Goal: Task Accomplishment & Management: Use online tool/utility

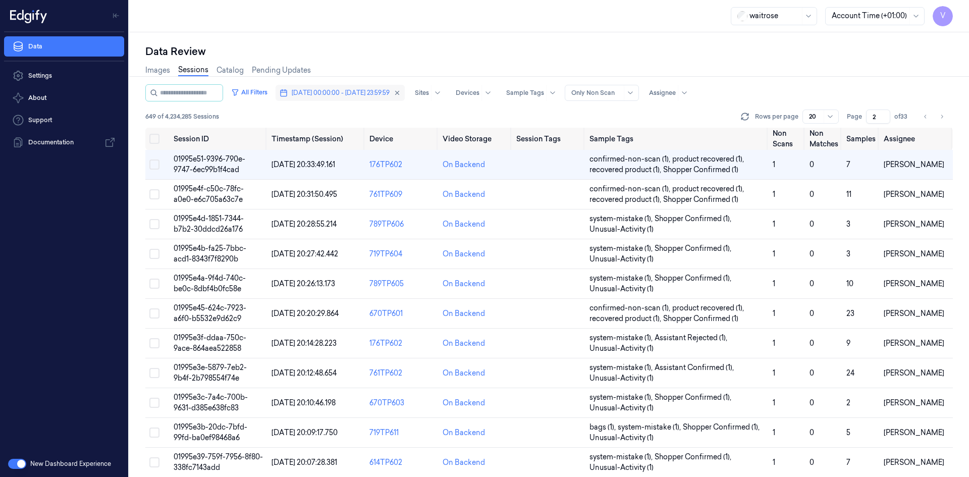
click at [390, 97] on span "[DATE] 00:00:00 - [DATE] 23:59:59" at bounding box center [341, 92] width 98 height 9
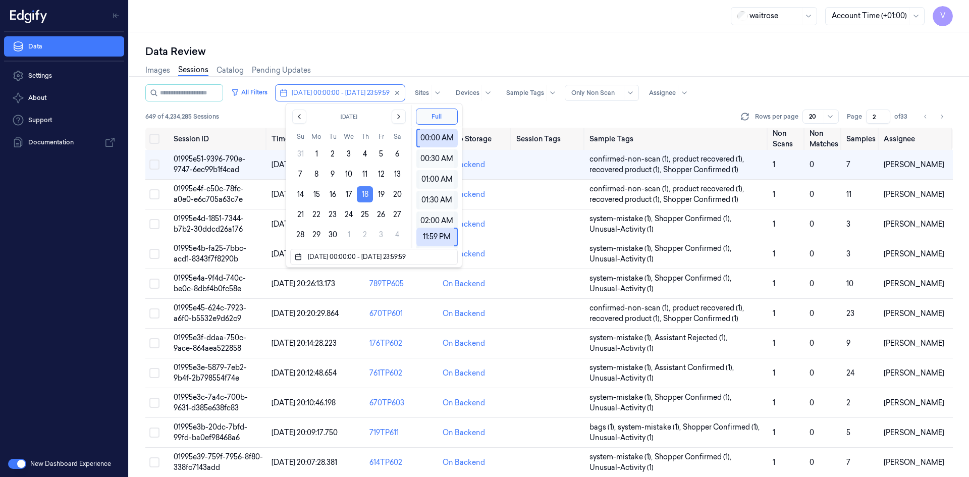
click at [364, 194] on button "18" at bounding box center [365, 194] width 16 height 16
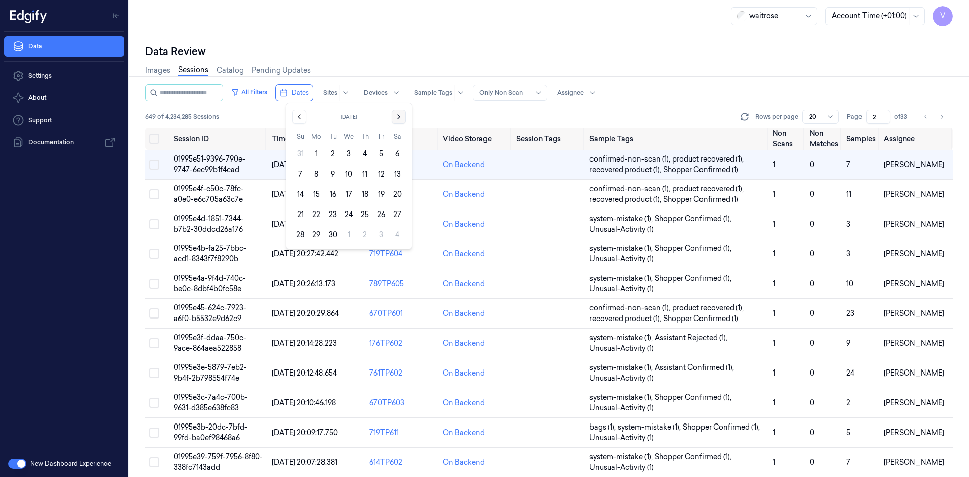
click at [398, 114] on icon "Go to the Next Month" at bounding box center [399, 117] width 8 height 8
click at [300, 177] on button "5" at bounding box center [300, 174] width 16 height 16
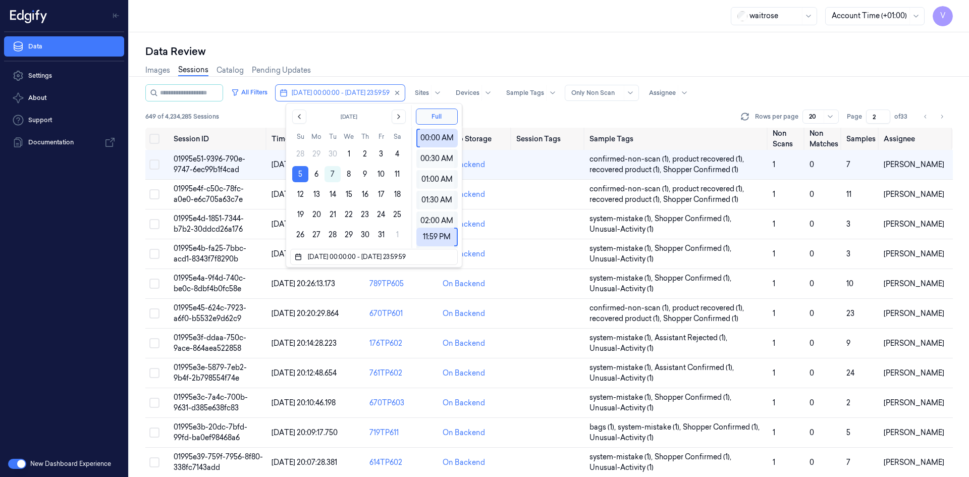
click at [408, 41] on div "Data Review Images Sessions Catalog Pending Updates All Filters [DATE] 00:00:00…" at bounding box center [549, 254] width 840 height 445
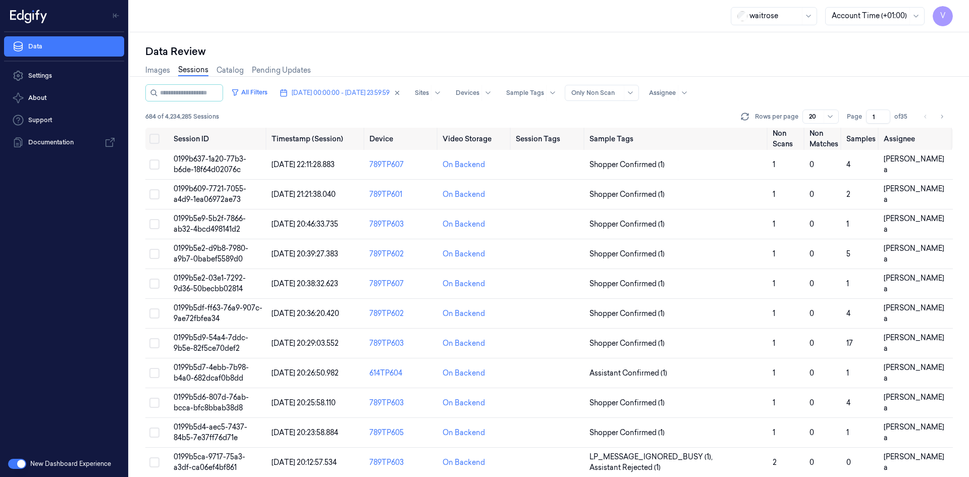
drag, startPoint x: 878, startPoint y: 117, endPoint x: 867, endPoint y: 127, distance: 15.0
click at [867, 127] on div "All Filters [DATE] 00:00:00 - [DATE] 23:59:59 Sites Devices Sample Tags Alert T…" at bounding box center [548, 105] width 807 height 43
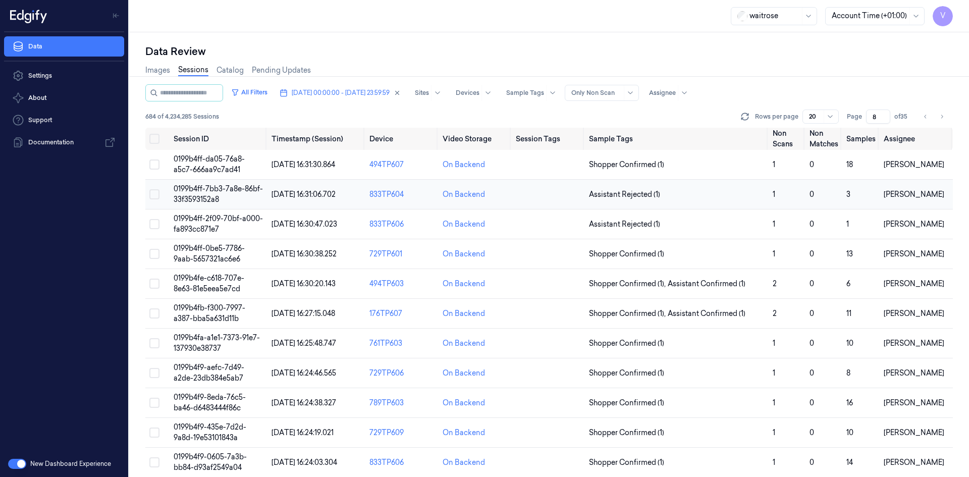
type input "8"
click at [202, 192] on span "0199b4ff-7bb3-7a8e-86bf-33f3593152a8" at bounding box center [218, 194] width 89 height 20
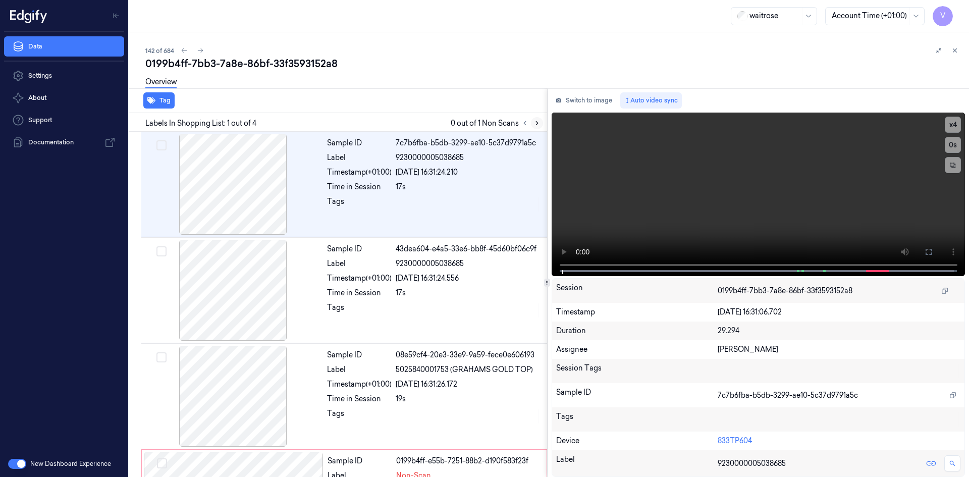
click at [534, 123] on icon at bounding box center [536, 123] width 7 height 7
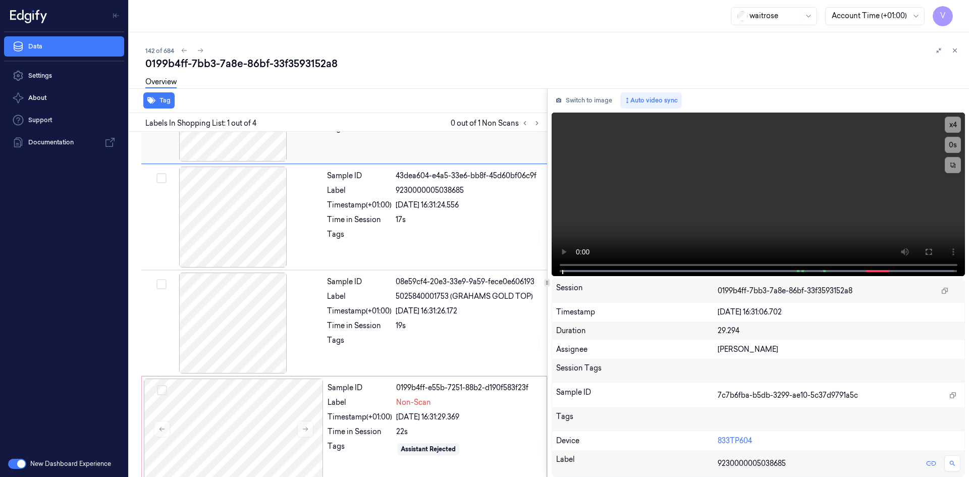
scroll to position [82, 0]
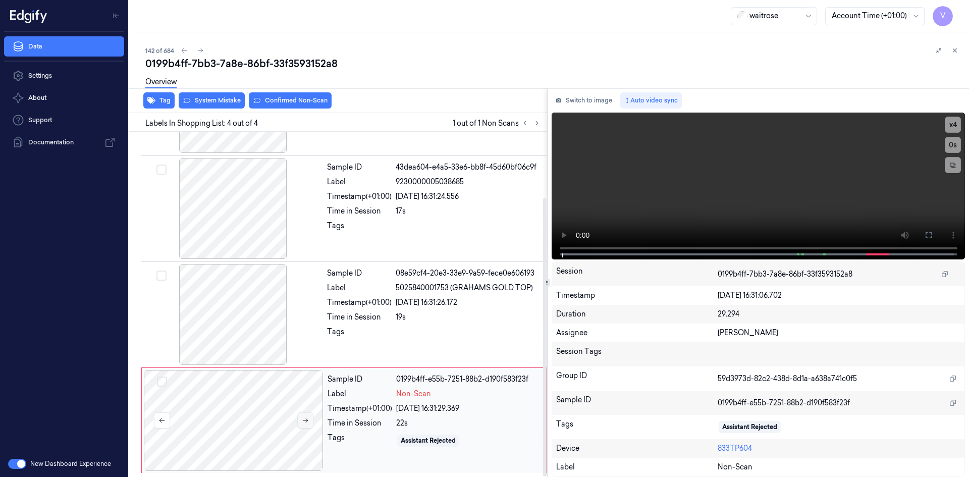
click at [307, 419] on icon at bounding box center [305, 420] width 7 height 7
click at [736, 199] on video at bounding box center [759, 186] width 414 height 147
click at [759, 215] on video at bounding box center [759, 186] width 414 height 147
click at [724, 191] on video at bounding box center [759, 186] width 414 height 147
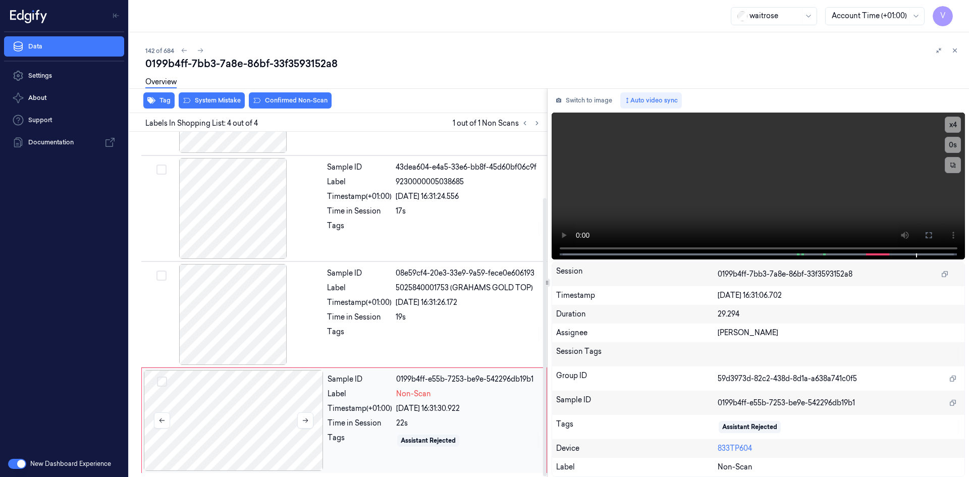
click at [223, 408] on div at bounding box center [234, 420] width 180 height 101
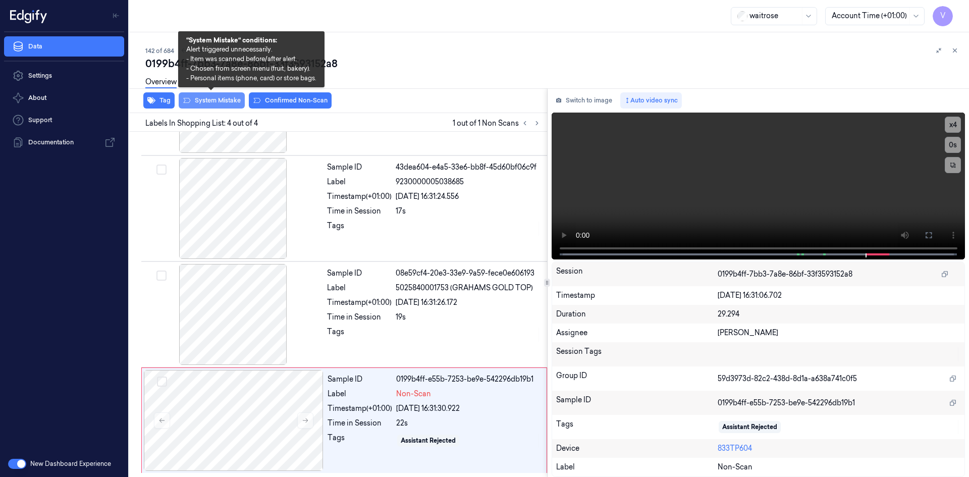
click at [224, 98] on button "System Mistake" at bounding box center [212, 100] width 66 height 16
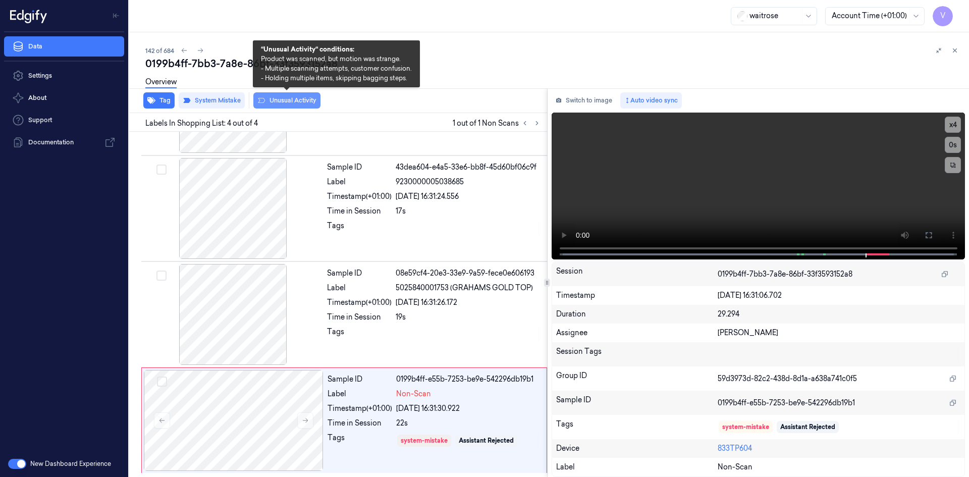
click at [281, 100] on button "Unusual Activity" at bounding box center [286, 100] width 67 height 16
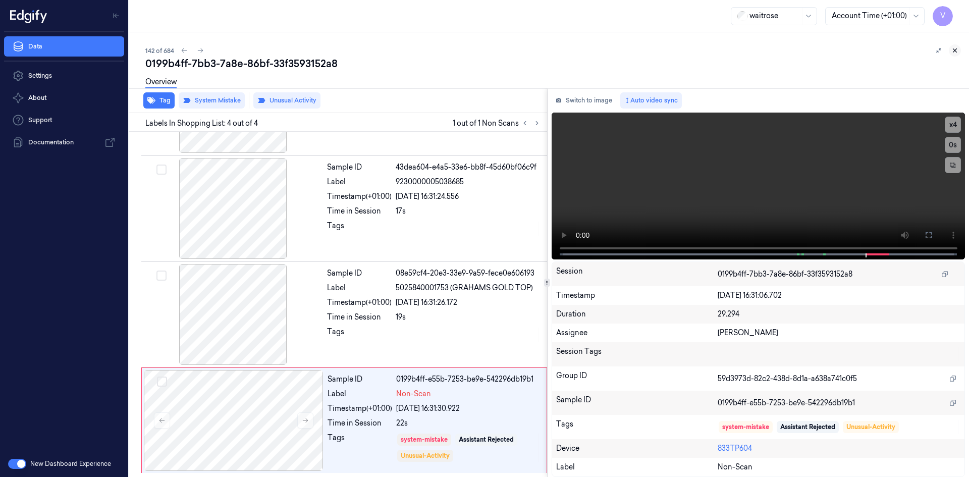
click at [954, 47] on icon at bounding box center [954, 50] width 7 height 7
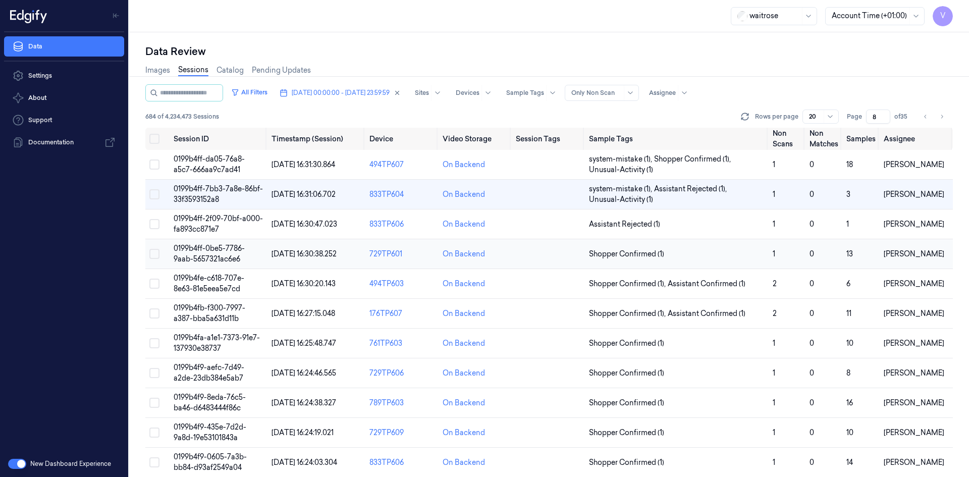
click at [213, 250] on span "0199b4ff-0be5-7786-9aab-5657321ac6e6" at bounding box center [209, 254] width 71 height 20
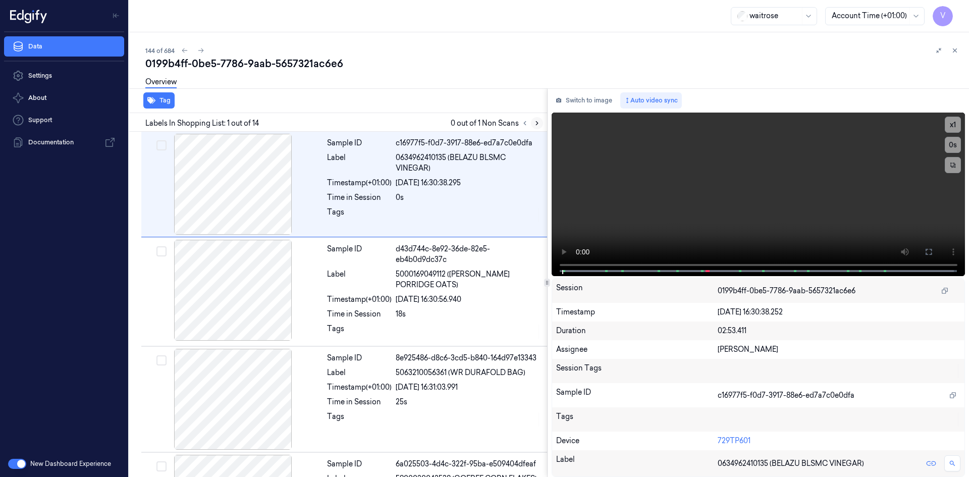
click at [538, 121] on icon at bounding box center [536, 123] width 7 height 7
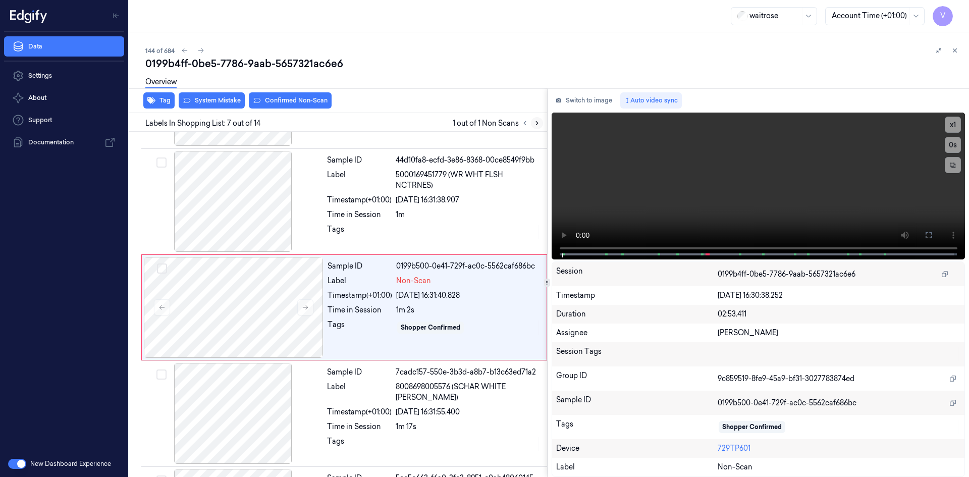
scroll to position [519, 0]
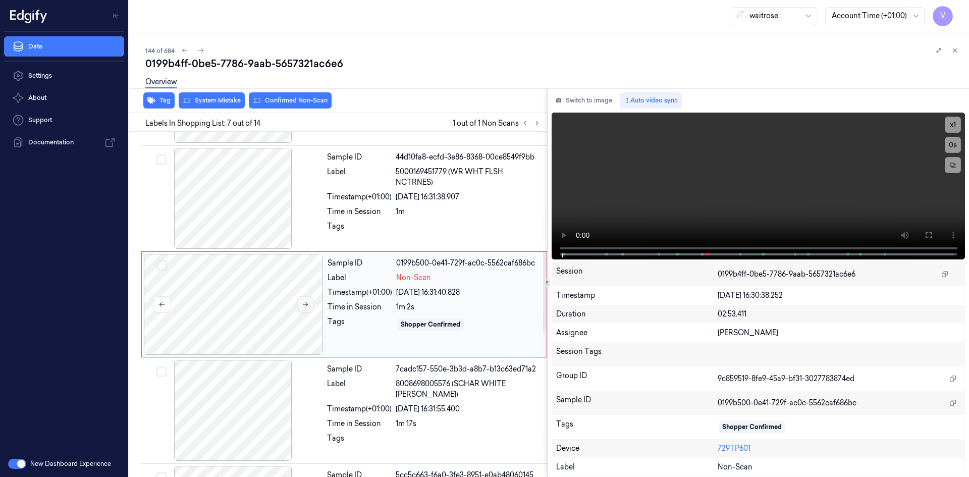
click at [305, 305] on icon at bounding box center [305, 304] width 7 height 7
click at [309, 304] on button at bounding box center [305, 304] width 16 height 16
click at [691, 210] on video at bounding box center [759, 186] width 414 height 147
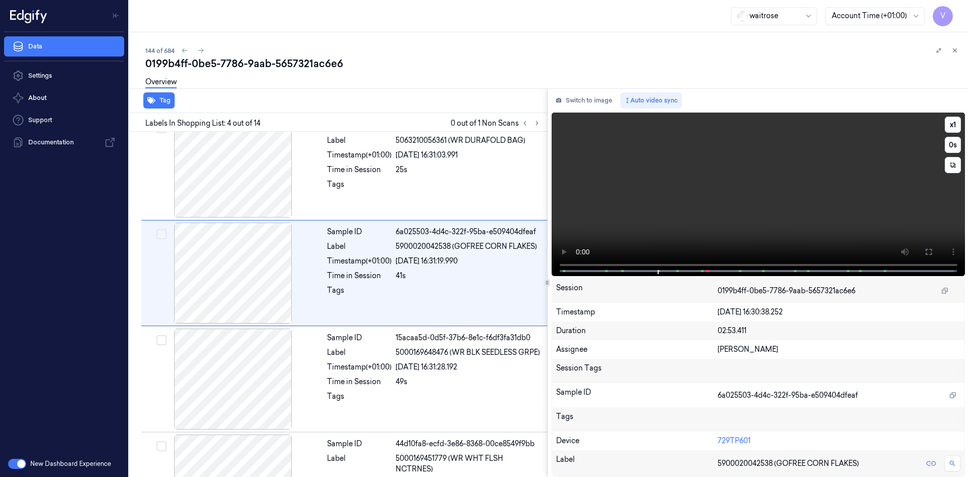
scroll to position [201, 0]
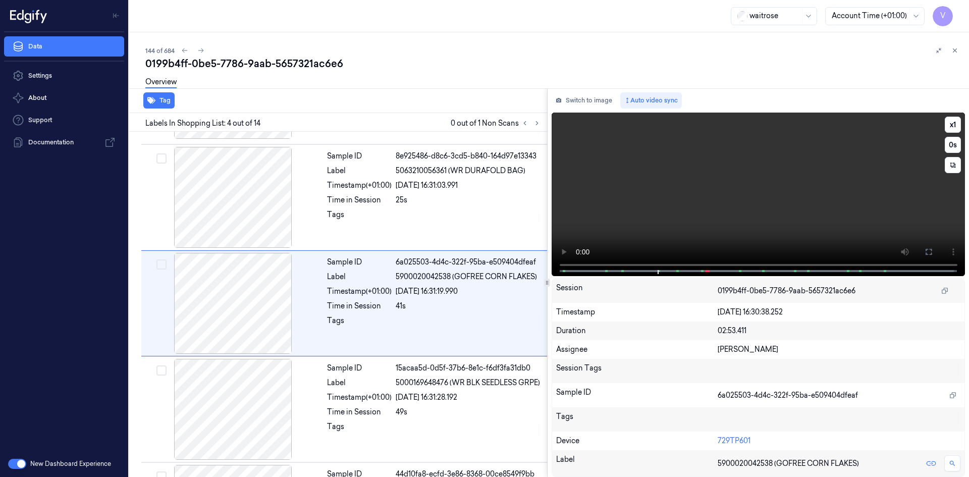
click at [764, 182] on video at bounding box center [759, 195] width 414 height 164
click at [738, 188] on video at bounding box center [759, 195] width 414 height 164
click at [725, 191] on video at bounding box center [759, 195] width 414 height 164
click at [952, 121] on button "x 1" at bounding box center [953, 125] width 16 height 16
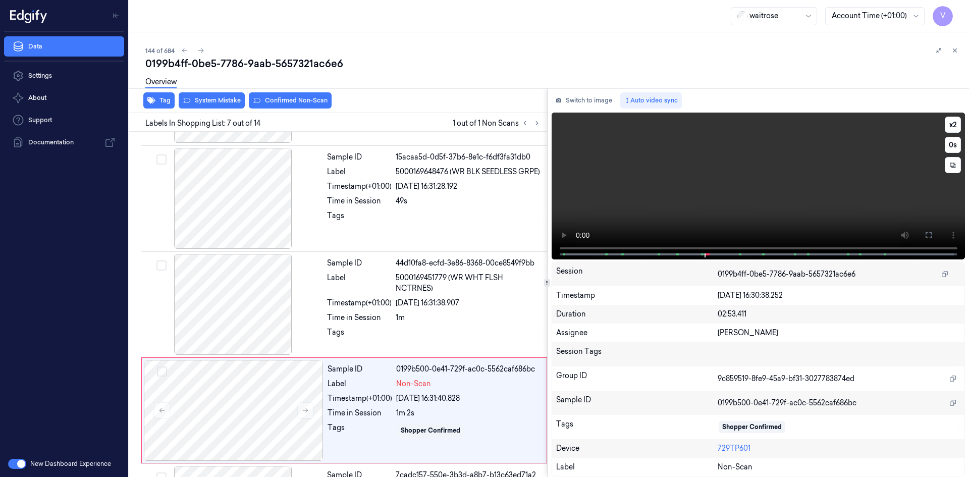
scroll to position [519, 0]
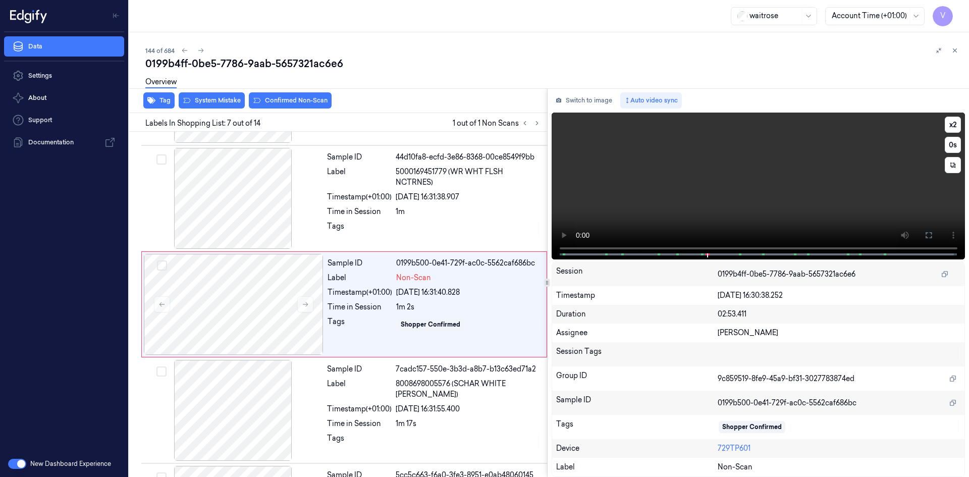
click at [735, 188] on video at bounding box center [759, 186] width 414 height 147
click at [659, 160] on video at bounding box center [759, 186] width 414 height 147
click at [689, 173] on video at bounding box center [759, 186] width 414 height 147
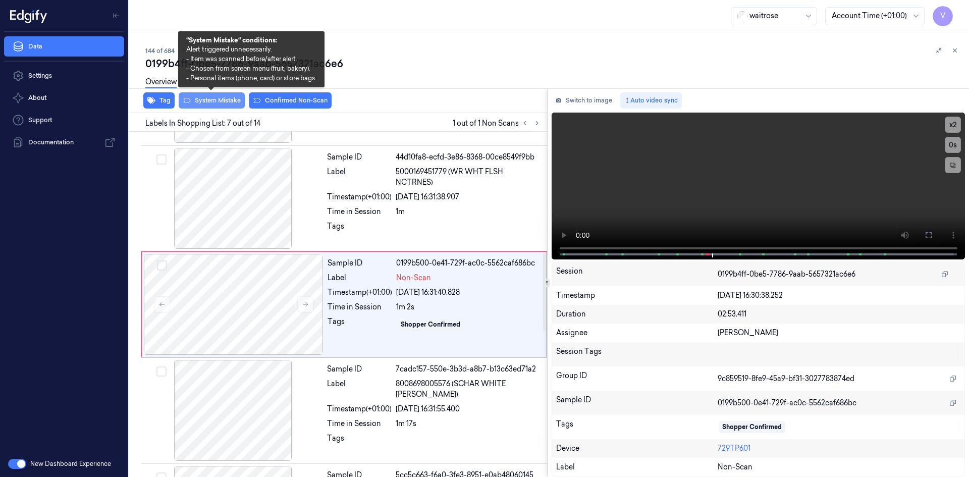
click at [220, 101] on button "System Mistake" at bounding box center [212, 100] width 66 height 16
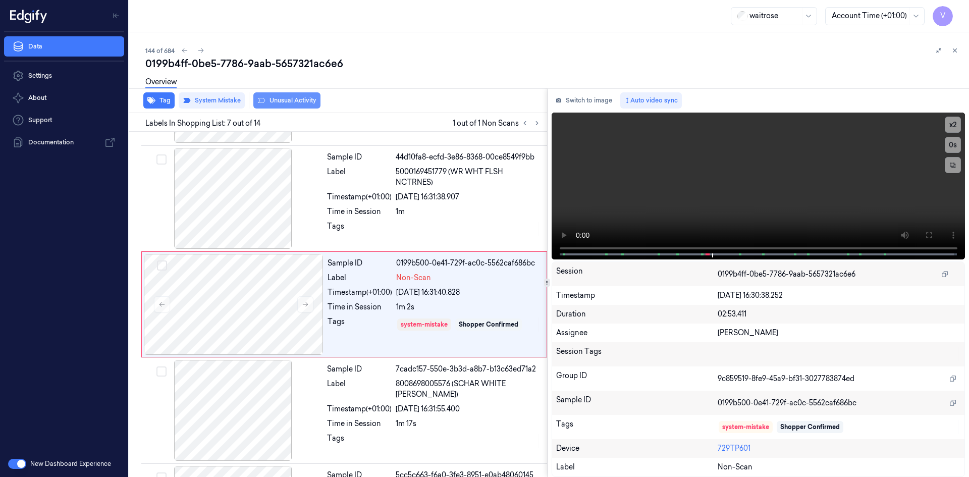
click at [282, 100] on button "Unusual Activity" at bounding box center [286, 100] width 67 height 16
click at [956, 49] on icon at bounding box center [955, 51] width 4 height 4
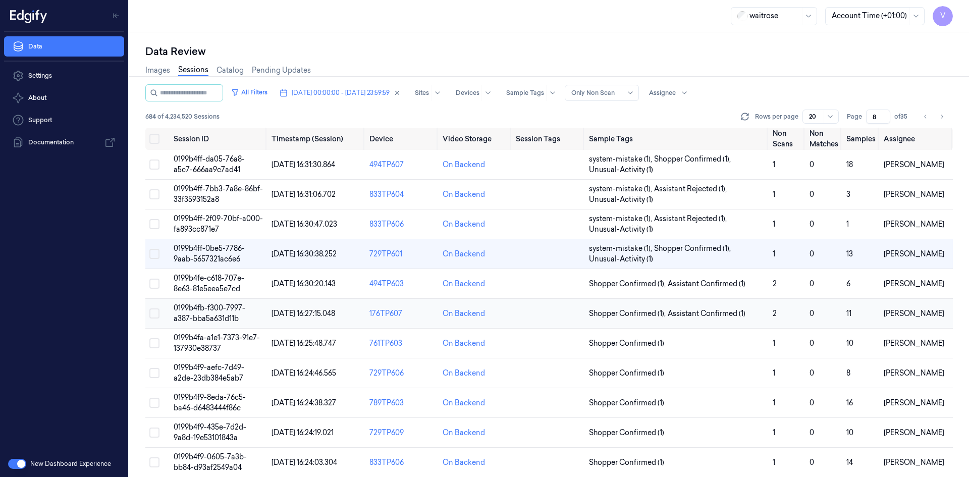
click at [207, 310] on span "0199b4fb-f300-7997-a387-bba5a631d11b" at bounding box center [210, 313] width 72 height 20
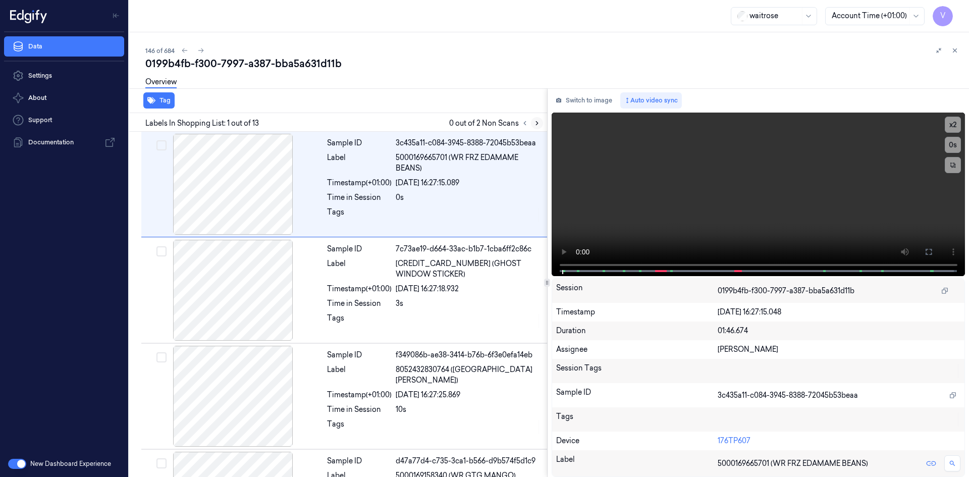
click at [533, 122] on icon at bounding box center [536, 123] width 7 height 7
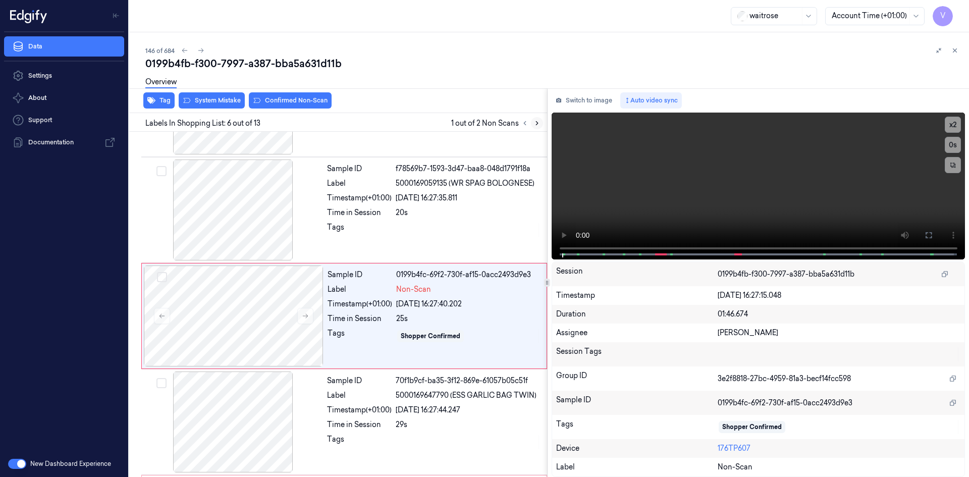
scroll to position [410, 0]
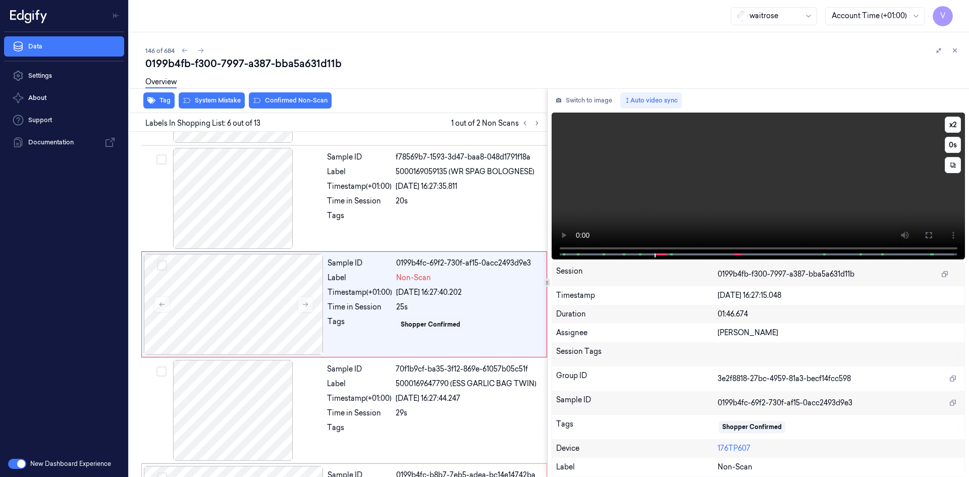
click at [674, 182] on video at bounding box center [759, 186] width 414 height 147
click at [662, 181] on video at bounding box center [759, 186] width 414 height 147
click at [650, 171] on video at bounding box center [759, 186] width 414 height 147
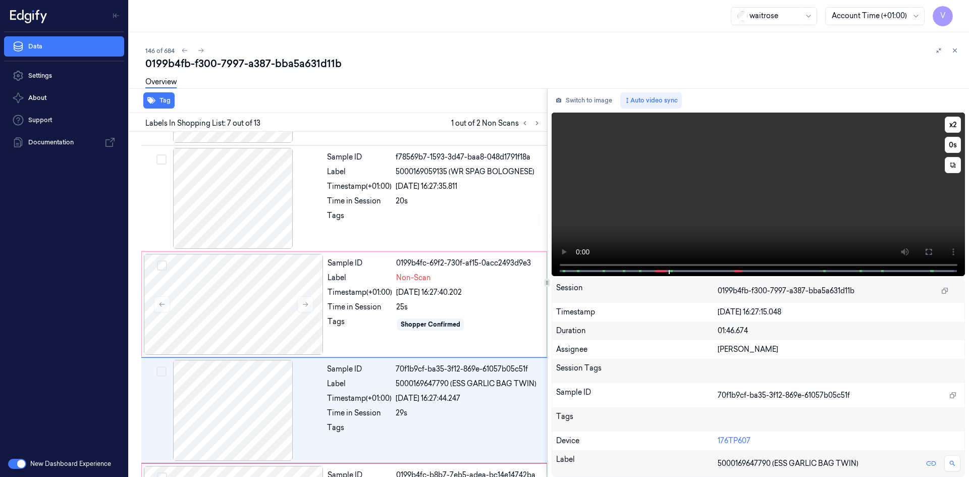
scroll to position [516, 0]
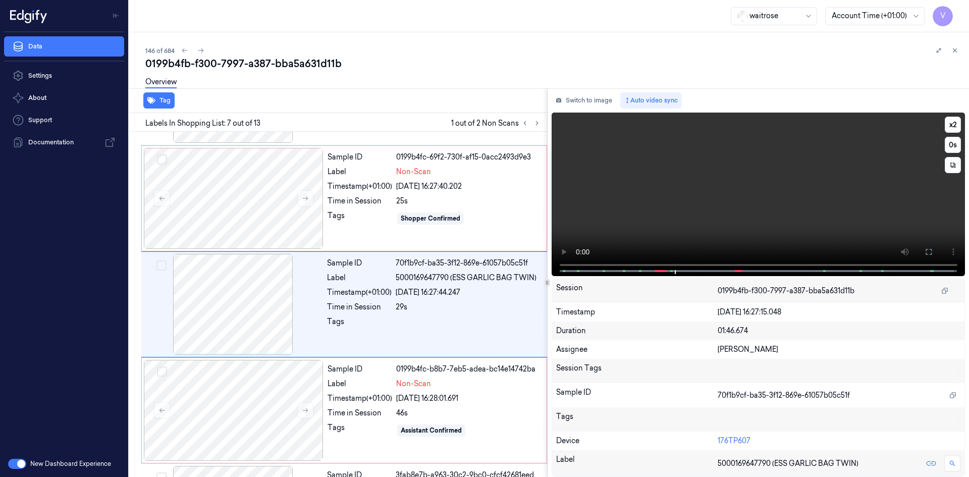
click at [717, 200] on video at bounding box center [759, 195] width 414 height 164
click at [695, 200] on video at bounding box center [759, 195] width 414 height 164
click at [729, 197] on video at bounding box center [759, 195] width 414 height 164
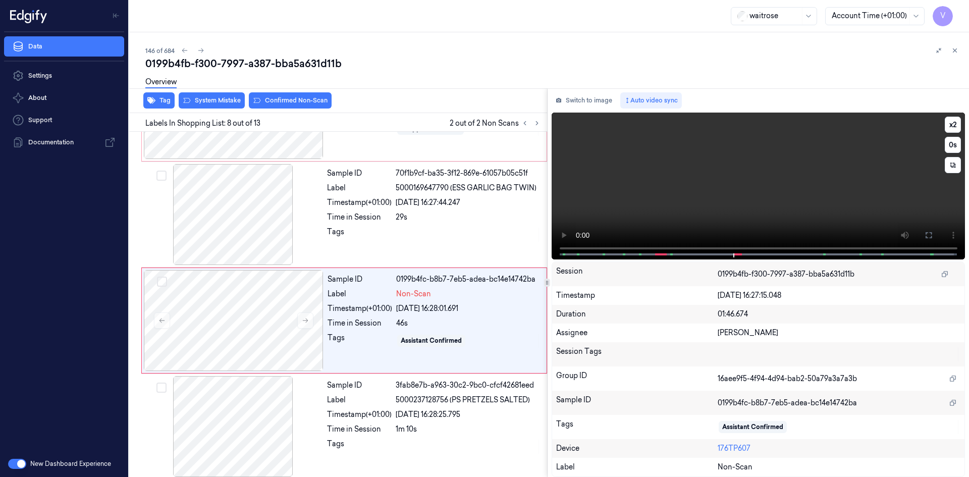
scroll to position [622, 0]
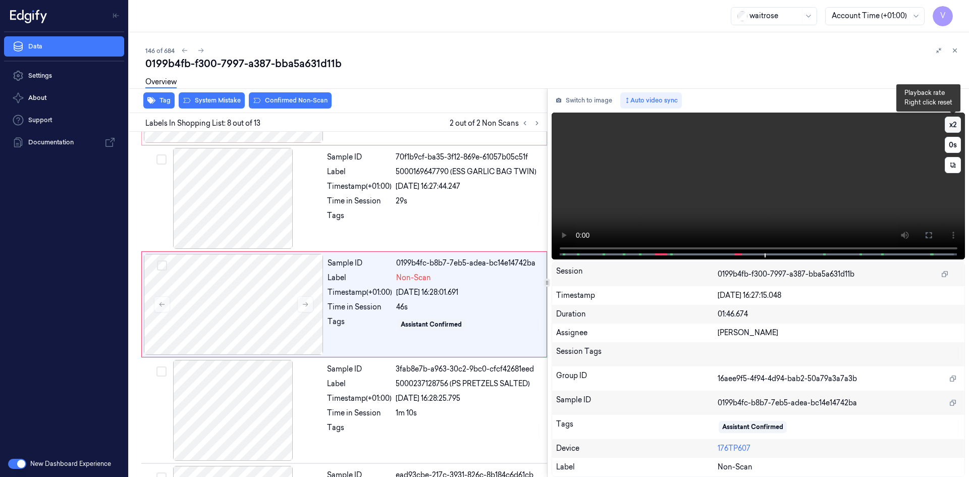
click at [950, 123] on button "x 2" at bounding box center [953, 125] width 16 height 16
click at [781, 215] on video at bounding box center [759, 186] width 414 height 147
click at [247, 287] on div at bounding box center [234, 304] width 180 height 101
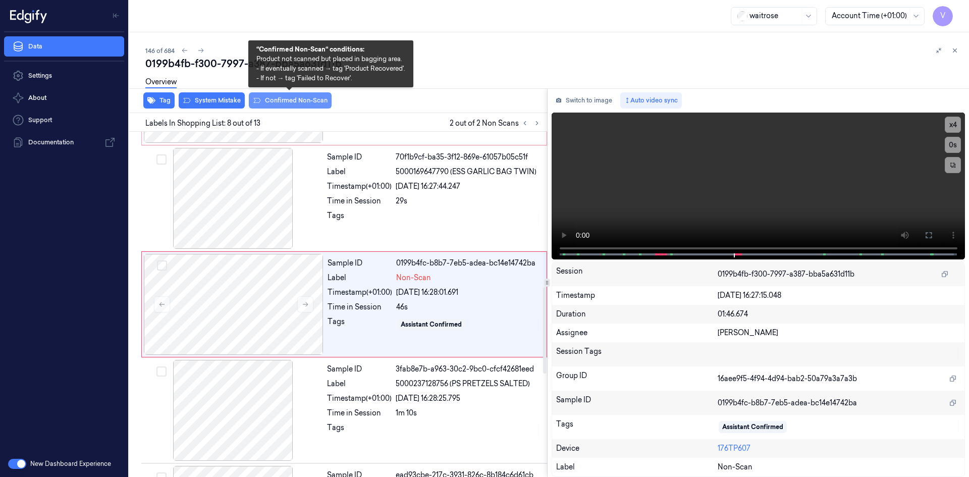
click at [286, 98] on button "Confirmed Non-Scan" at bounding box center [290, 100] width 83 height 16
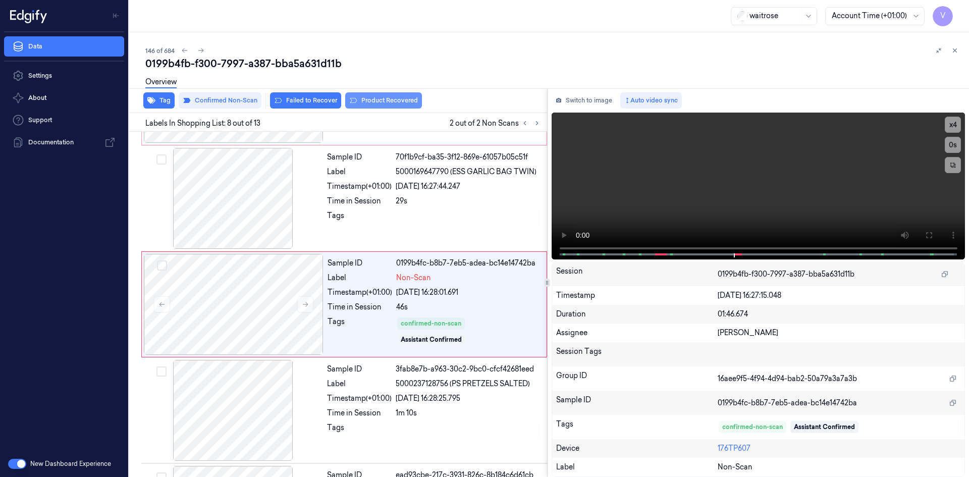
click at [391, 100] on button "Product Recovered" at bounding box center [383, 100] width 77 height 16
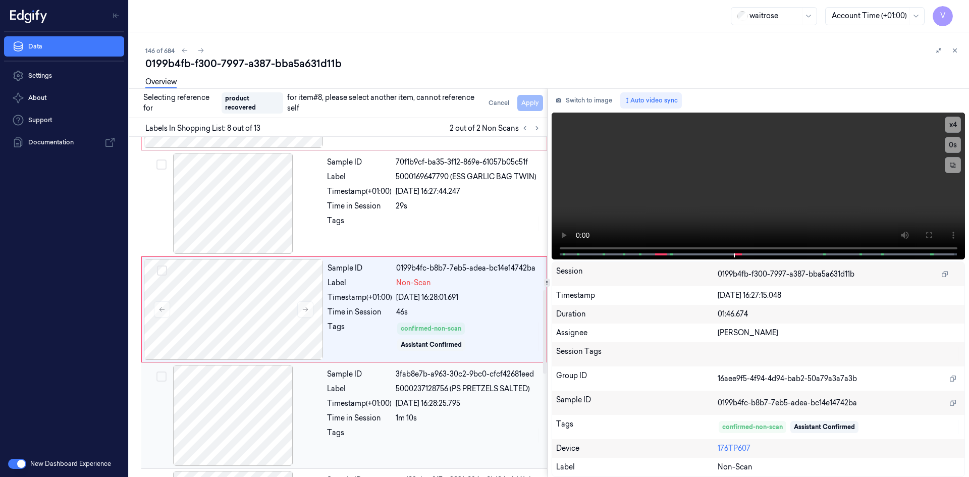
click at [339, 397] on div "Sample ID 3fab8e7b-a963-30c2-9bc0-cfcf42681eed Label 5000237128756 (PS PRETZELS…" at bounding box center [434, 415] width 222 height 101
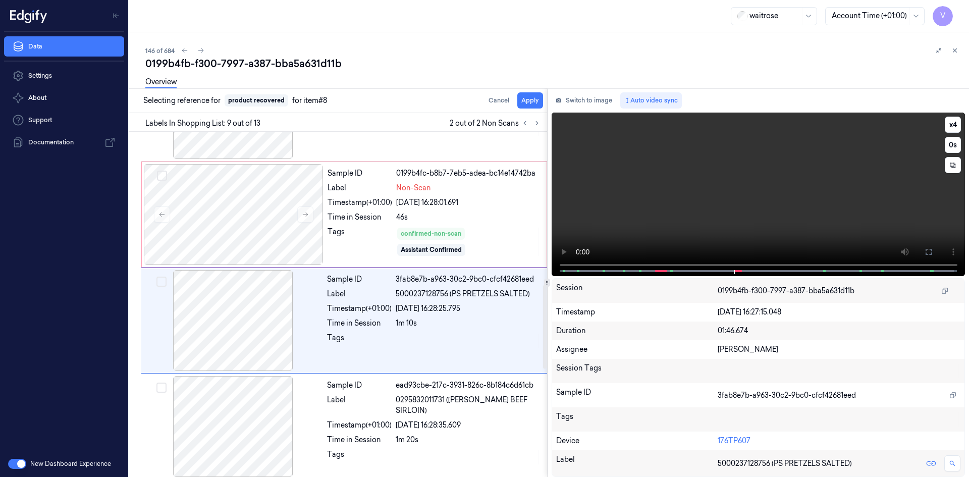
scroll to position [728, 0]
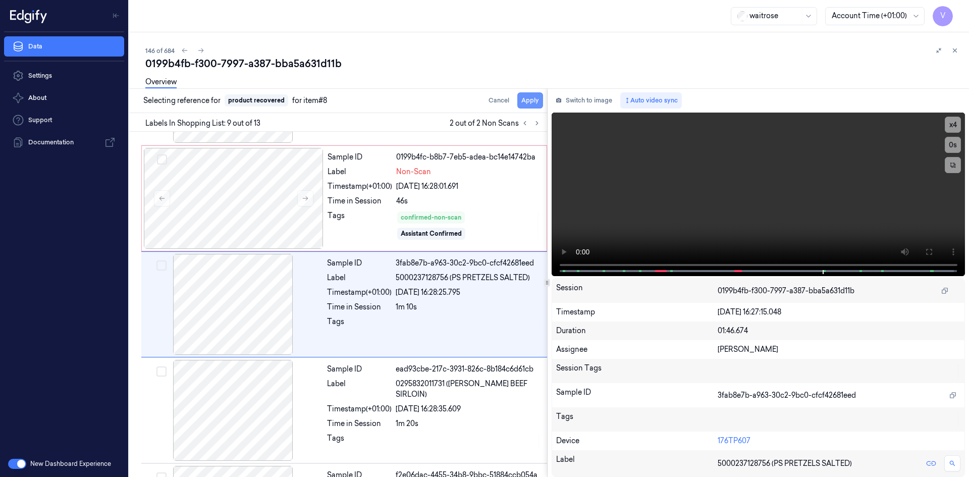
click at [528, 104] on button "Apply" at bounding box center [530, 100] width 26 height 16
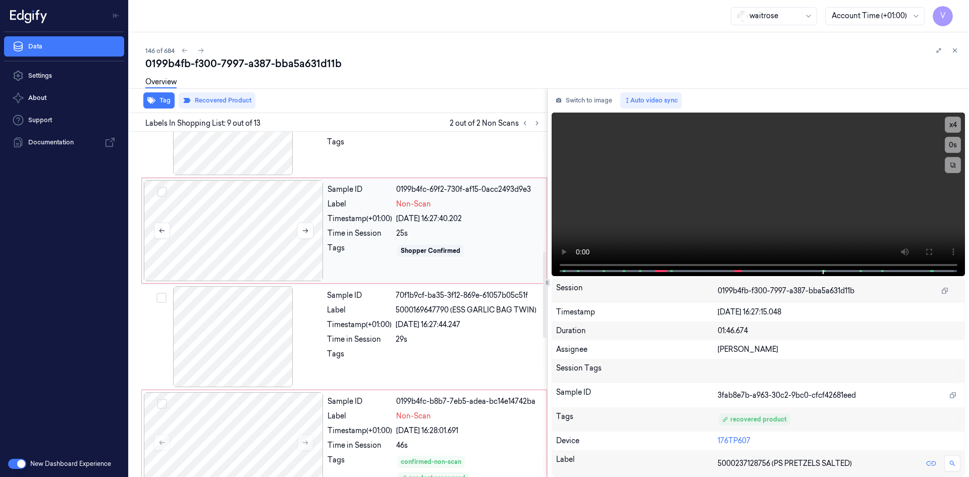
click at [220, 241] on div at bounding box center [234, 230] width 180 height 101
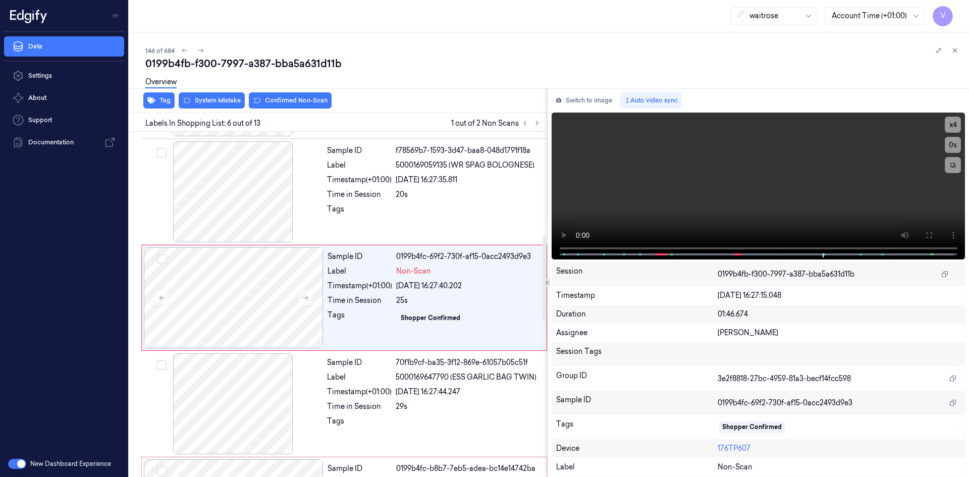
scroll to position [410, 0]
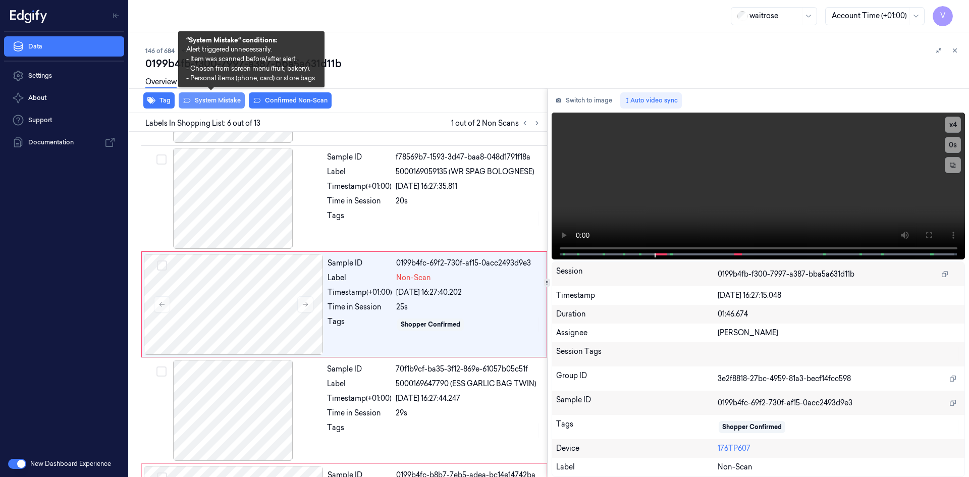
click at [216, 101] on button "System Mistake" at bounding box center [212, 100] width 66 height 16
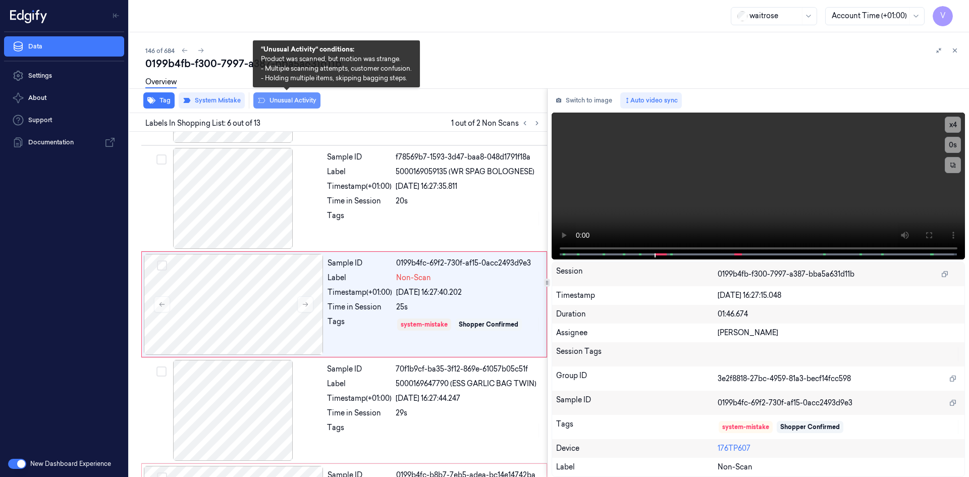
click at [302, 99] on button "Unusual Activity" at bounding box center [286, 100] width 67 height 16
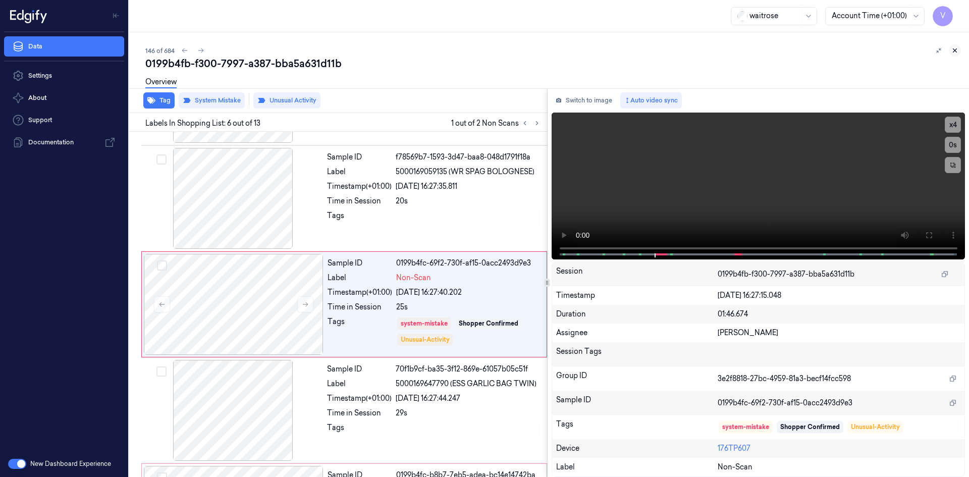
click at [952, 51] on icon at bounding box center [954, 50] width 7 height 7
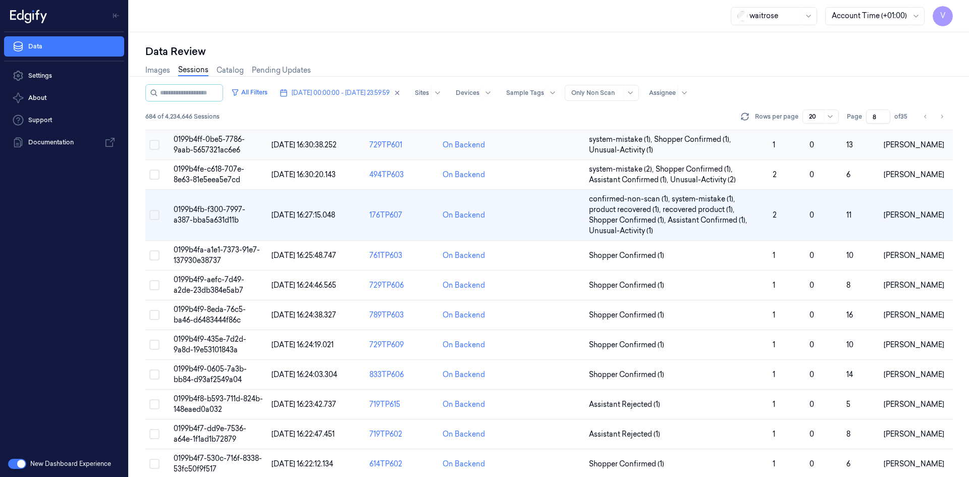
scroll to position [22, 0]
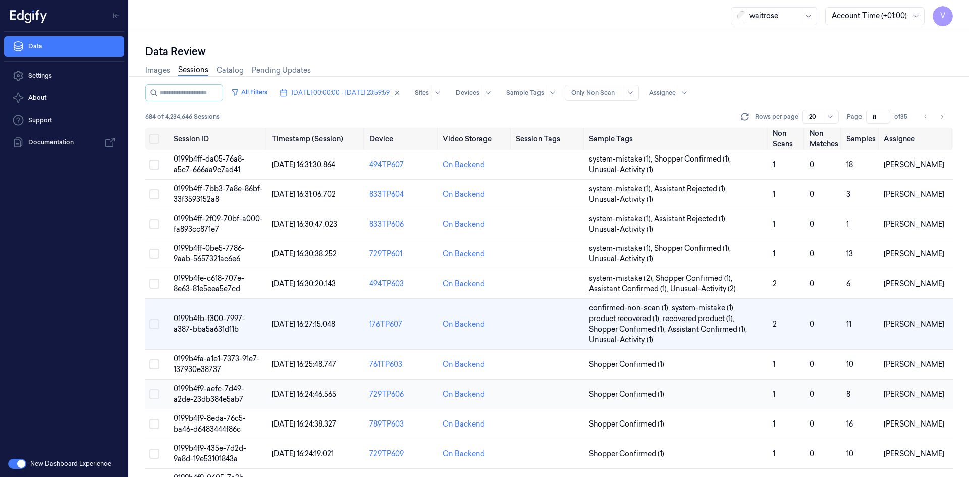
click at [223, 397] on span "0199b4f9-aefc-7d49-a2de-23db384e5ab7" at bounding box center [209, 394] width 71 height 20
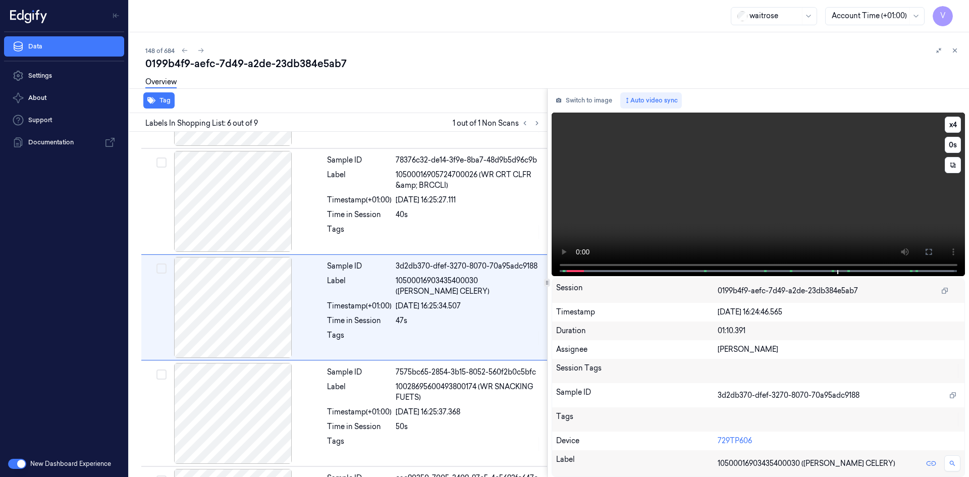
scroll to position [410, 0]
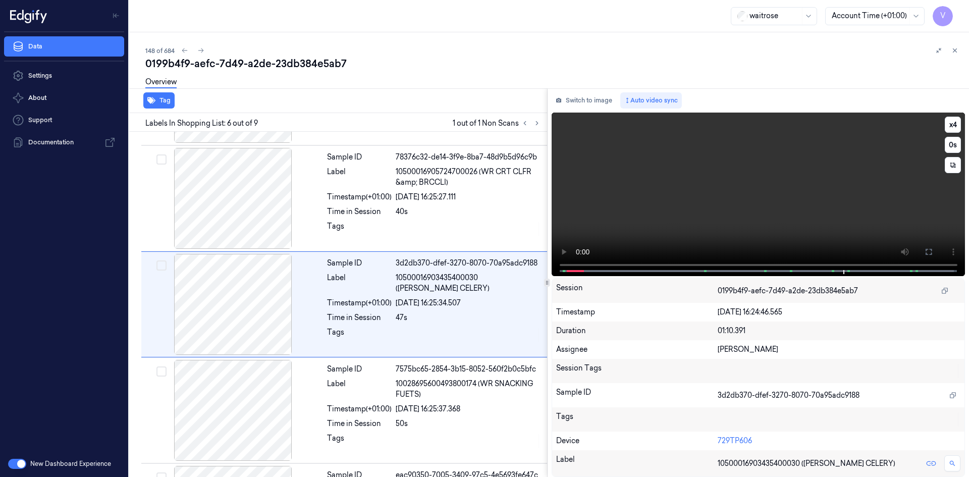
click at [726, 170] on video at bounding box center [759, 195] width 414 height 164
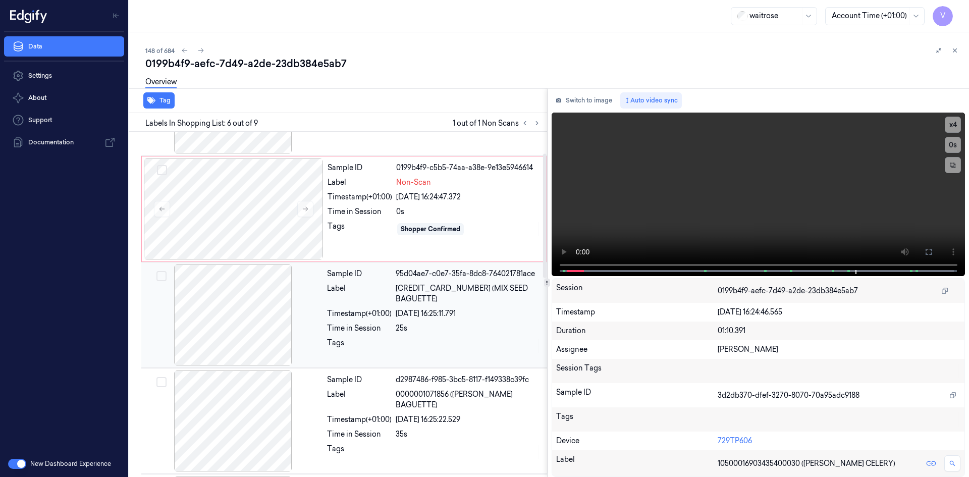
scroll to position [0, 0]
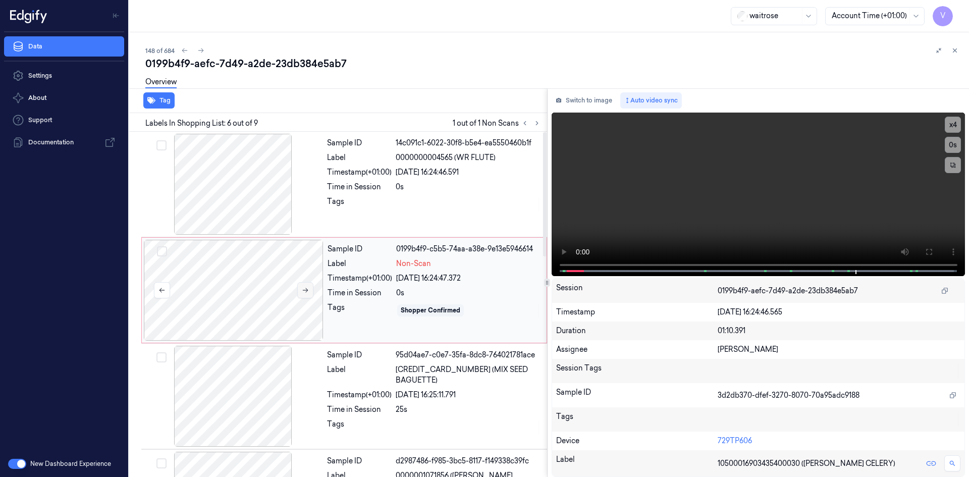
click at [302, 289] on icon at bounding box center [305, 290] width 7 height 7
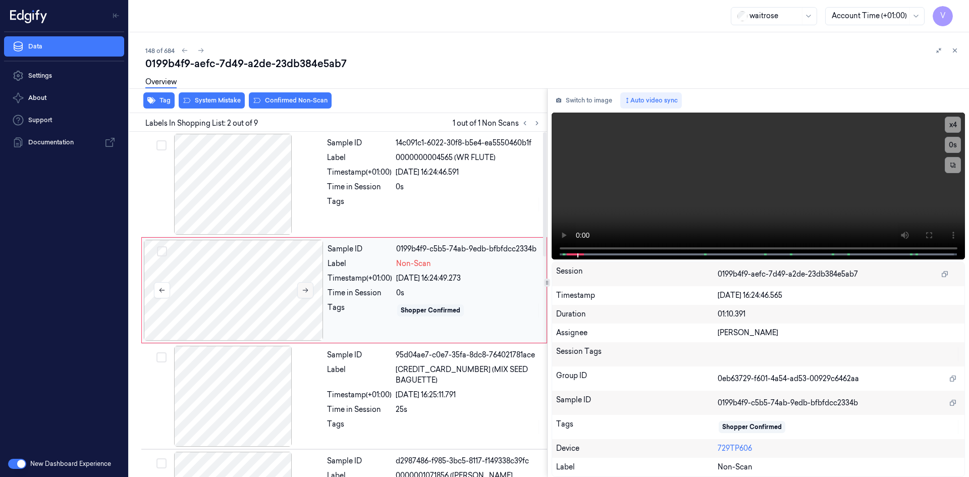
click at [302, 289] on icon at bounding box center [305, 290] width 7 height 7
click at [307, 287] on icon at bounding box center [305, 290] width 7 height 7
click at [931, 234] on icon at bounding box center [928, 235] width 8 height 8
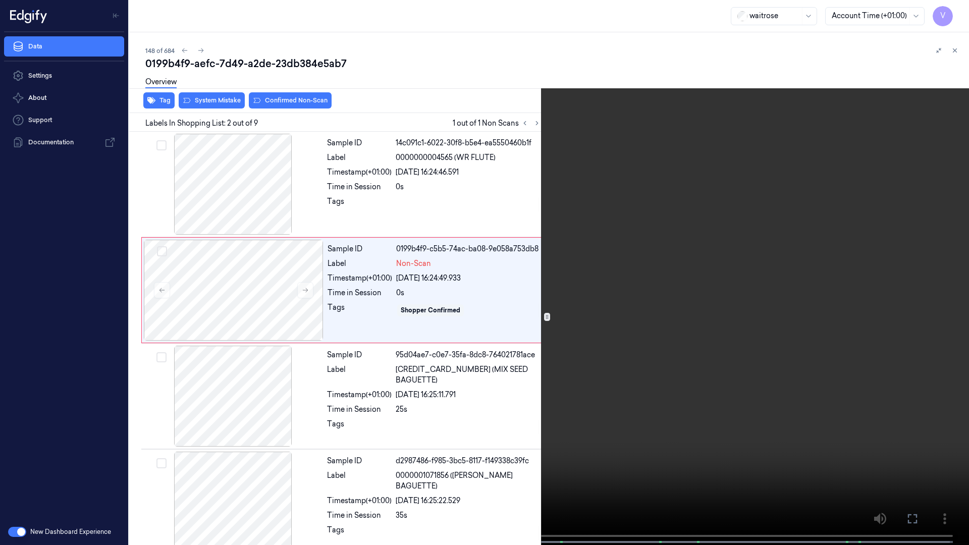
click at [722, 308] on video at bounding box center [484, 273] width 969 height 547
click at [0, 0] on icon at bounding box center [0, 0] width 0 height 0
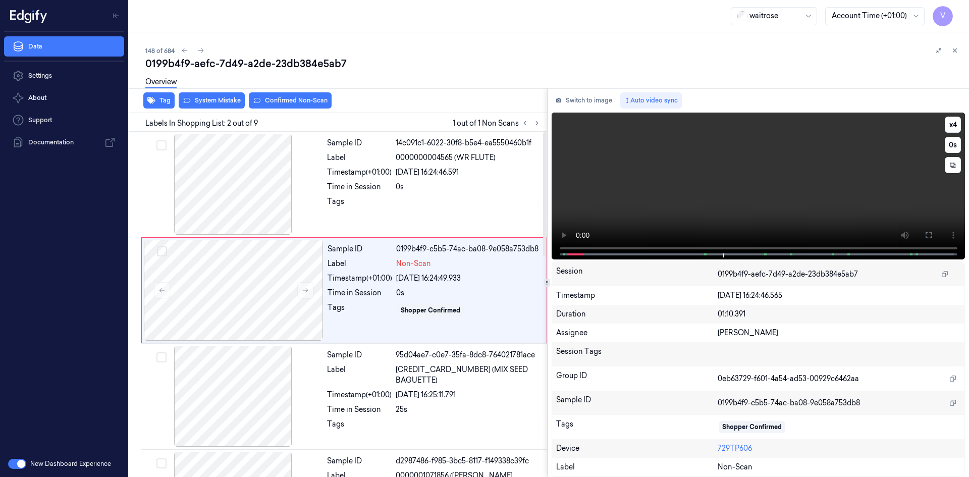
click at [627, 213] on video at bounding box center [759, 186] width 414 height 147
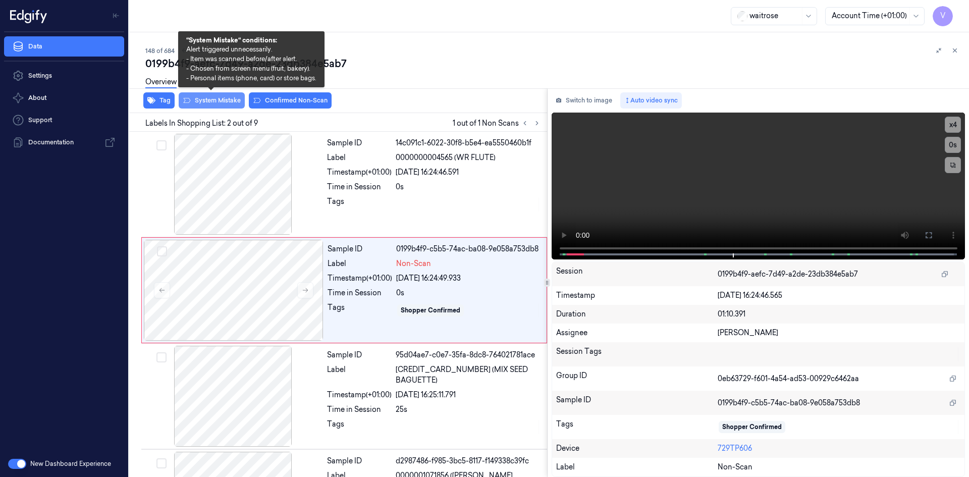
click at [207, 100] on button "System Mistake" at bounding box center [212, 100] width 66 height 16
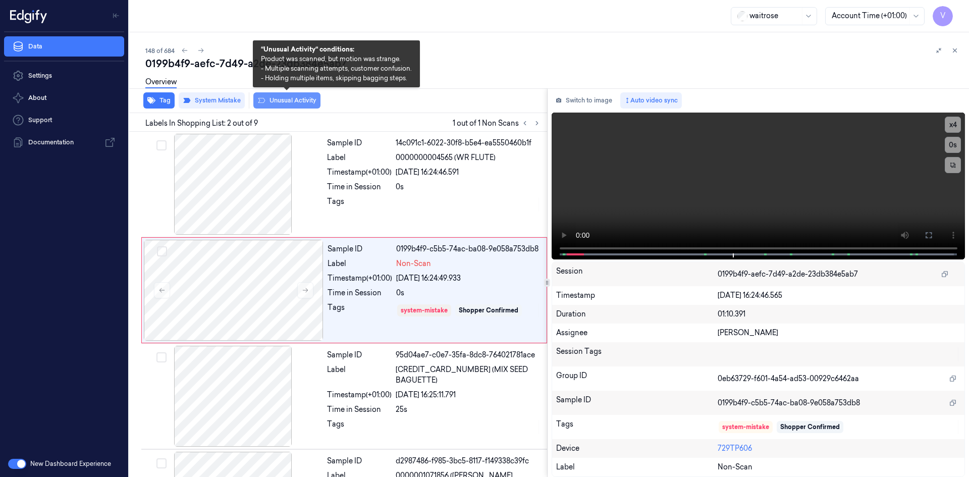
click at [276, 104] on button "Unusual Activity" at bounding box center [286, 100] width 67 height 16
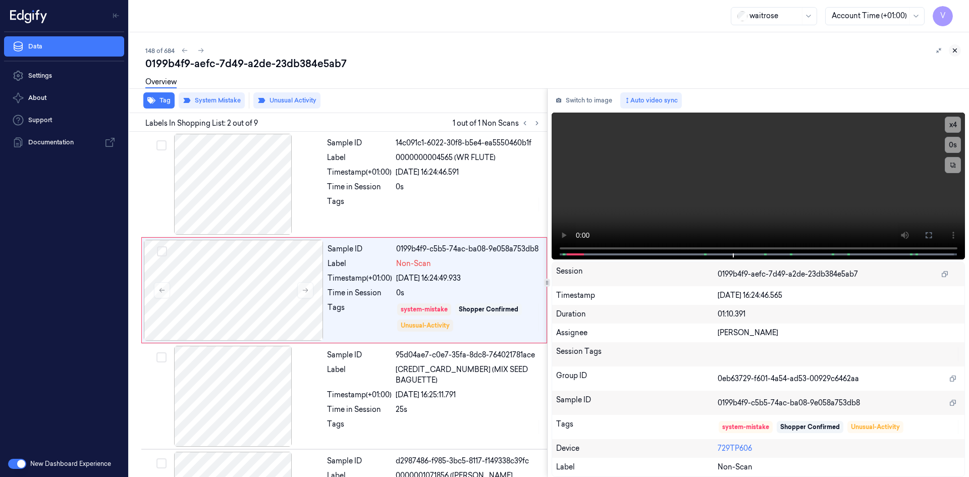
click at [956, 50] on icon at bounding box center [954, 50] width 7 height 7
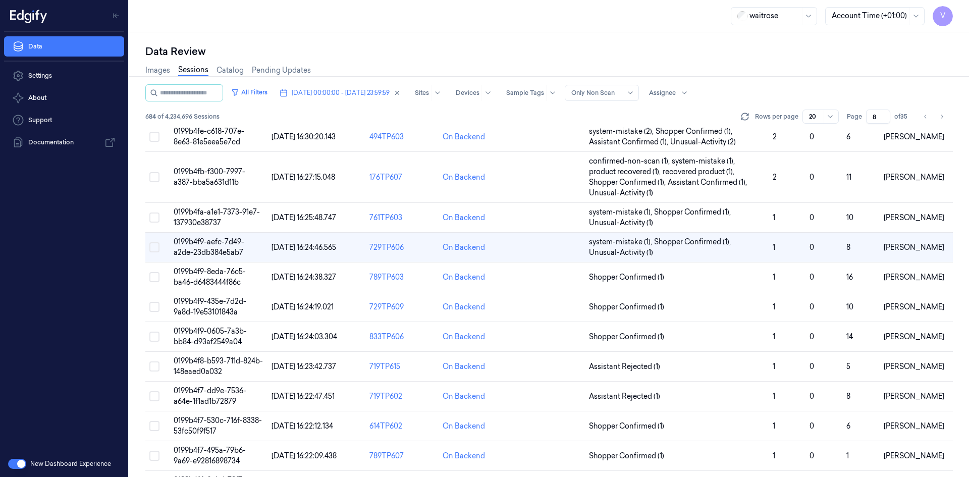
scroll to position [92, 0]
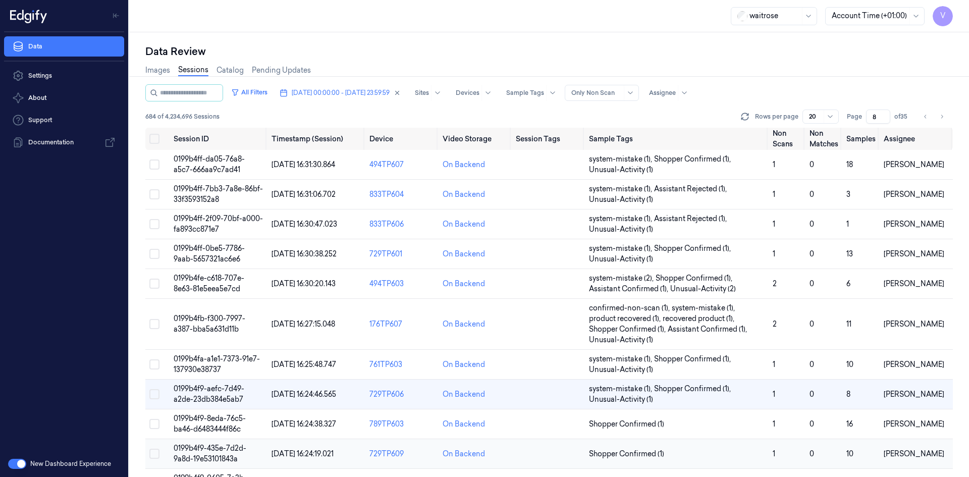
click at [225, 453] on td "0199b4f9-435e-7d2d-9a8d-19e53101843a" at bounding box center [219, 454] width 98 height 30
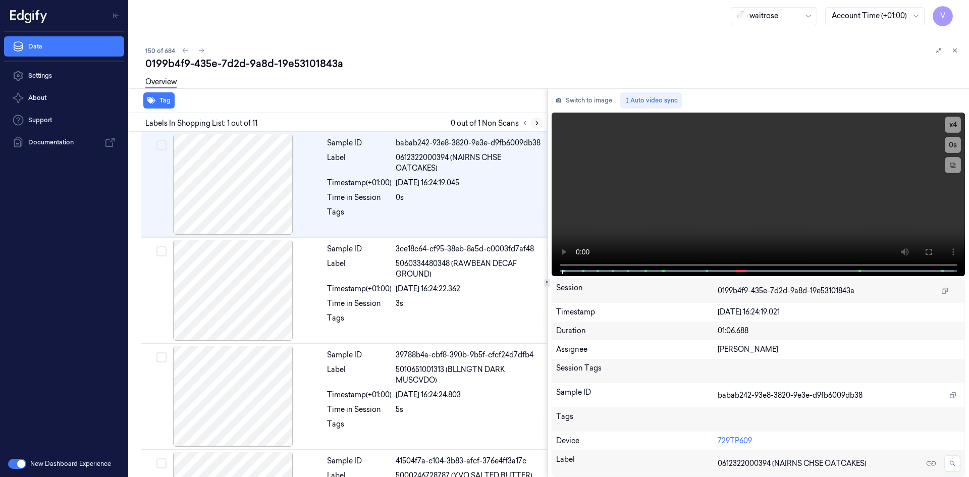
click at [536, 124] on icon at bounding box center [536, 123] width 7 height 7
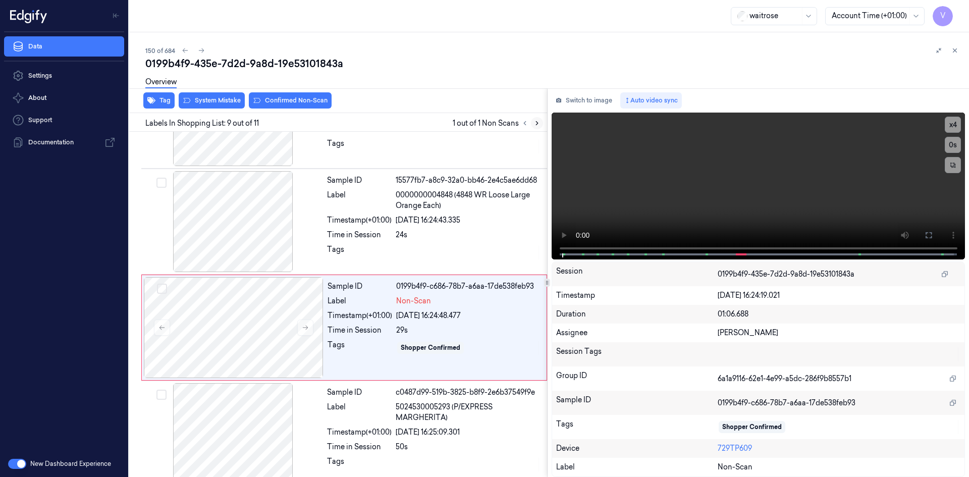
scroll to position [731, 0]
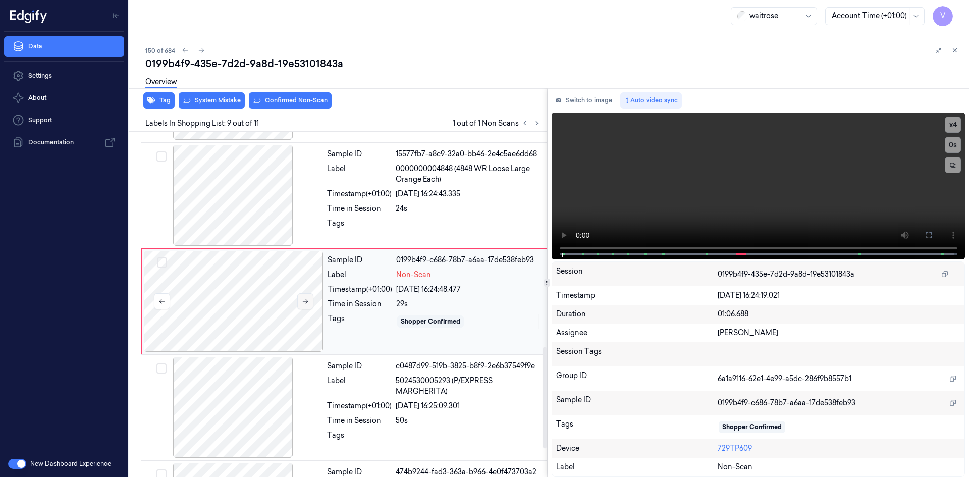
click at [307, 305] on icon at bounding box center [305, 301] width 7 height 7
click at [307, 304] on icon at bounding box center [306, 301] width 6 height 5
click at [651, 160] on video at bounding box center [759, 186] width 414 height 147
click at [683, 211] on video at bounding box center [759, 186] width 414 height 147
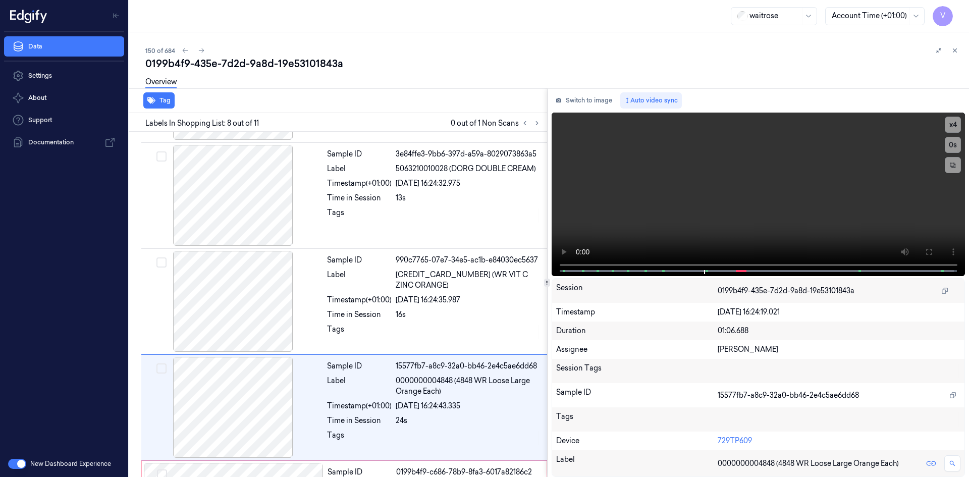
scroll to position [625, 0]
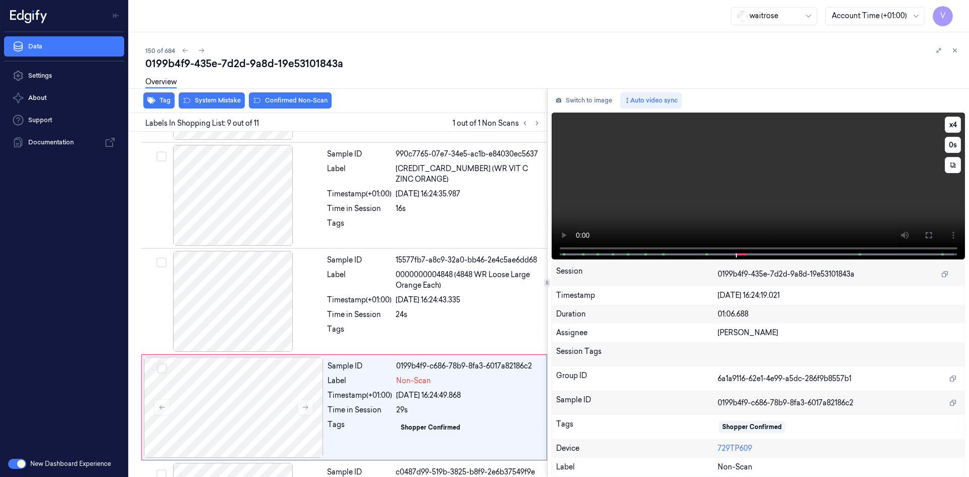
click at [651, 263] on div "Session 0199b4f9-435e-7d2d-9a8d-19e53101843a" at bounding box center [758, 274] width 413 height 24
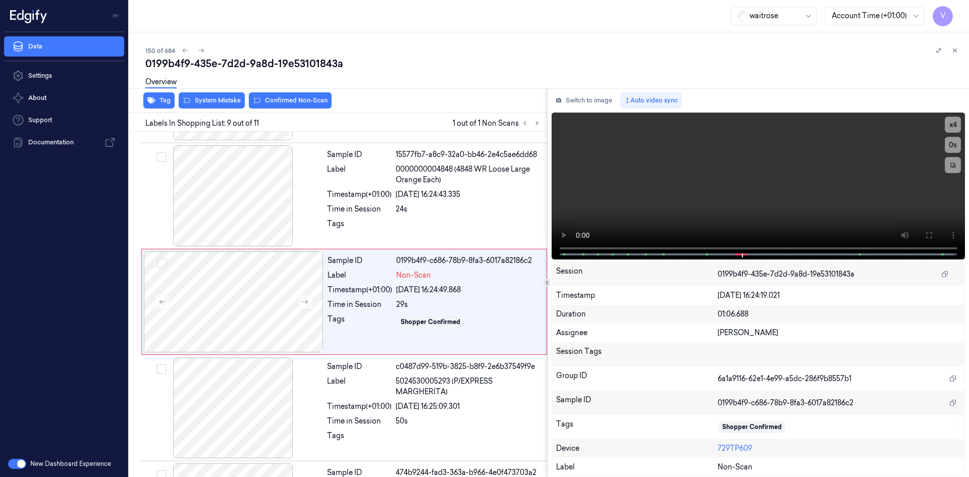
scroll to position [731, 0]
drag, startPoint x: 640, startPoint y: 173, endPoint x: 664, endPoint y: 227, distance: 58.8
click at [640, 174] on video at bounding box center [759, 186] width 414 height 147
click at [690, 179] on video at bounding box center [759, 186] width 414 height 147
click at [222, 291] on div at bounding box center [234, 301] width 180 height 101
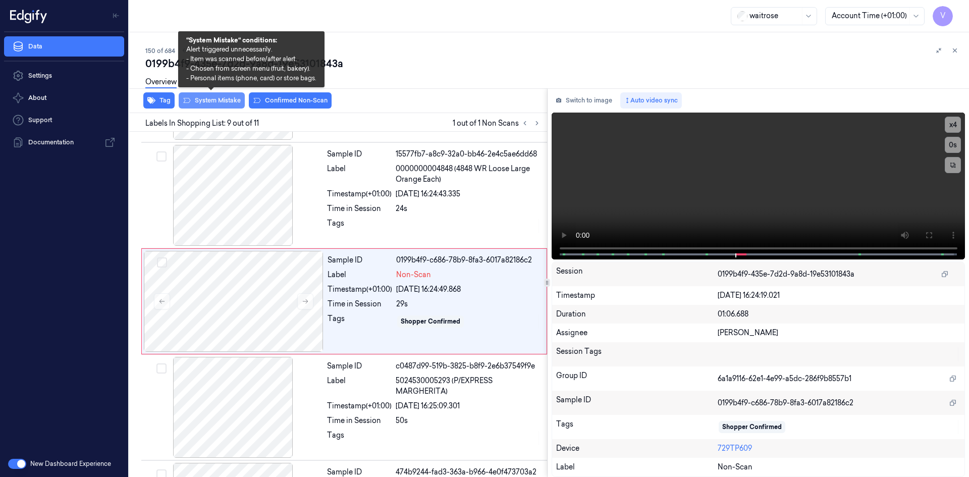
click at [207, 99] on button "System Mistake" at bounding box center [212, 100] width 66 height 16
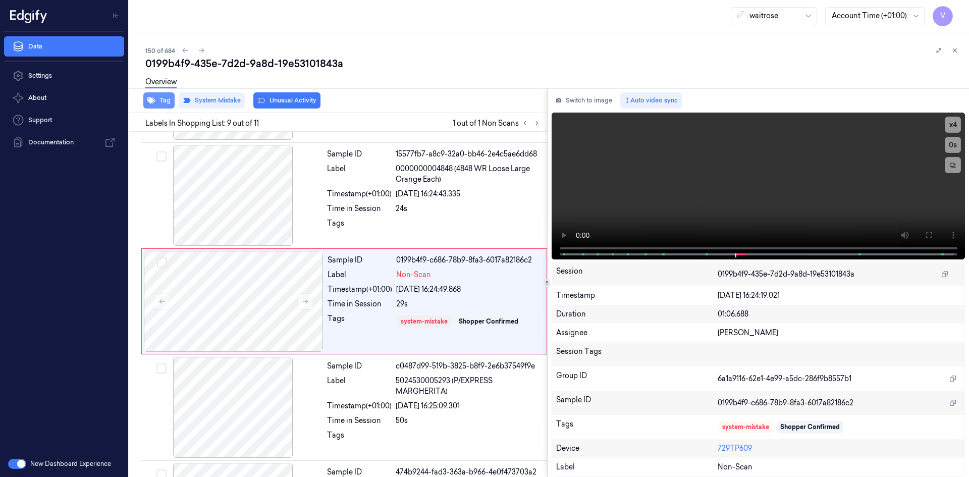
click at [168, 97] on button "Tag" at bounding box center [158, 100] width 31 height 16
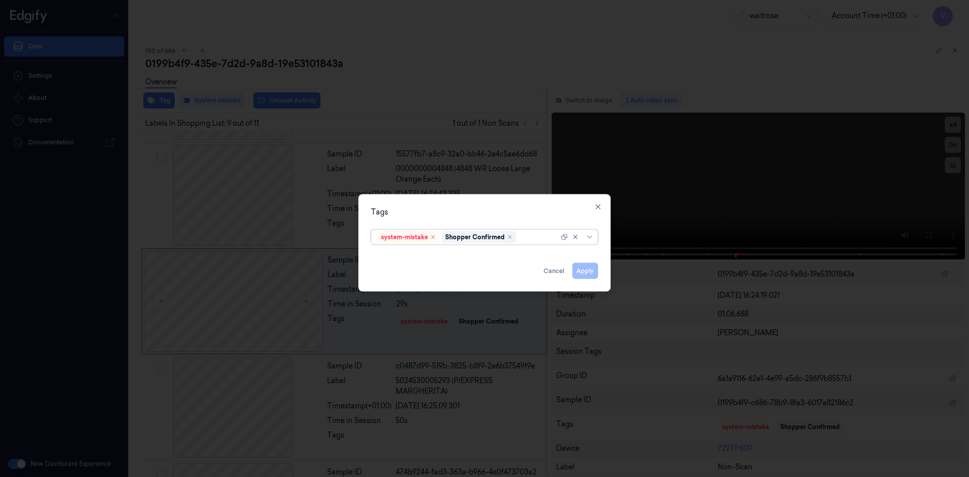
click at [530, 237] on div at bounding box center [538, 237] width 40 height 11
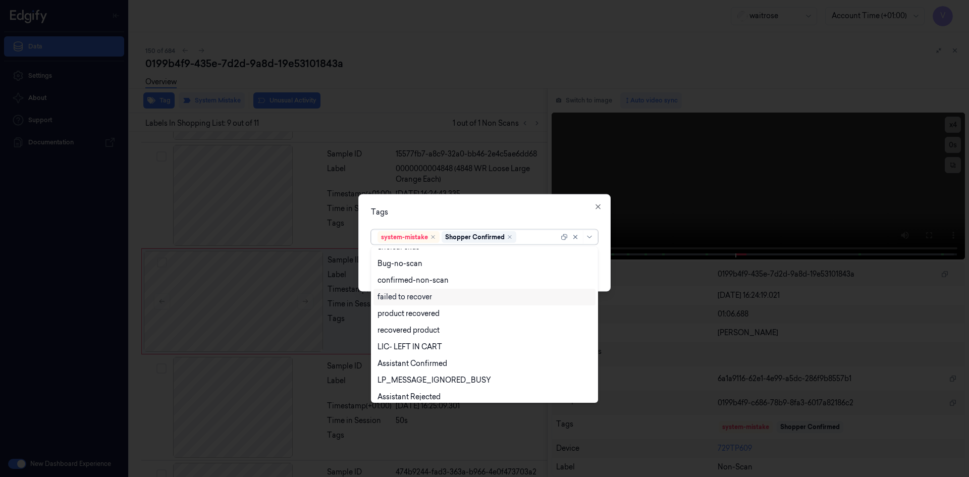
scroll to position [148, 0]
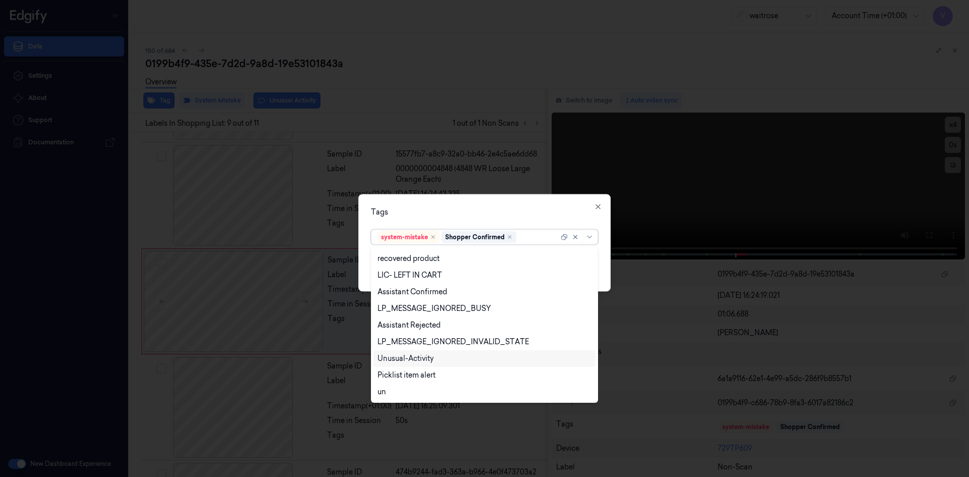
click at [439, 358] on div "Unusual-Activity" at bounding box center [484, 358] width 214 height 11
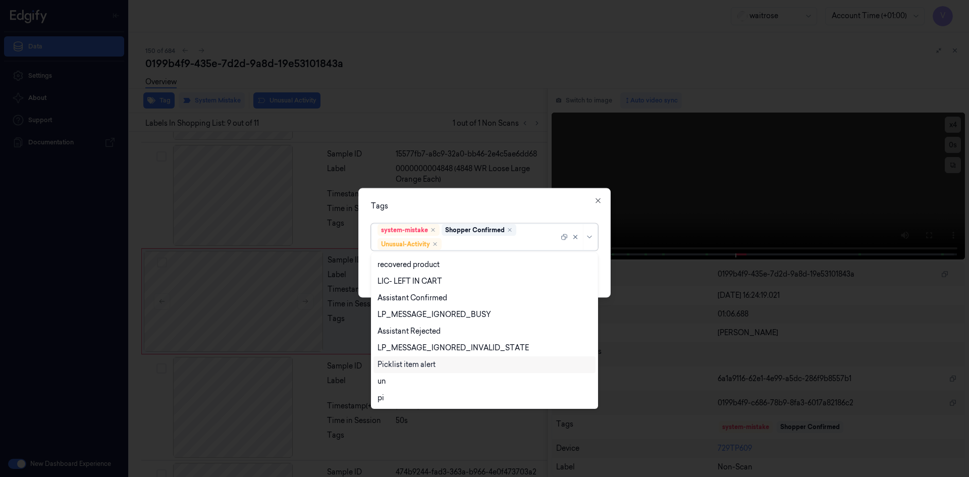
click at [425, 369] on div "Picklist item alert" at bounding box center [406, 364] width 58 height 11
click at [487, 206] on div "Tags" at bounding box center [484, 205] width 227 height 11
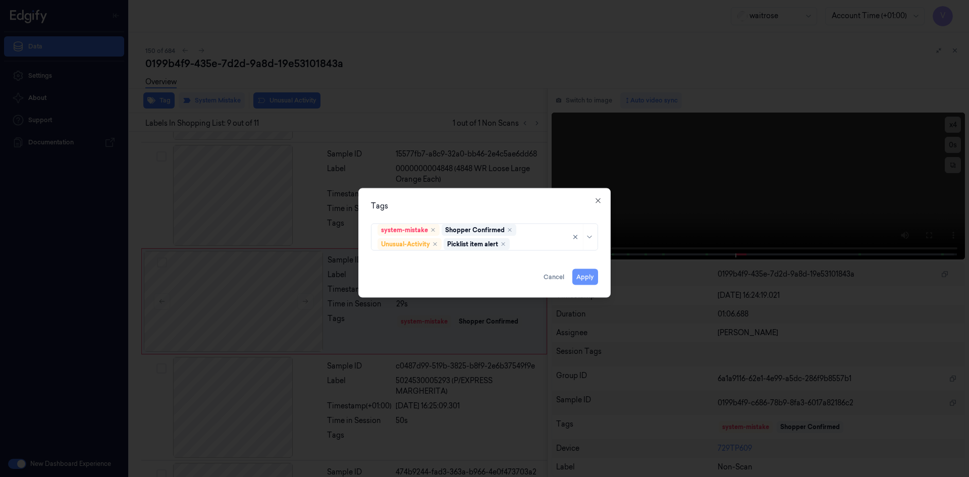
click at [582, 274] on button "Apply" at bounding box center [585, 276] width 26 height 16
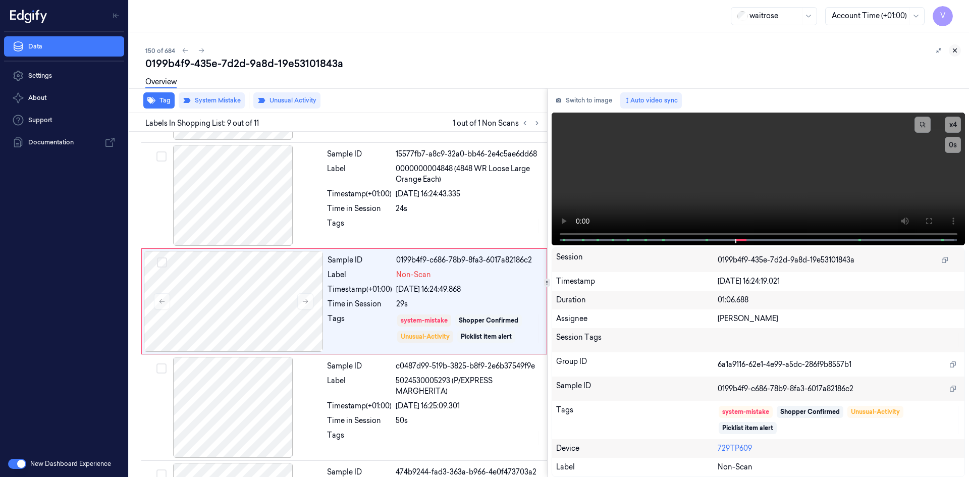
click at [957, 51] on icon at bounding box center [954, 50] width 7 height 7
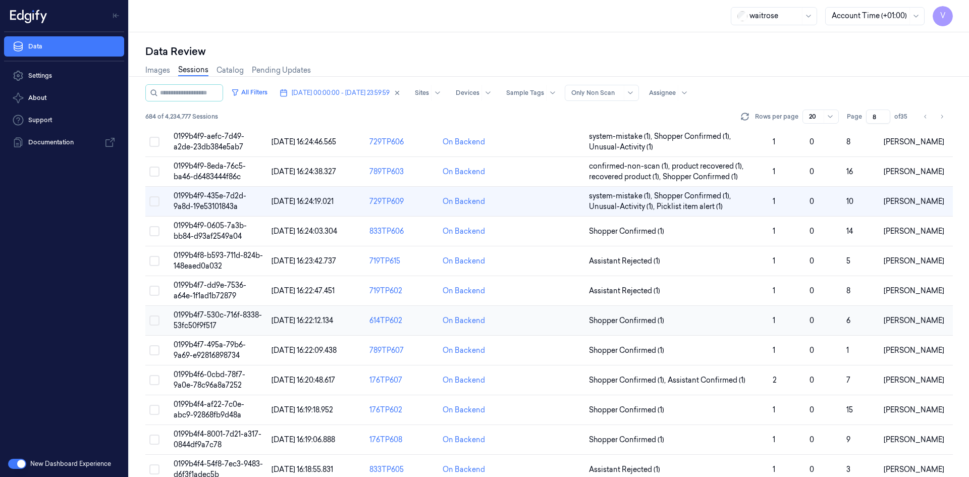
scroll to position [297, 0]
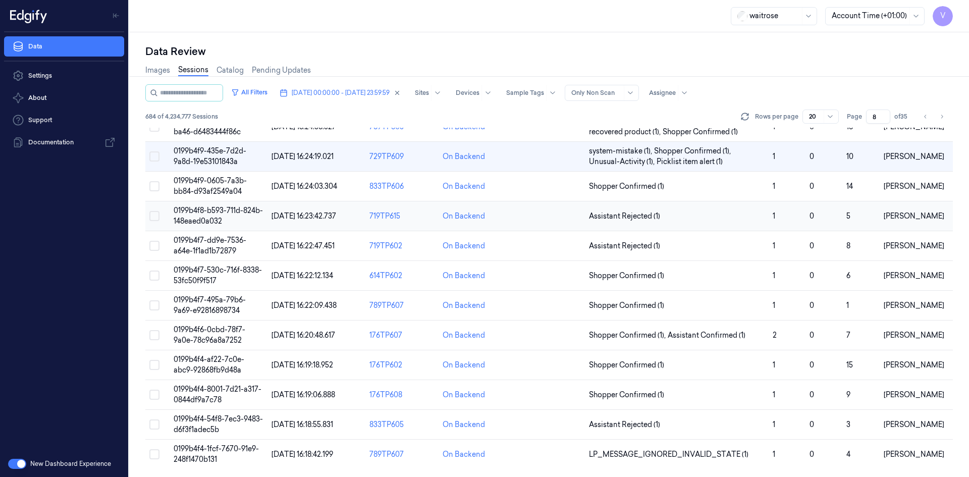
click at [224, 214] on span "0199b4f8-b593-711d-824b-148eaed0a032" at bounding box center [218, 216] width 89 height 20
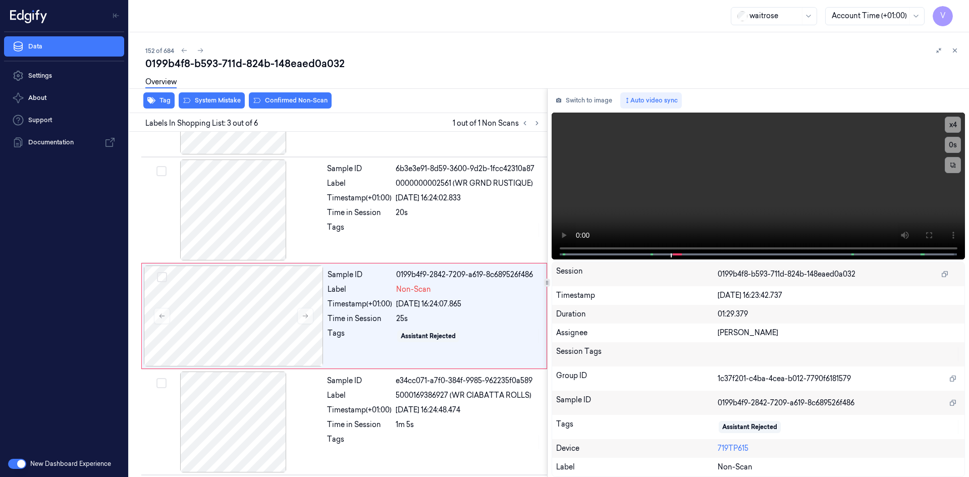
scroll to position [92, 0]
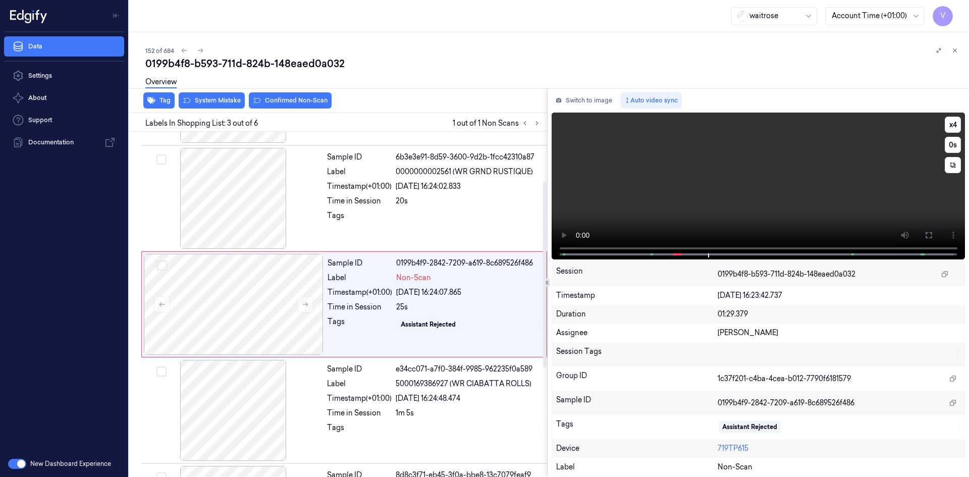
click at [761, 198] on video at bounding box center [759, 186] width 414 height 147
click at [253, 299] on div at bounding box center [234, 304] width 180 height 101
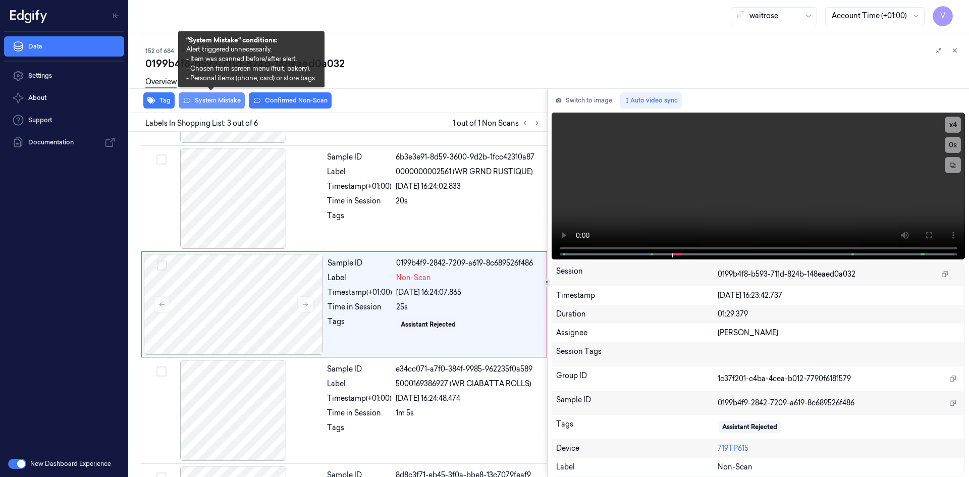
click at [216, 100] on button "System Mistake" at bounding box center [212, 100] width 66 height 16
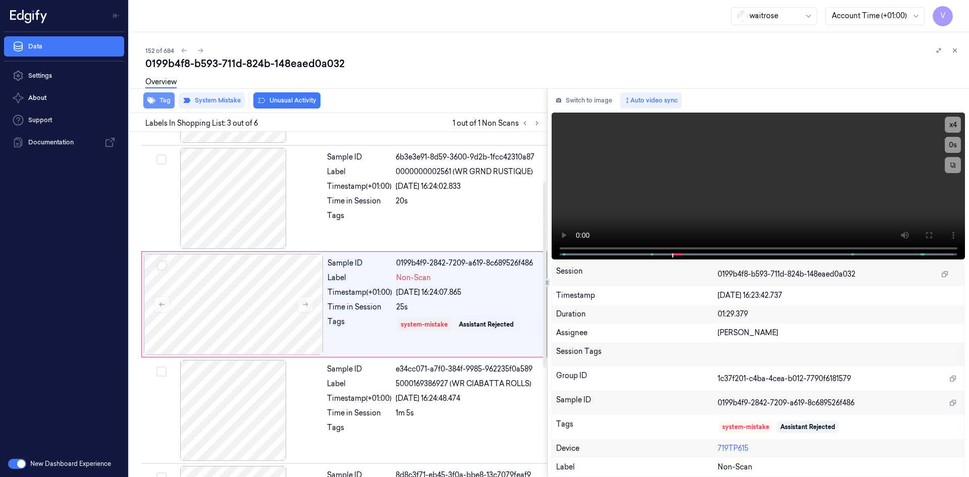
click at [163, 102] on button "Tag" at bounding box center [158, 100] width 31 height 16
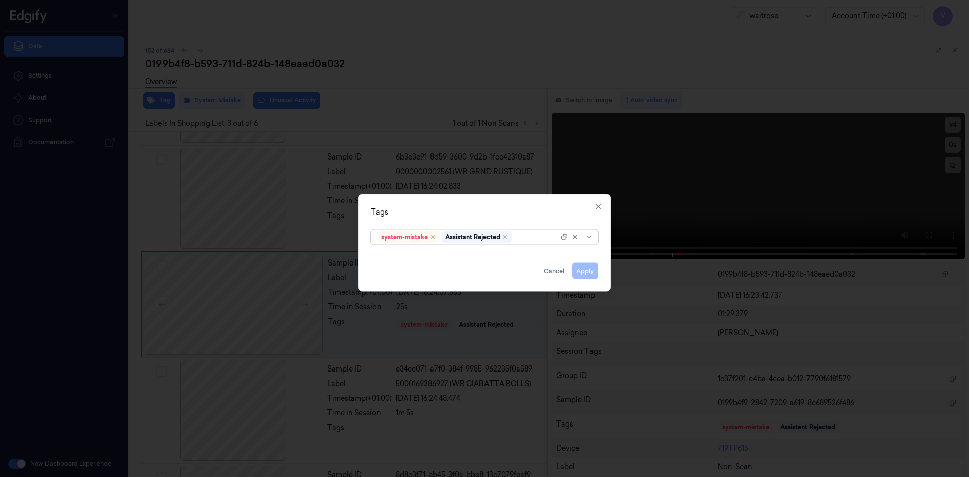
click at [528, 239] on div at bounding box center [536, 237] width 45 height 11
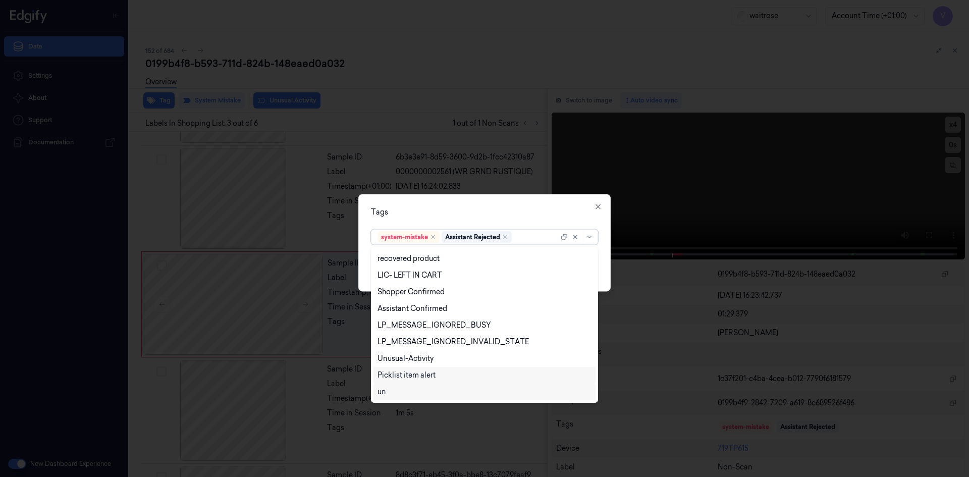
scroll to position [215, 0]
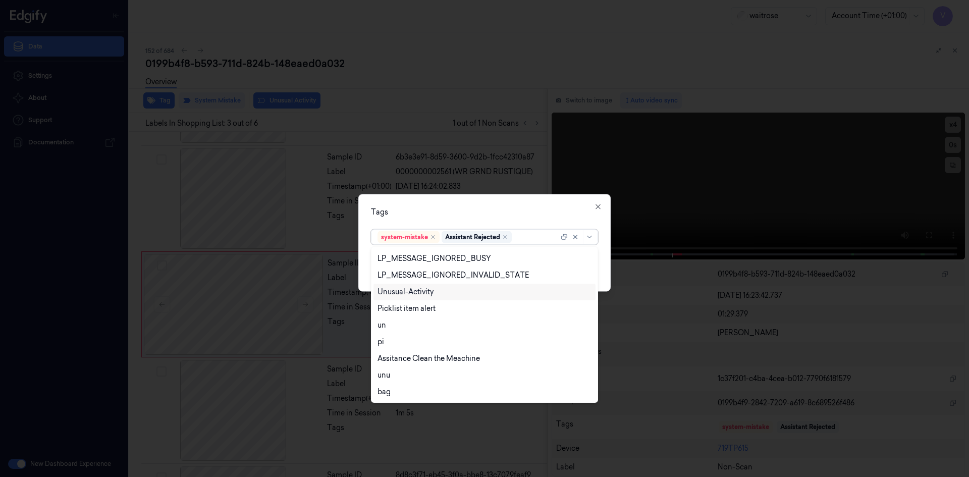
click at [411, 291] on div "Unusual-Activity" at bounding box center [405, 292] width 56 height 11
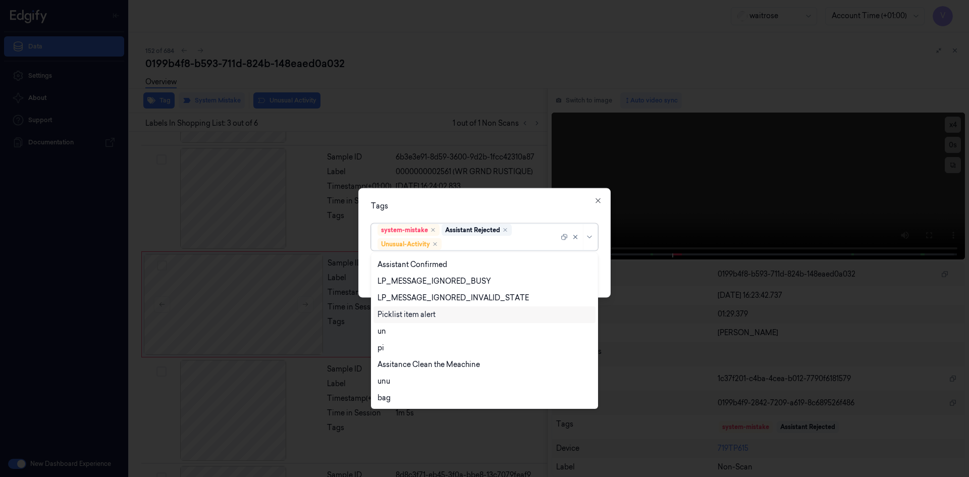
click at [403, 314] on div "Picklist item alert" at bounding box center [406, 314] width 58 height 11
drag, startPoint x: 464, startPoint y: 217, endPoint x: 513, endPoint y: 251, distance: 59.8
click at [469, 221] on div "Tags option Picklist item alert, selected. 20 results available. Use Up and Dow…" at bounding box center [484, 243] width 252 height 110
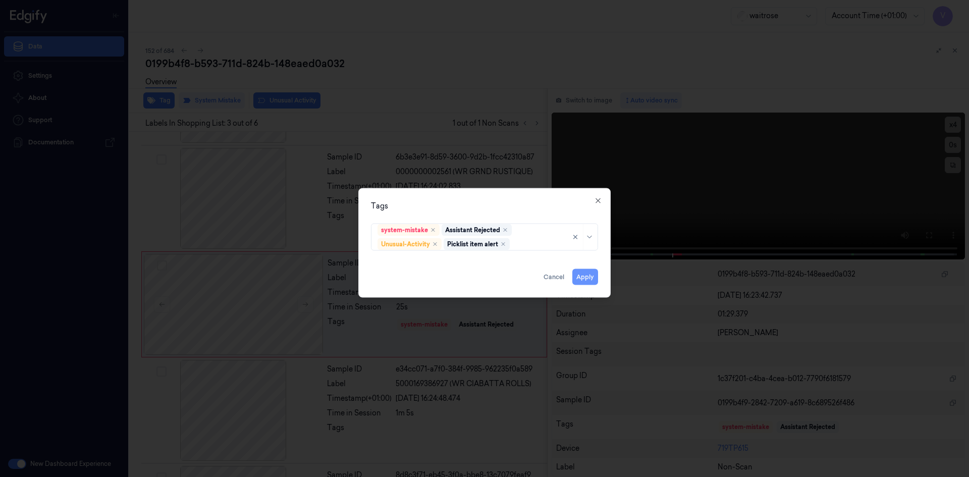
click at [581, 277] on button "Apply" at bounding box center [585, 276] width 26 height 16
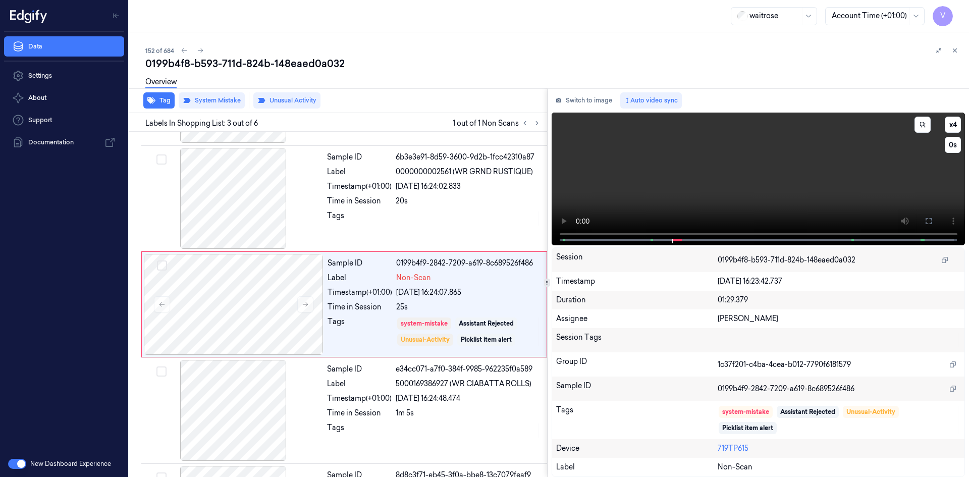
click at [667, 175] on video at bounding box center [759, 179] width 414 height 133
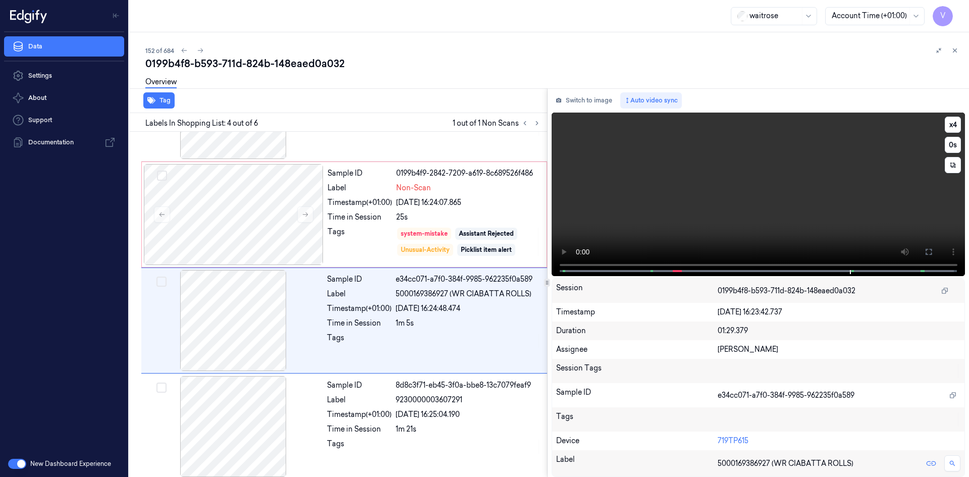
scroll to position [198, 0]
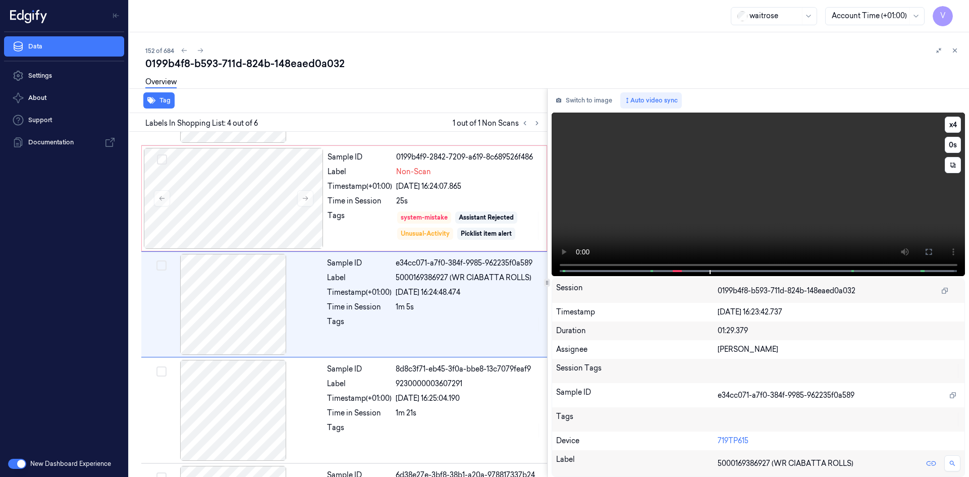
click at [680, 269] on span at bounding box center [680, 270] width 2 height 5
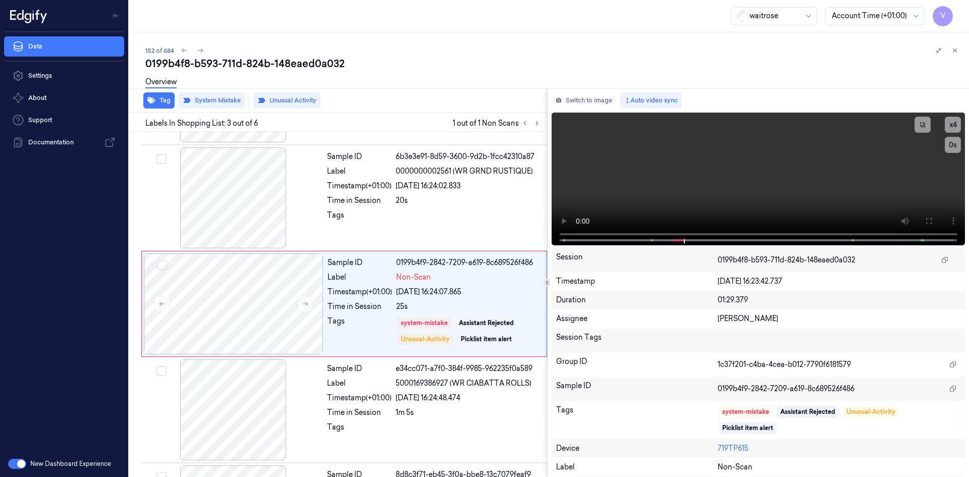
scroll to position [92, 0]
click at [852, 155] on video at bounding box center [759, 179] width 414 height 133
click at [955, 46] on button at bounding box center [955, 50] width 12 height 12
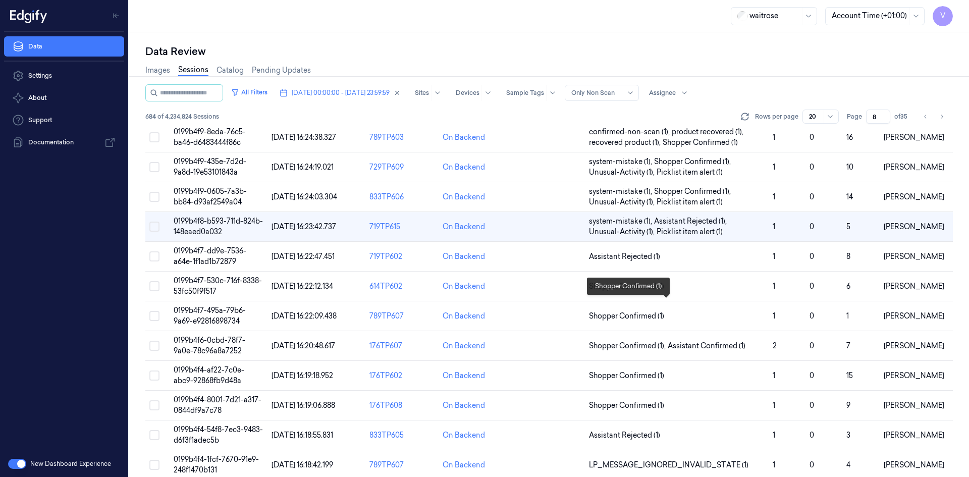
scroll to position [297, 0]
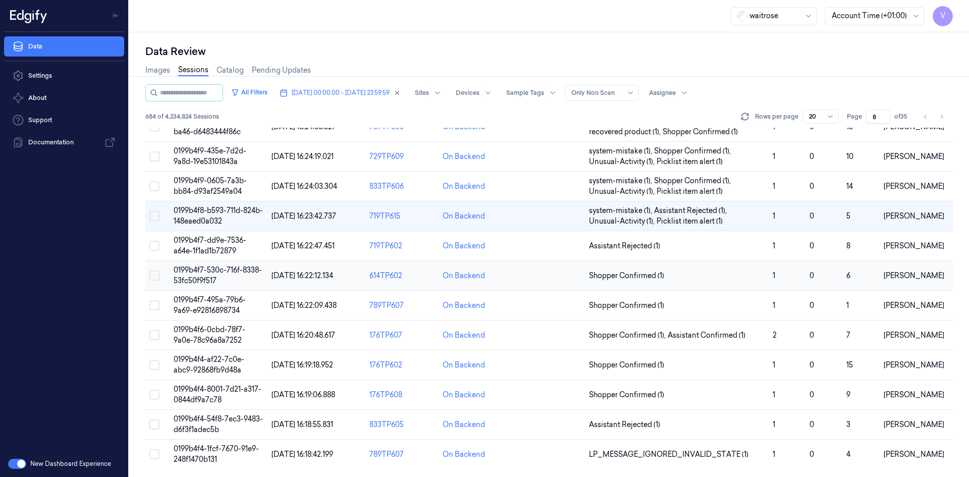
click at [192, 277] on span "0199b4f7-530c-716f-8338-53fc50f9f517" at bounding box center [218, 275] width 88 height 20
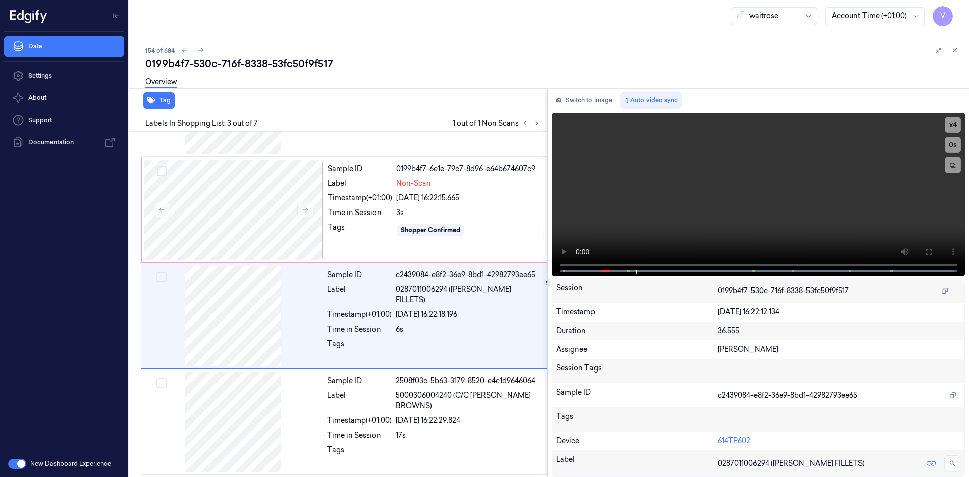
scroll to position [92, 0]
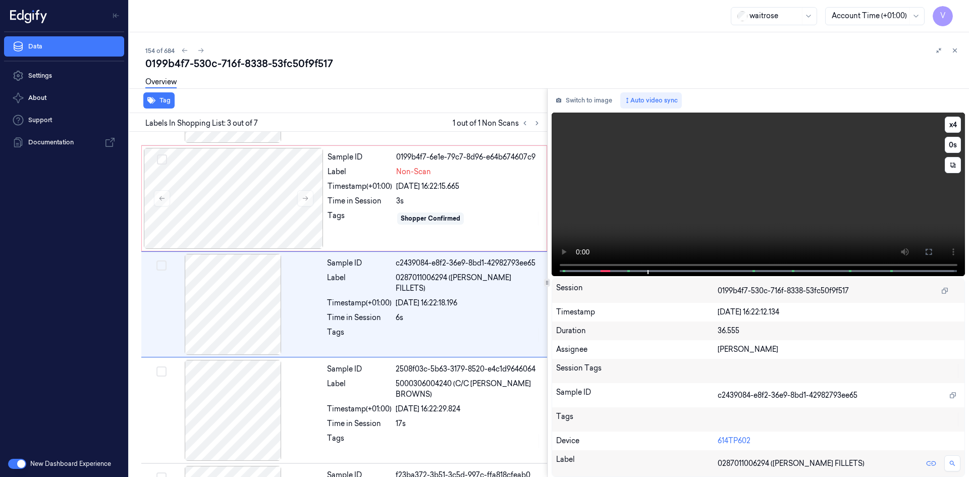
click at [678, 200] on video at bounding box center [759, 195] width 414 height 164
click at [593, 271] on div "x 4 0 s Non-Scan" at bounding box center [759, 193] width 414 height 161
click at [670, 223] on video at bounding box center [759, 195] width 414 height 164
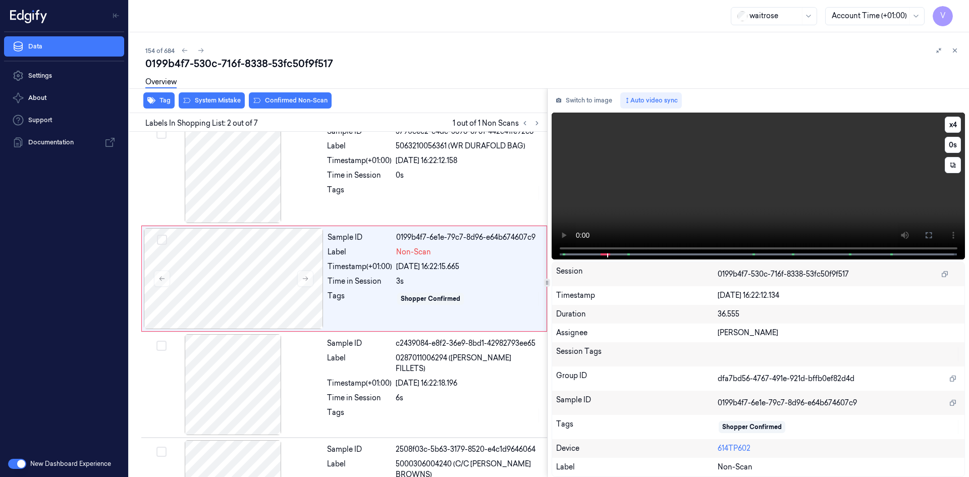
scroll to position [0, 0]
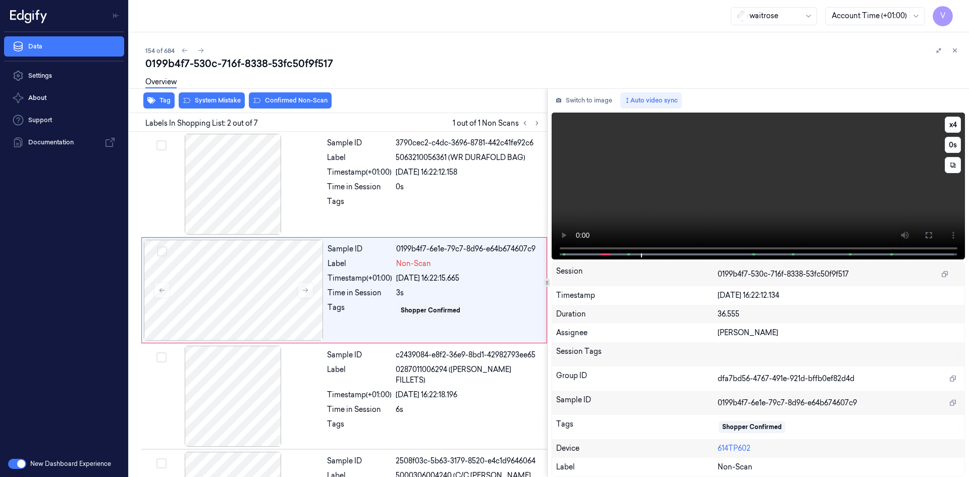
click at [725, 208] on video at bounding box center [759, 186] width 414 height 147
click at [951, 124] on button "x 4" at bounding box center [953, 125] width 16 height 16
click at [951, 124] on button "x 1" at bounding box center [953, 125] width 16 height 16
click at [747, 171] on video at bounding box center [759, 186] width 414 height 147
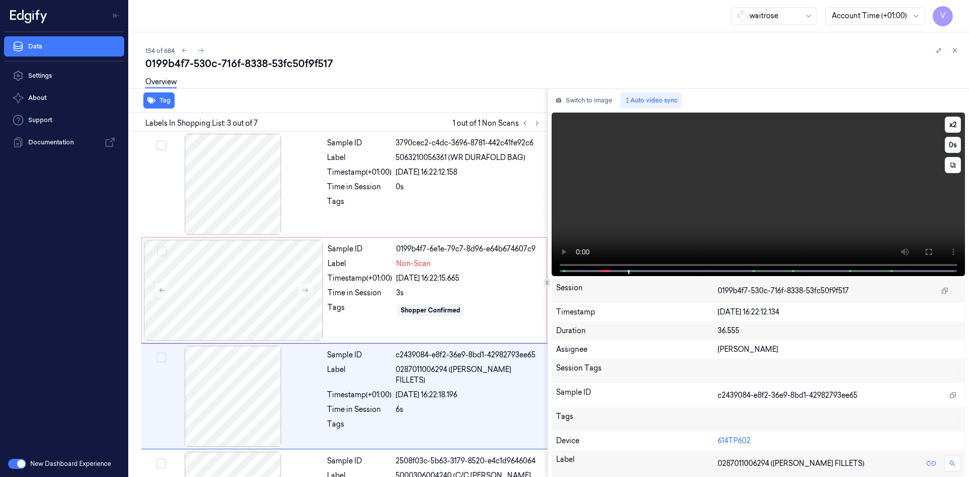
scroll to position [92, 0]
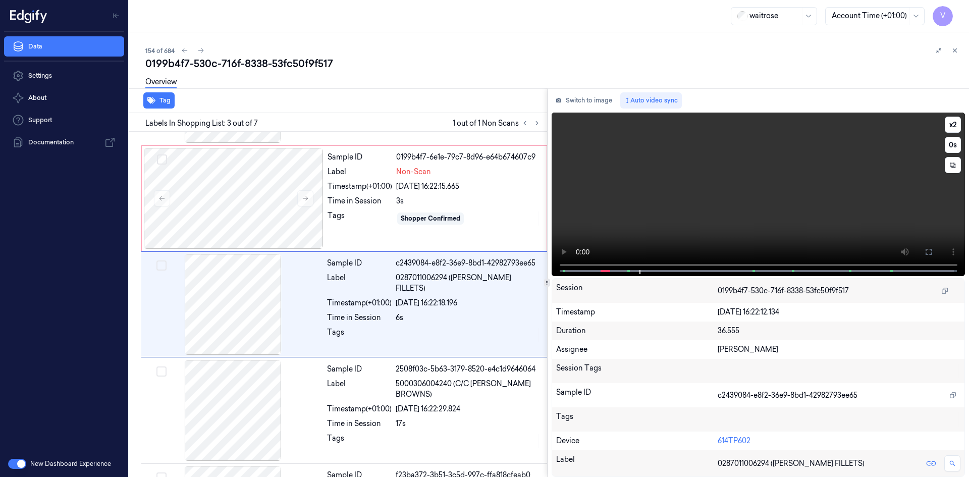
click at [722, 182] on video at bounding box center [759, 195] width 414 height 164
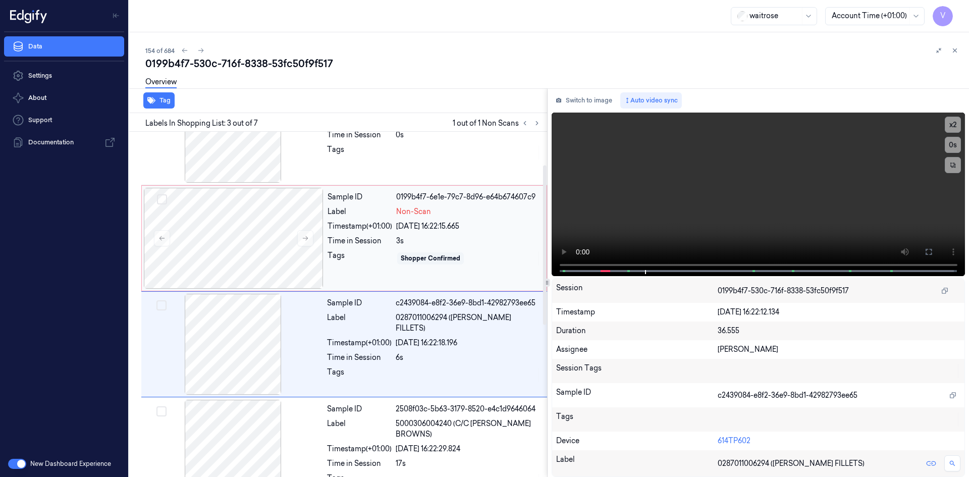
scroll to position [0, 0]
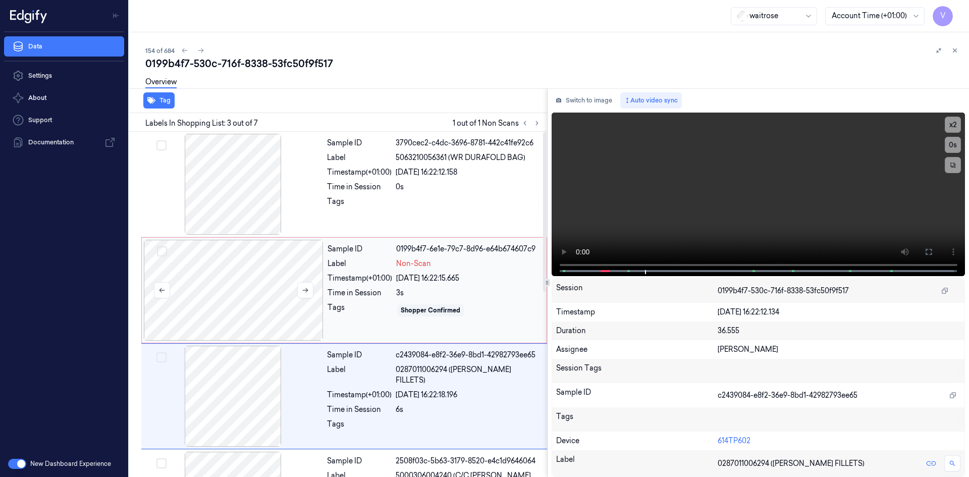
click at [281, 273] on div at bounding box center [234, 290] width 180 height 101
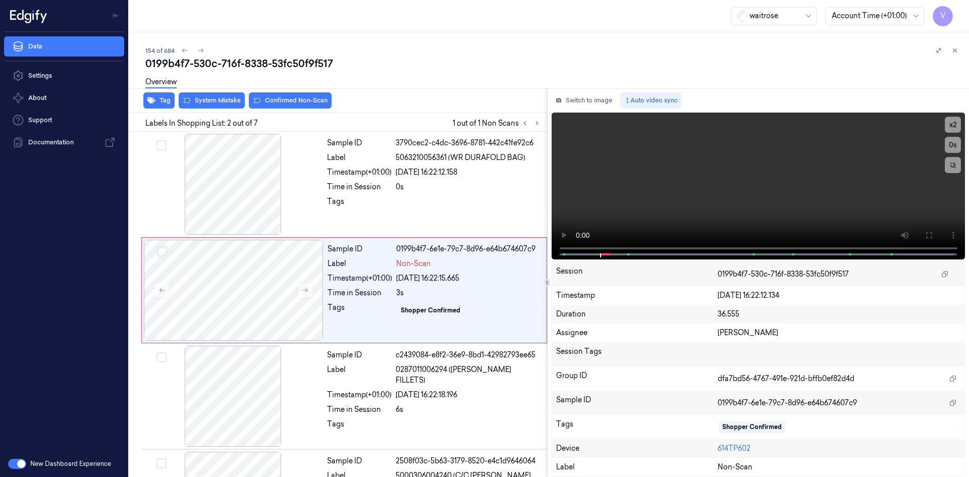
click at [209, 94] on div "Overview" at bounding box center [552, 84] width 815 height 26
click at [217, 100] on button "System Mistake" at bounding box center [212, 100] width 66 height 16
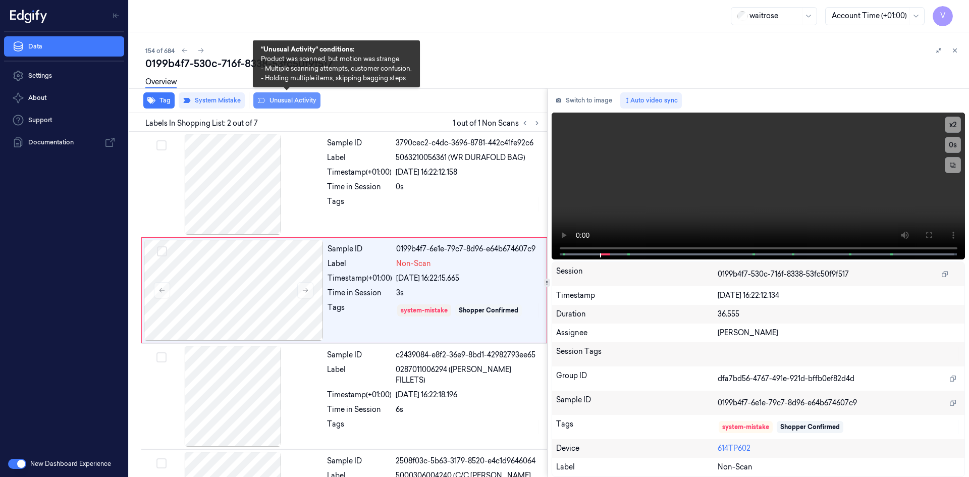
click at [279, 100] on button "Unusual Activity" at bounding box center [286, 100] width 67 height 16
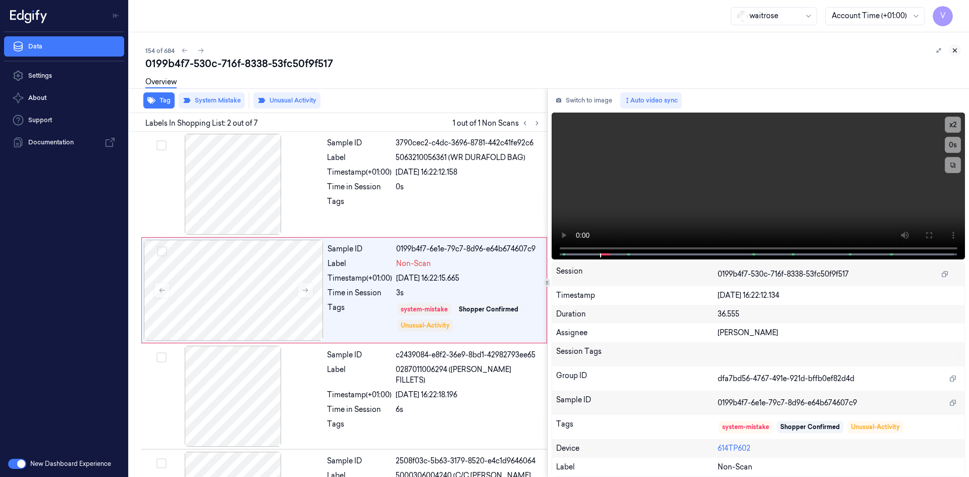
click at [951, 50] on icon at bounding box center [954, 50] width 7 height 7
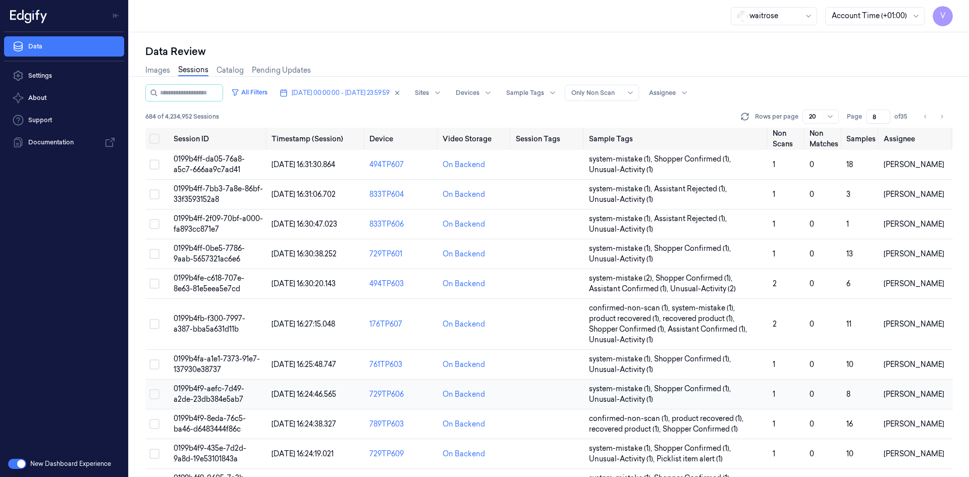
scroll to position [297, 0]
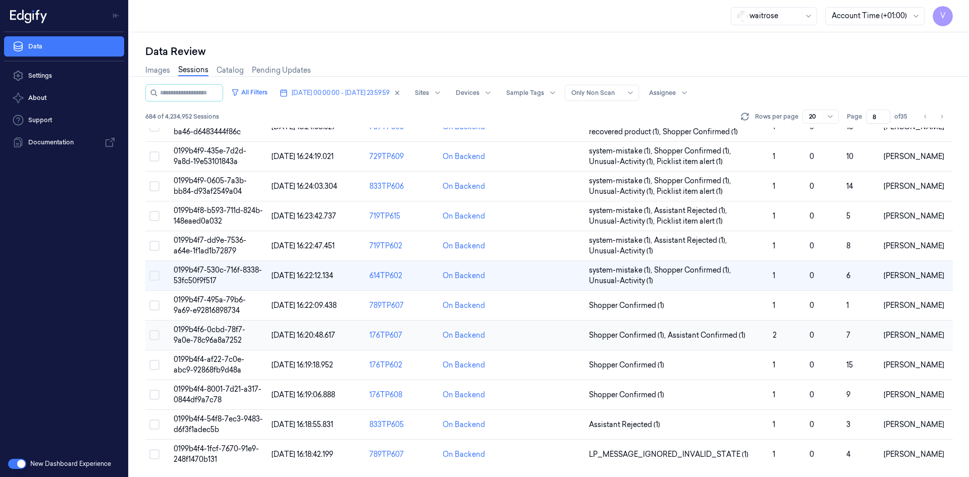
click at [219, 329] on span "0199b4f6-0cbd-78f7-9a0e-78c96a8a7252" at bounding box center [210, 335] width 72 height 20
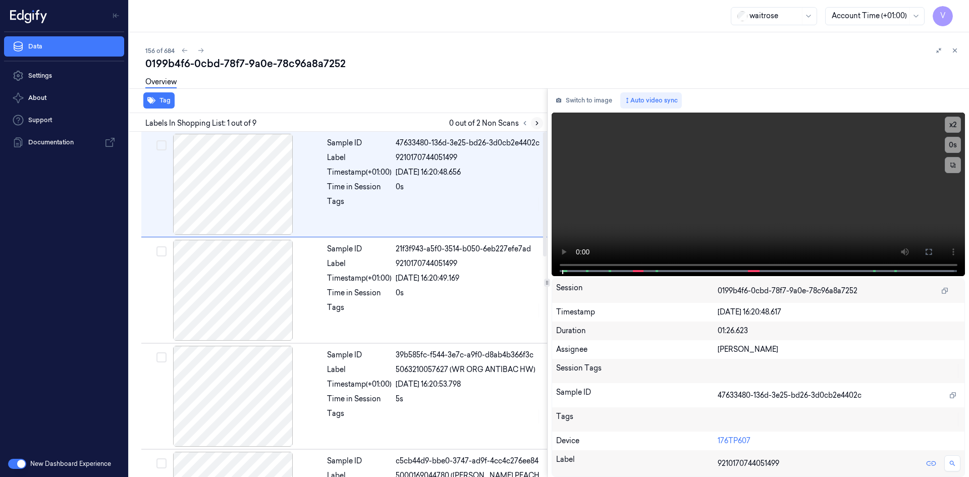
click at [538, 124] on icon at bounding box center [536, 123] width 7 height 7
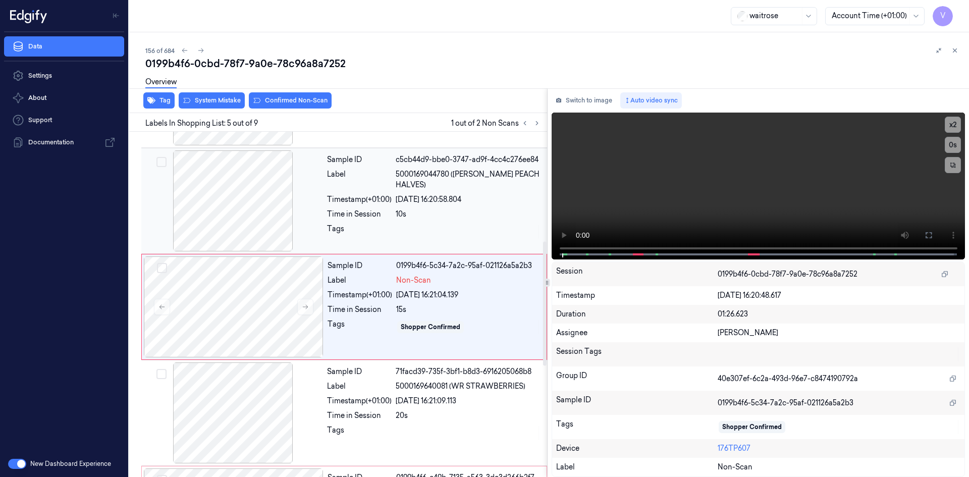
scroll to position [304, 0]
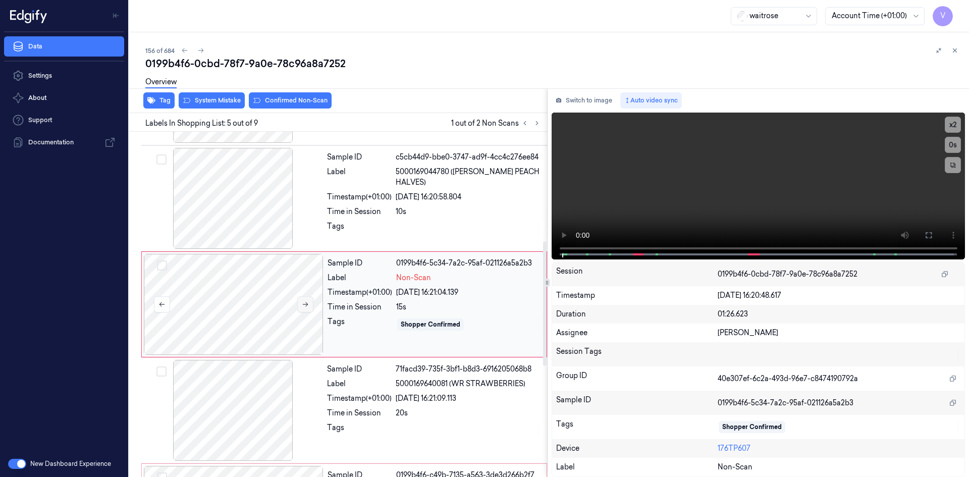
click at [307, 303] on icon at bounding box center [305, 304] width 7 height 7
click at [691, 221] on video at bounding box center [759, 186] width 414 height 147
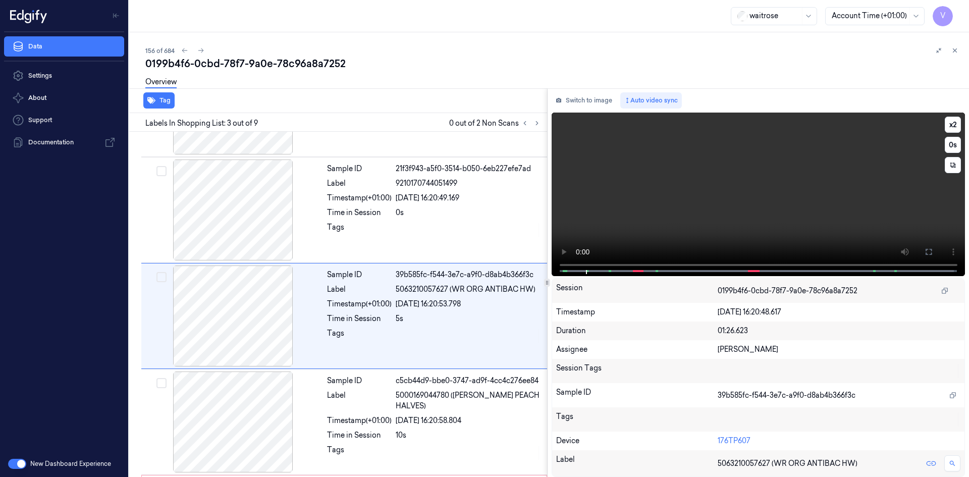
scroll to position [92, 0]
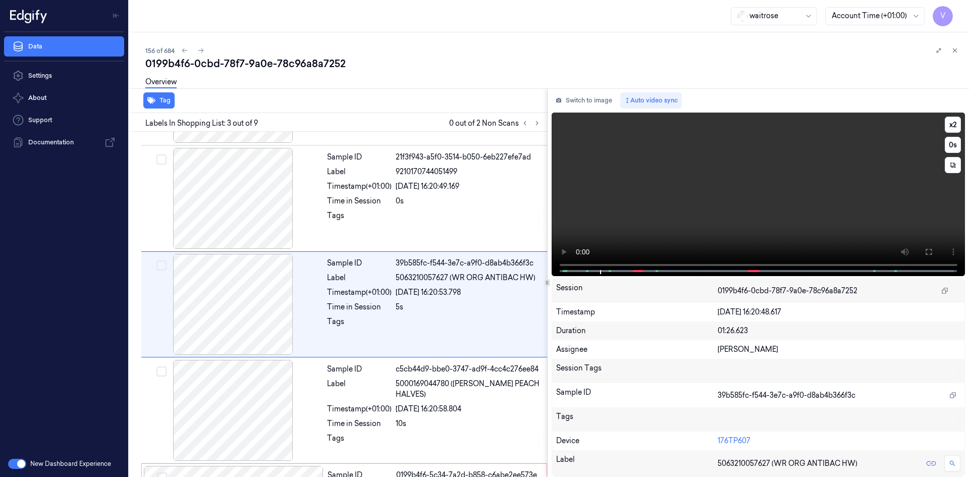
click at [733, 188] on video at bounding box center [759, 195] width 414 height 164
click at [729, 190] on video at bounding box center [759, 195] width 414 height 164
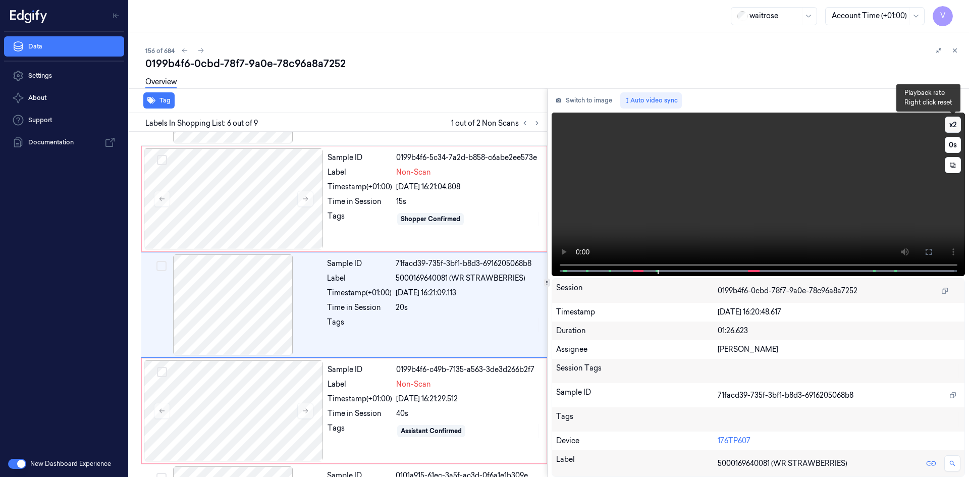
scroll to position [410, 0]
click at [953, 124] on button "x 2" at bounding box center [953, 125] width 16 height 16
click at [709, 205] on video at bounding box center [759, 195] width 414 height 164
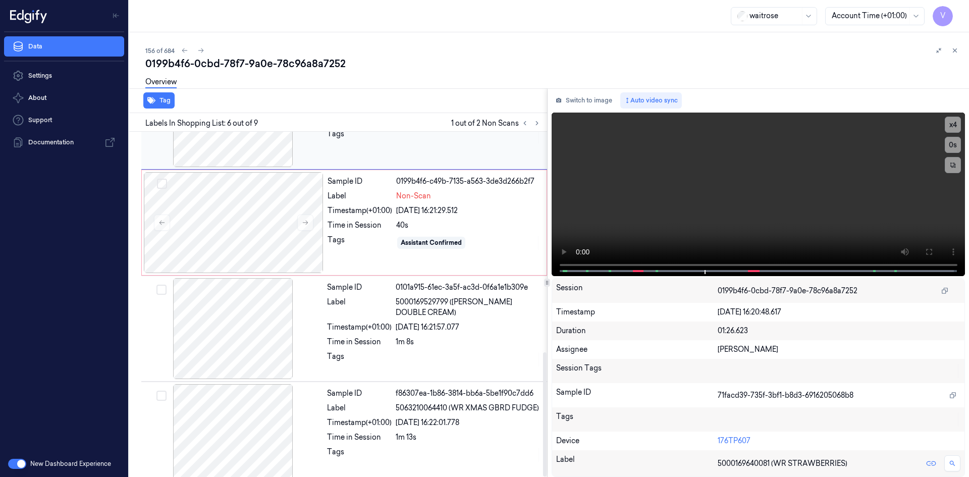
scroll to position [612, 0]
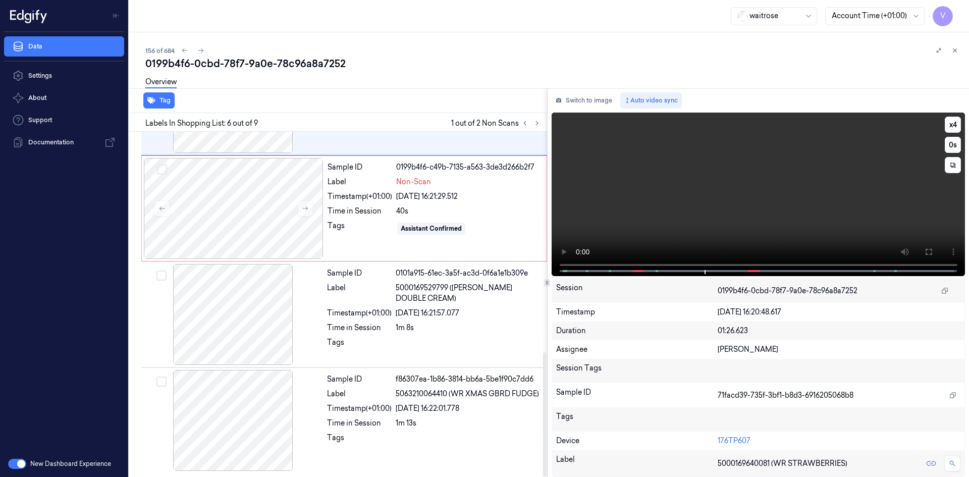
click at [791, 188] on video at bounding box center [759, 195] width 414 height 164
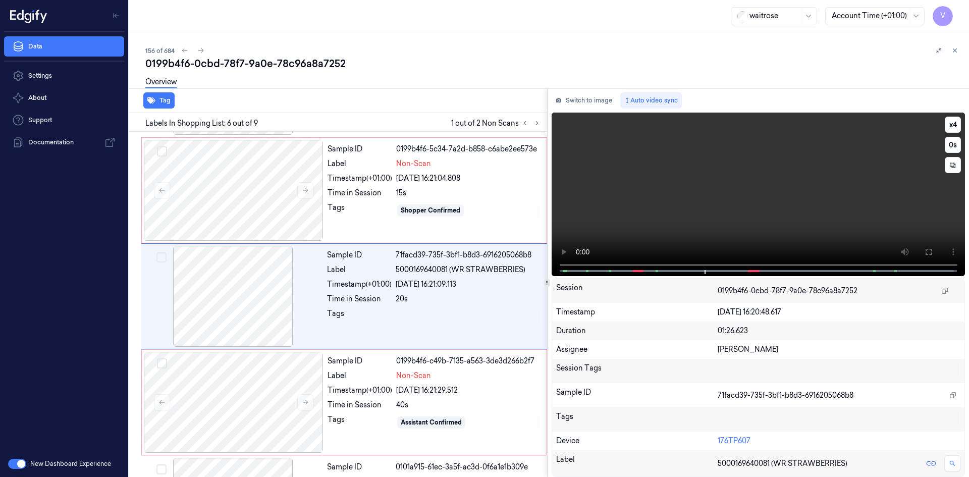
scroll to position [410, 0]
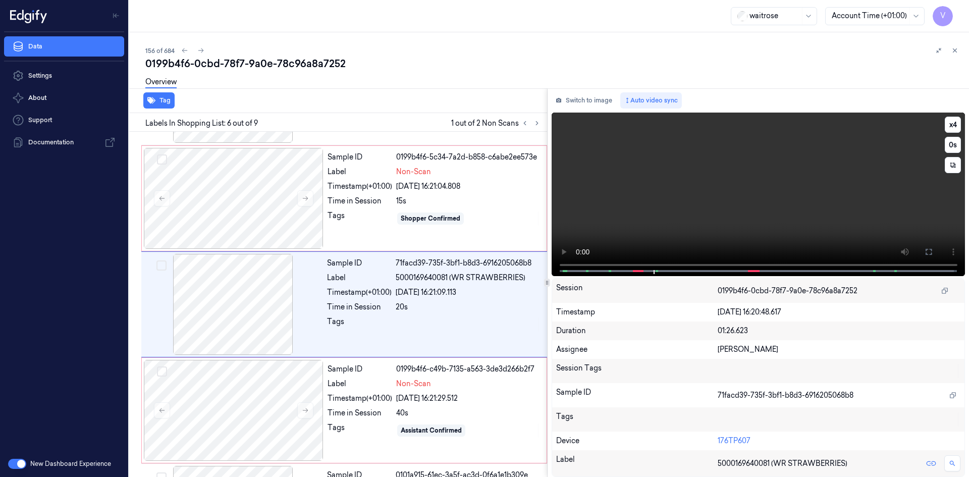
click at [732, 206] on video at bounding box center [759, 195] width 414 height 164
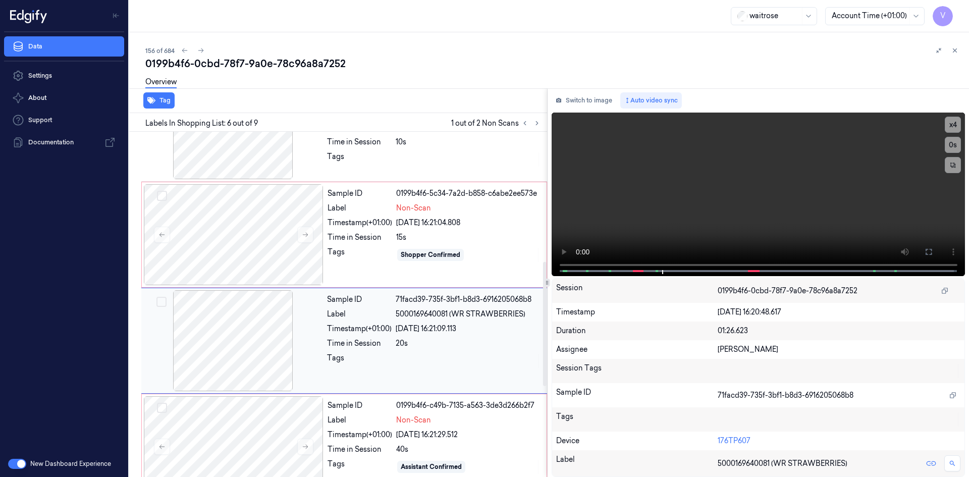
scroll to position [359, 0]
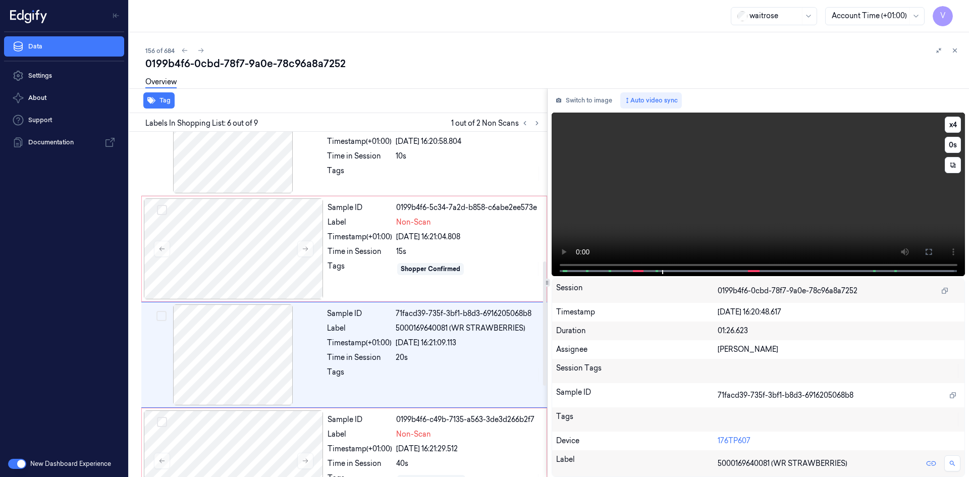
click at [732, 199] on video at bounding box center [759, 195] width 414 height 164
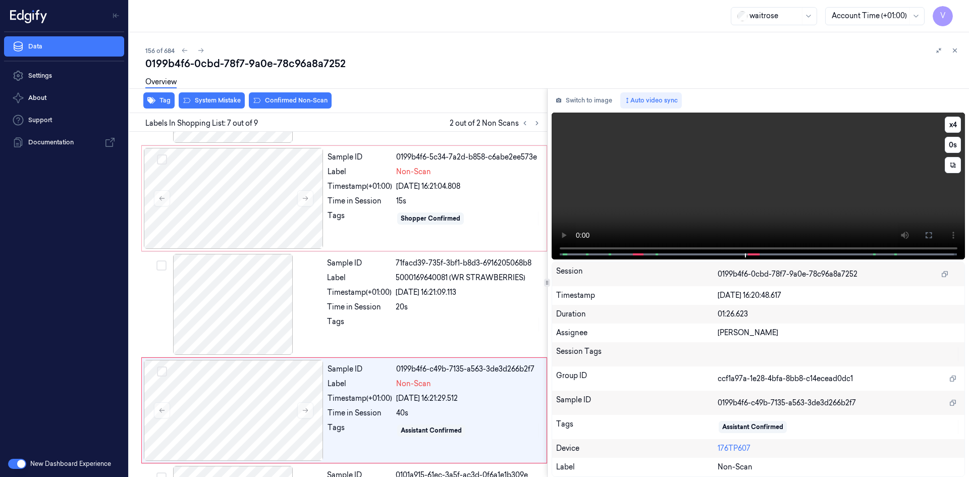
scroll to position [516, 0]
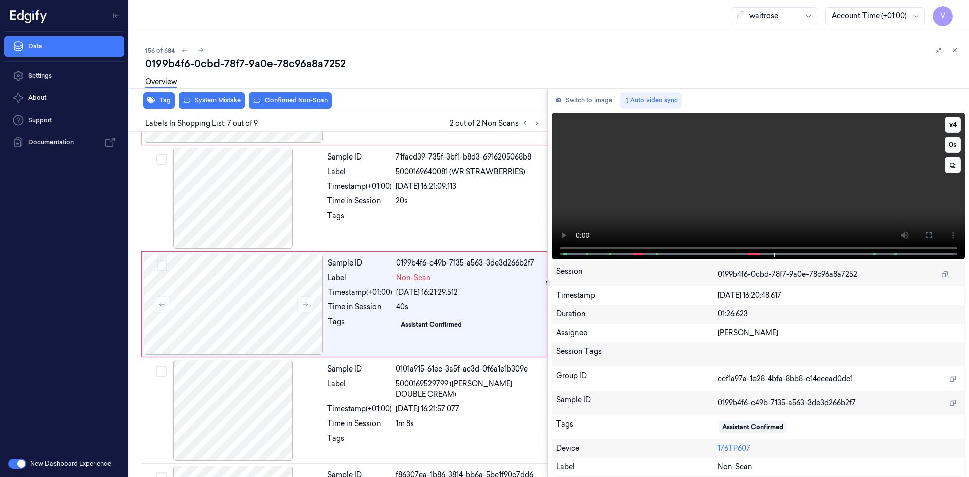
click at [759, 202] on video at bounding box center [759, 186] width 414 height 147
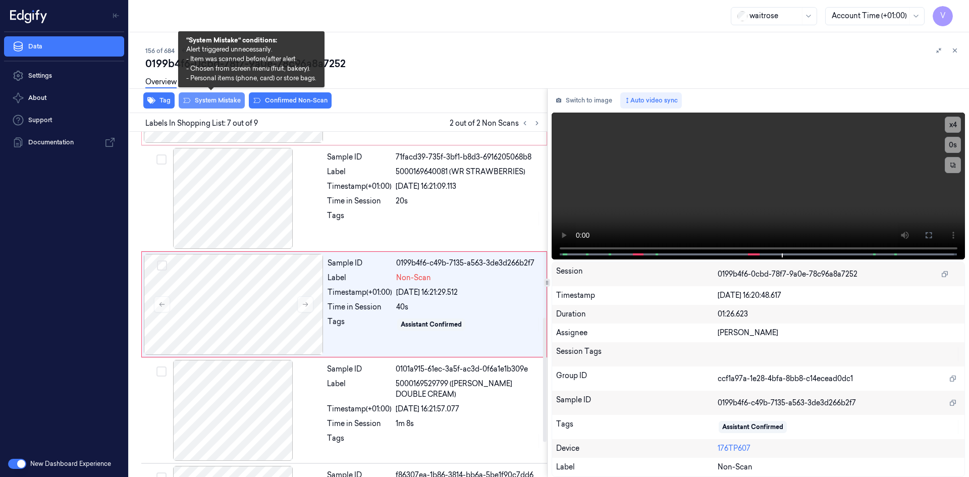
click at [219, 99] on button "System Mistake" at bounding box center [212, 100] width 66 height 16
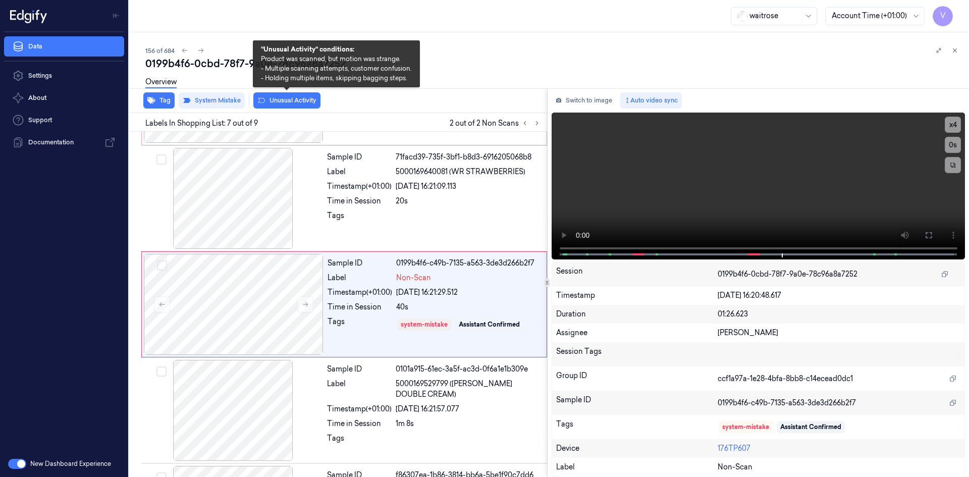
click at [284, 99] on button "Unusual Activity" at bounding box center [286, 100] width 67 height 16
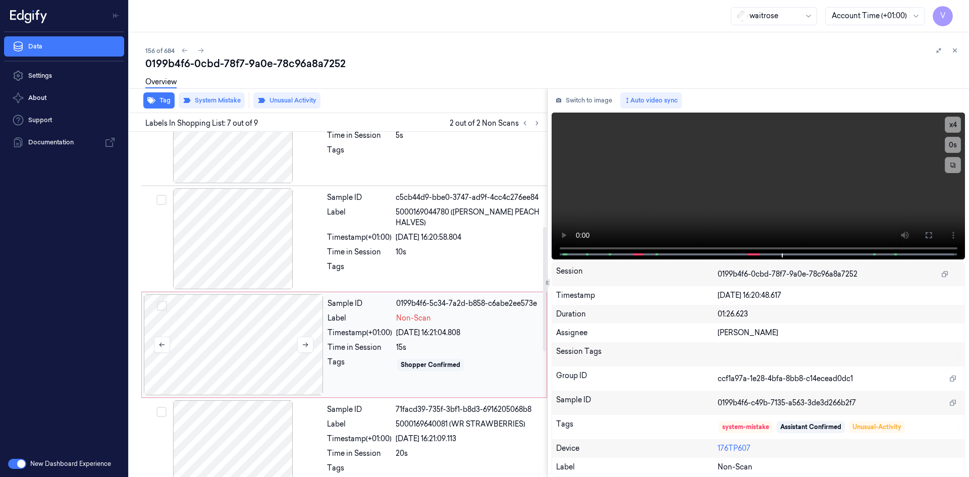
click at [243, 330] on div at bounding box center [234, 344] width 180 height 101
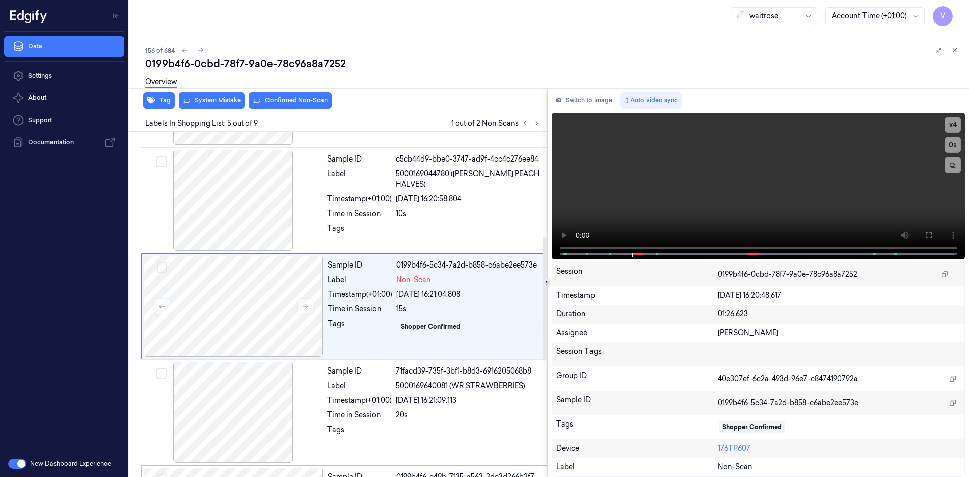
scroll to position [304, 0]
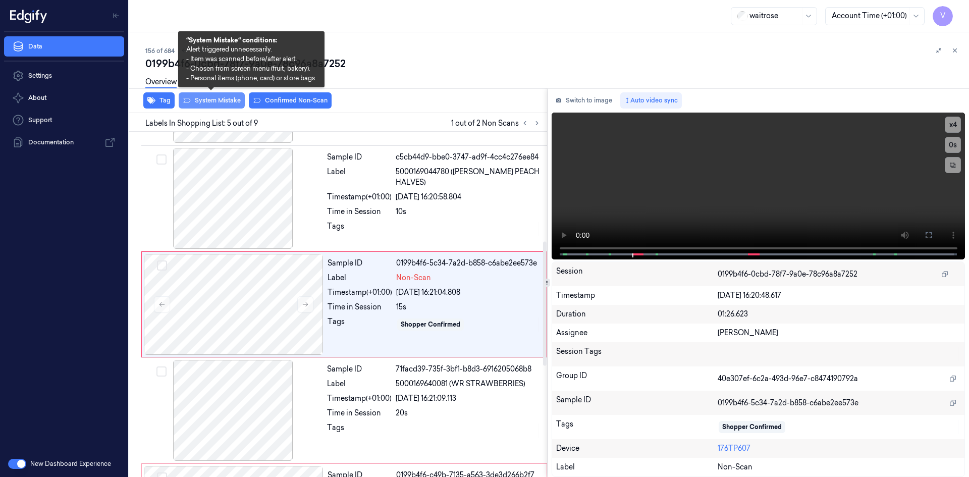
click at [220, 99] on button "System Mistake" at bounding box center [212, 100] width 66 height 16
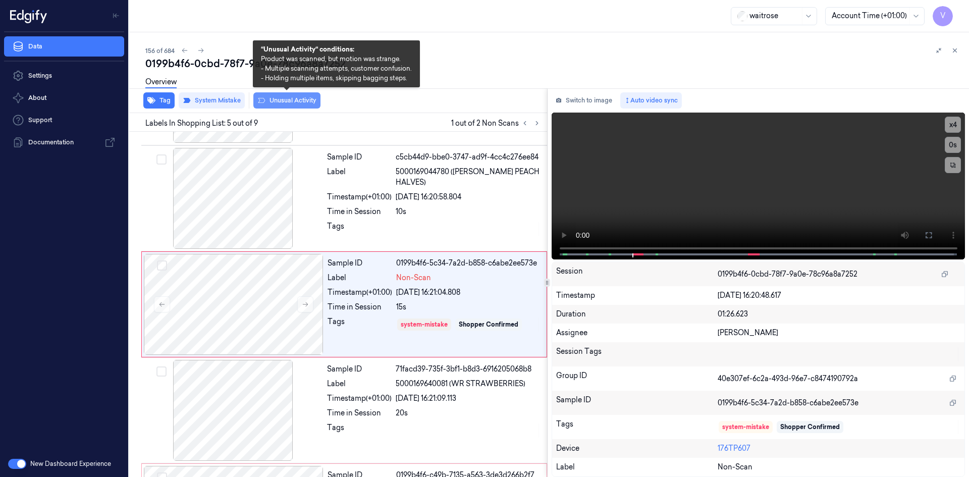
click at [291, 99] on button "Unusual Activity" at bounding box center [286, 100] width 67 height 16
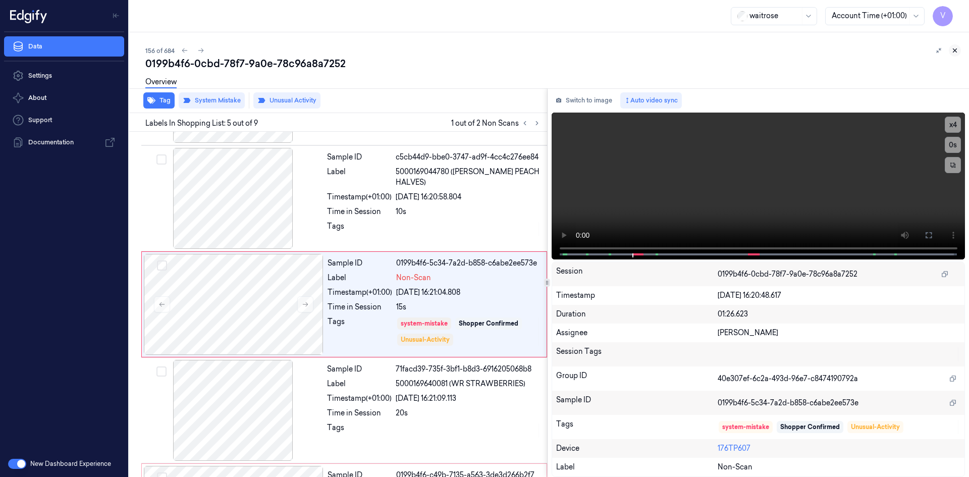
click at [952, 53] on icon at bounding box center [954, 50] width 7 height 7
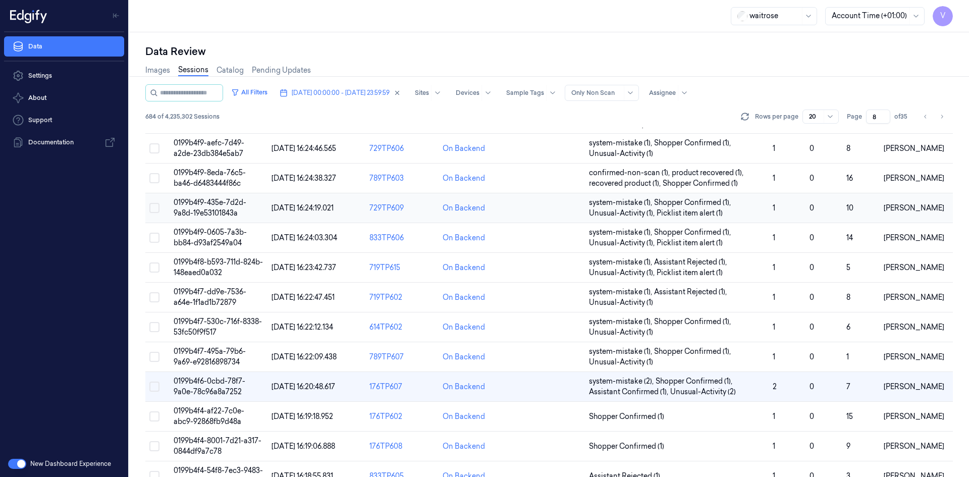
scroll to position [297, 0]
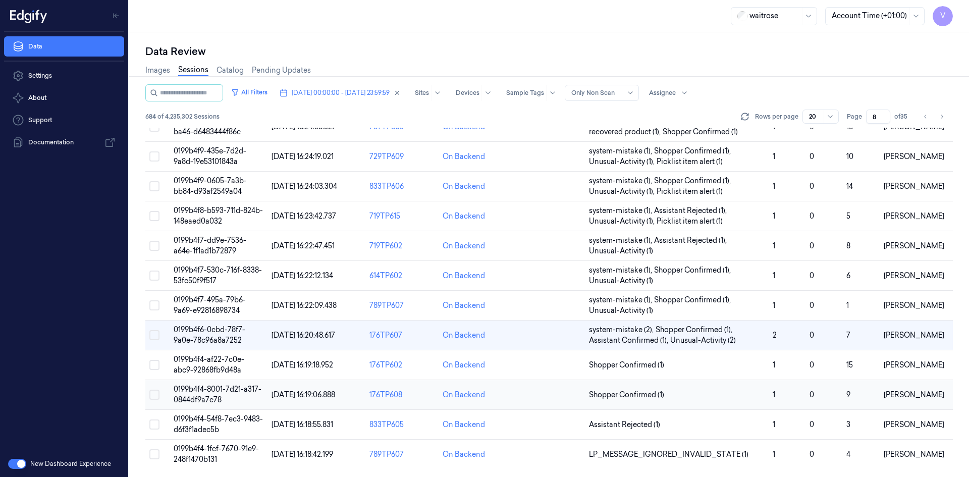
click at [213, 394] on td "0199b4f4-8001-7d21-a317-0844df9a7c78" at bounding box center [219, 395] width 98 height 30
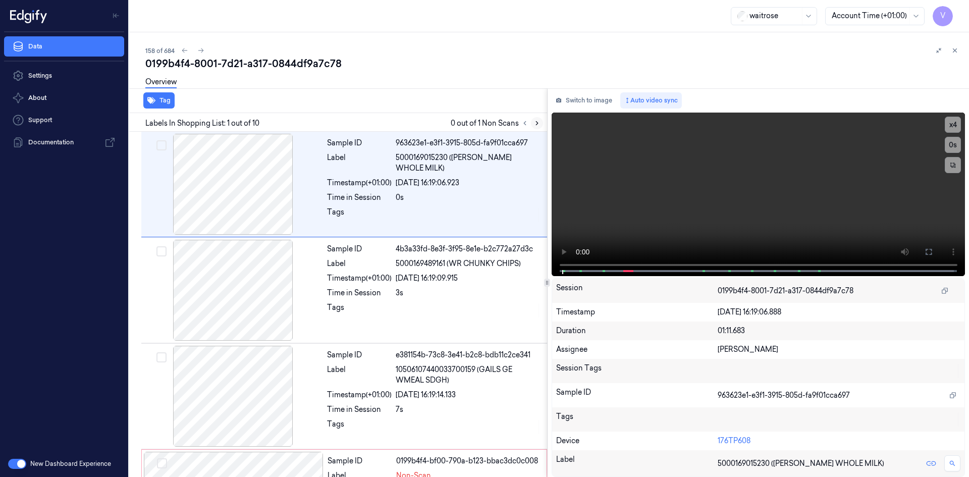
click at [535, 120] on icon at bounding box center [536, 123] width 7 height 7
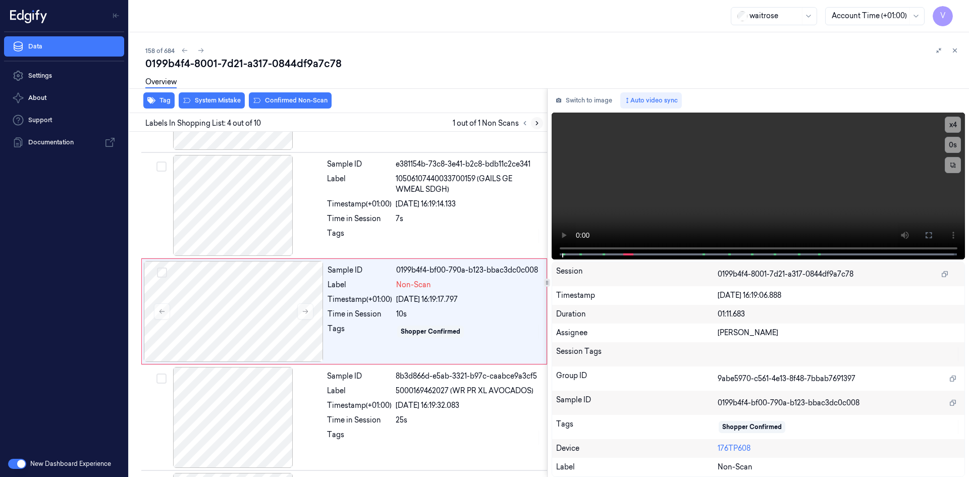
scroll to position [198, 0]
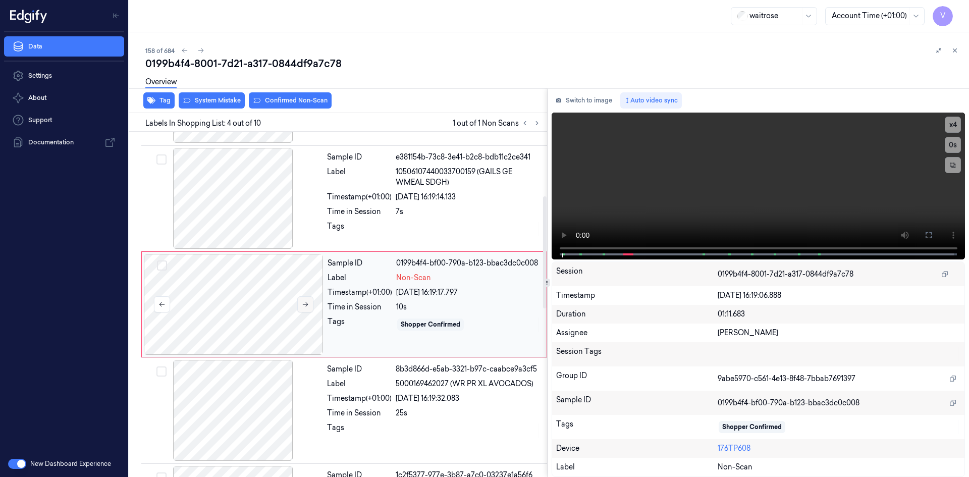
click at [309, 302] on button at bounding box center [305, 304] width 16 height 16
click at [307, 302] on icon at bounding box center [305, 304] width 7 height 7
click at [648, 208] on video at bounding box center [759, 186] width 414 height 147
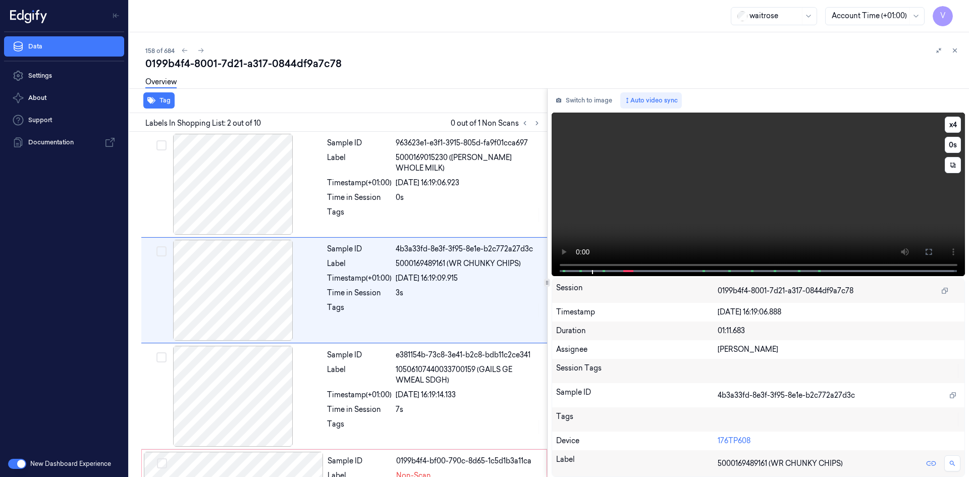
click at [619, 201] on video at bounding box center [759, 195] width 414 height 164
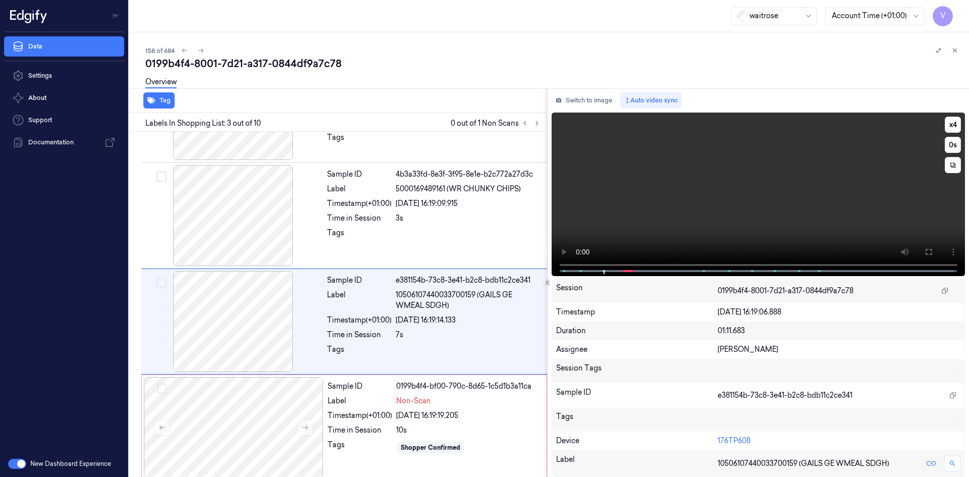
scroll to position [92, 0]
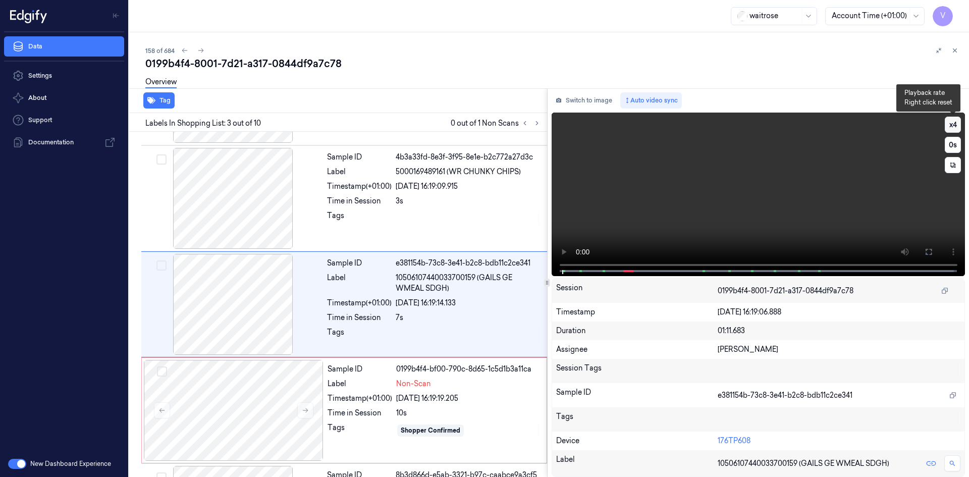
click at [953, 124] on button "x 4" at bounding box center [953, 125] width 16 height 16
click at [953, 125] on button "x 1" at bounding box center [953, 125] width 16 height 16
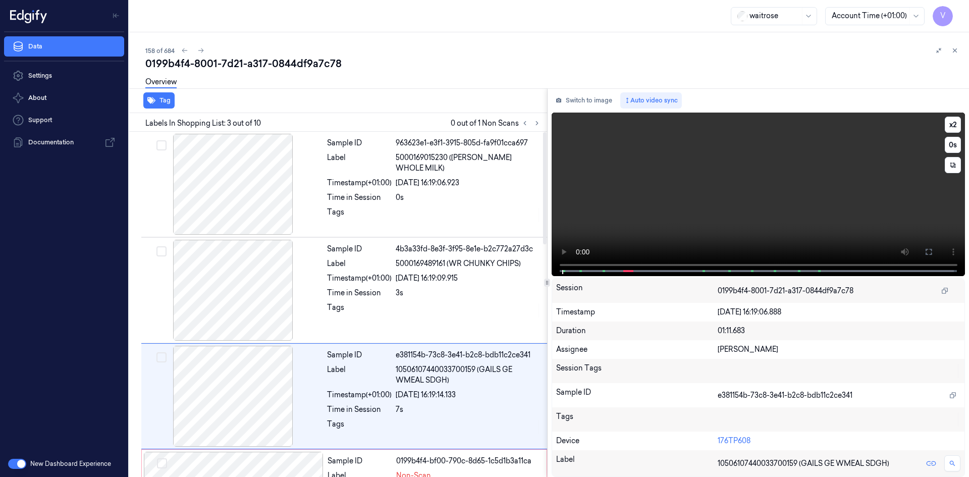
click at [701, 198] on video at bounding box center [759, 195] width 414 height 164
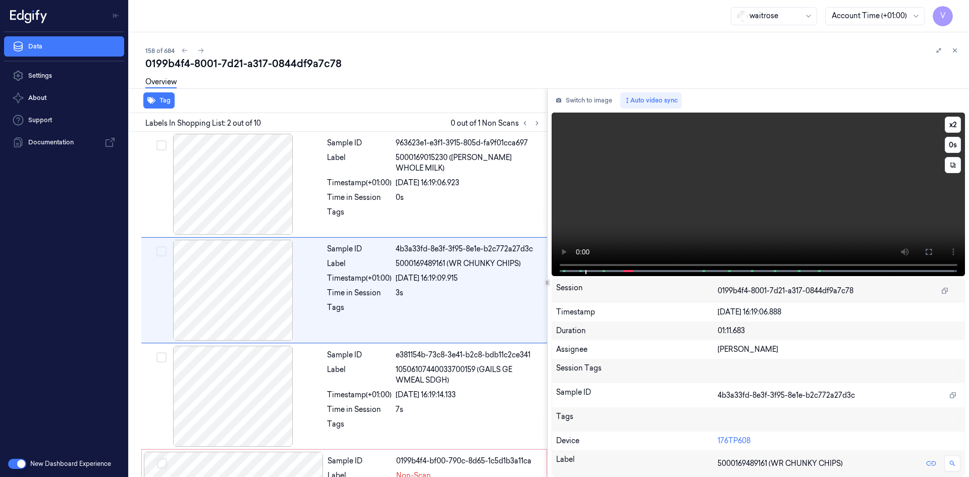
click at [706, 193] on video at bounding box center [759, 195] width 414 height 164
click at [701, 193] on video at bounding box center [759, 195] width 414 height 164
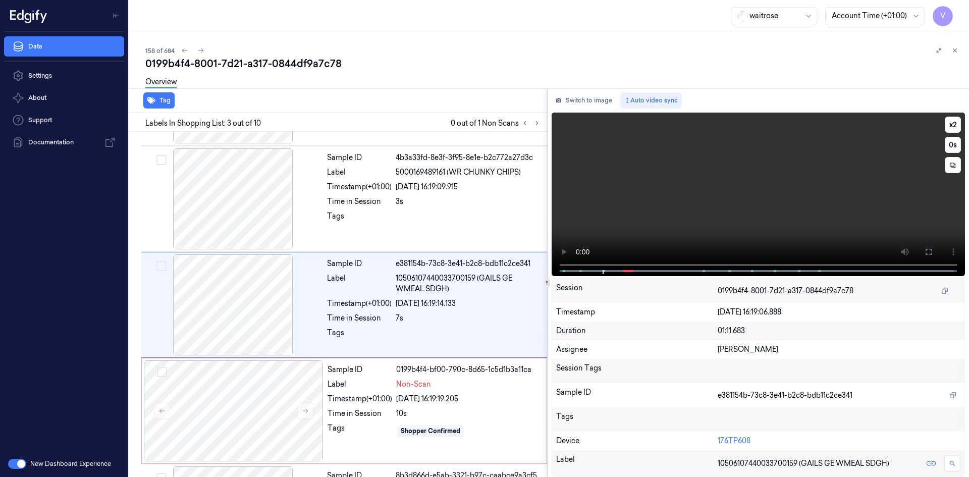
scroll to position [92, 0]
click at [718, 183] on video at bounding box center [759, 195] width 414 height 164
click at [659, 171] on video at bounding box center [759, 195] width 414 height 164
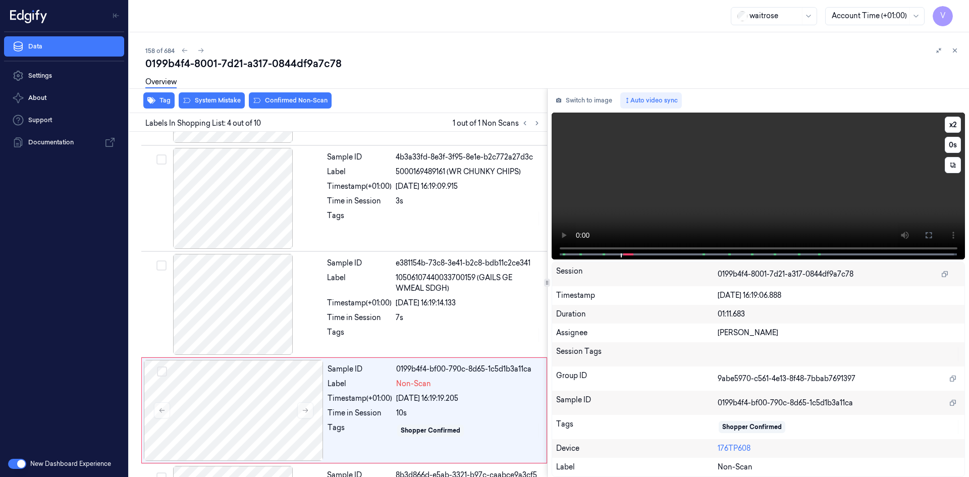
scroll to position [198, 0]
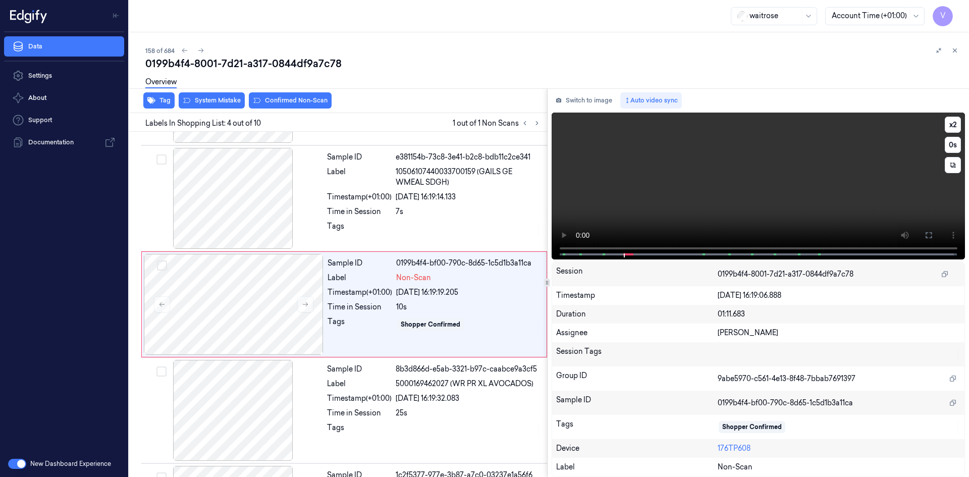
click at [669, 171] on video at bounding box center [759, 186] width 414 height 147
click at [681, 171] on video at bounding box center [759, 186] width 414 height 147
click at [953, 122] on button "x 2" at bounding box center [953, 125] width 16 height 16
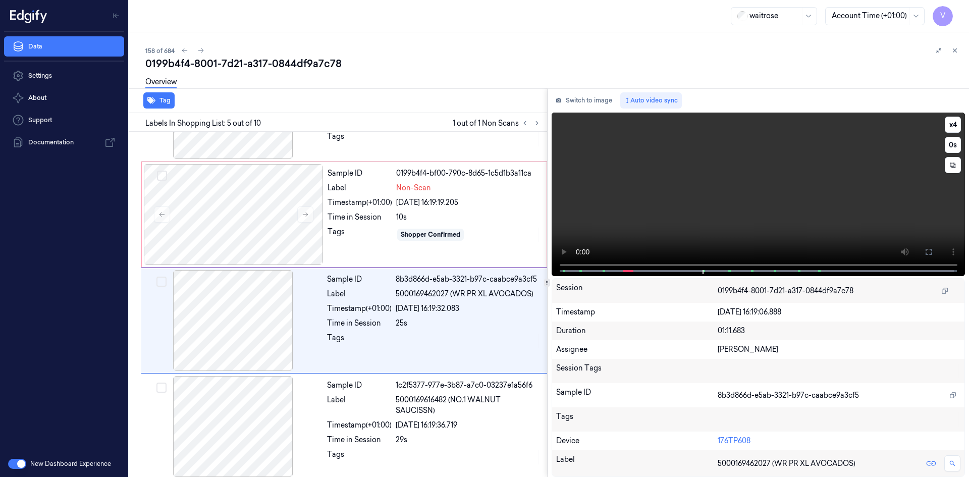
scroll to position [304, 0]
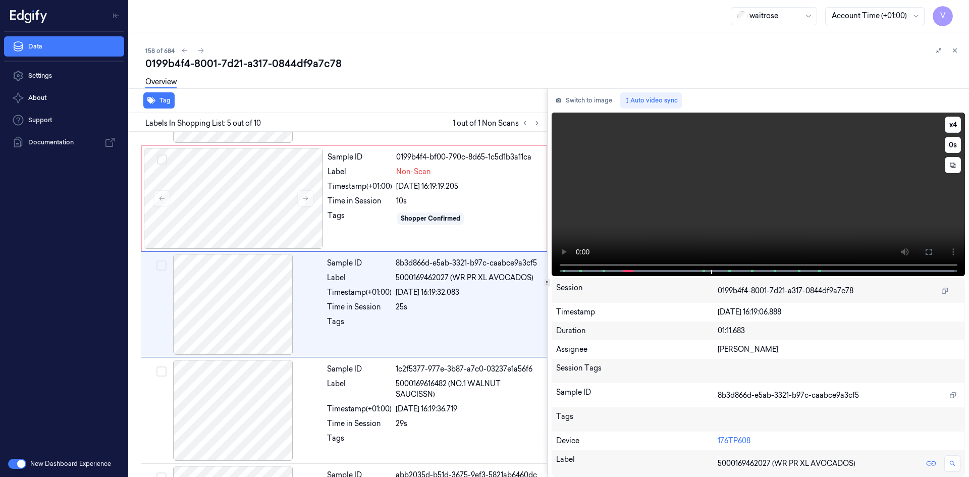
click at [670, 150] on video at bounding box center [759, 195] width 414 height 164
click at [249, 191] on div at bounding box center [234, 198] width 180 height 101
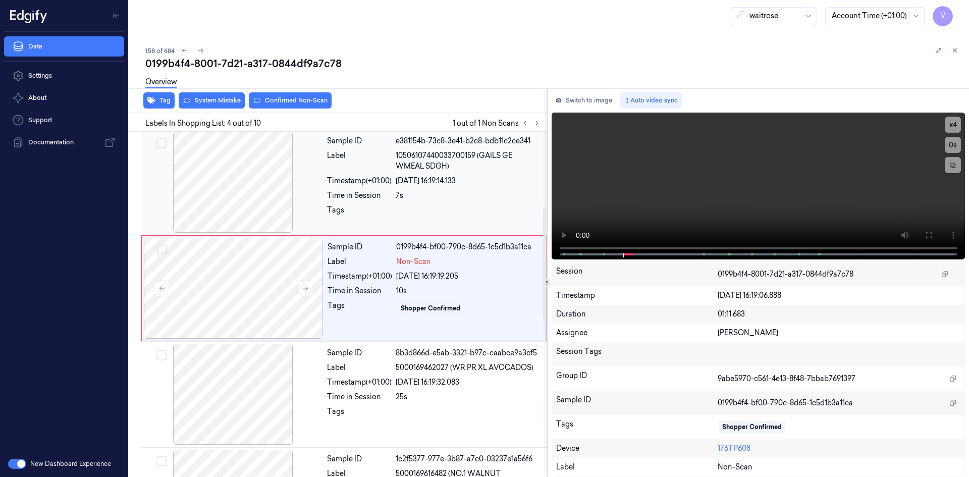
scroll to position [198, 0]
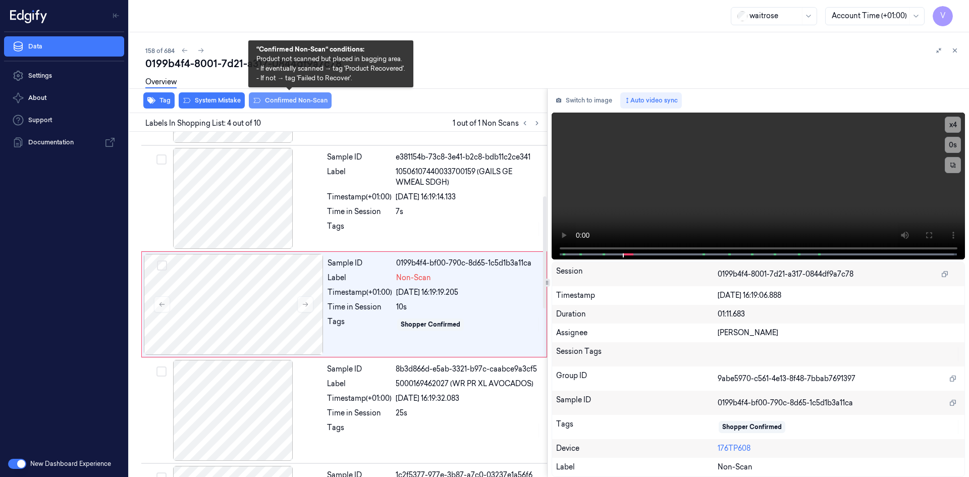
click at [280, 104] on button "Confirmed Non-Scan" at bounding box center [290, 100] width 83 height 16
click at [297, 98] on button "Confirmed Non-Scan" at bounding box center [290, 100] width 83 height 16
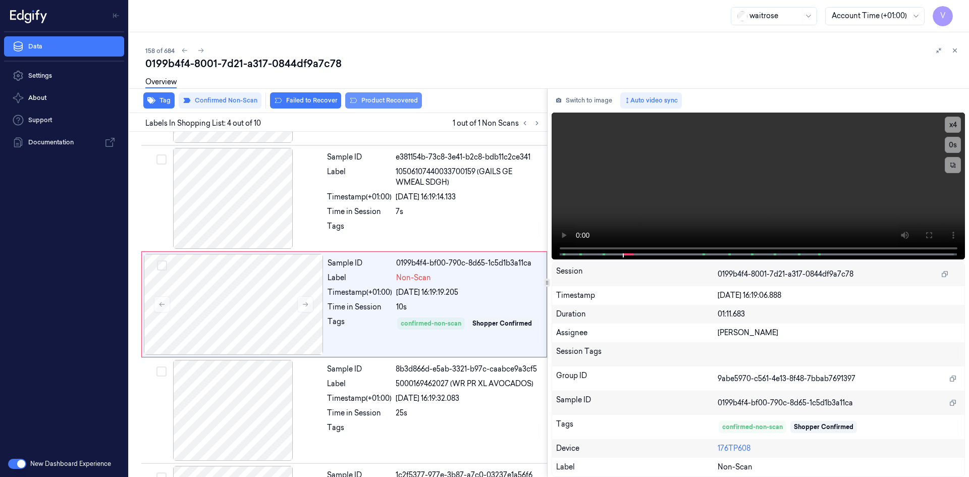
click at [379, 101] on button "Product Recovered" at bounding box center [383, 100] width 77 height 16
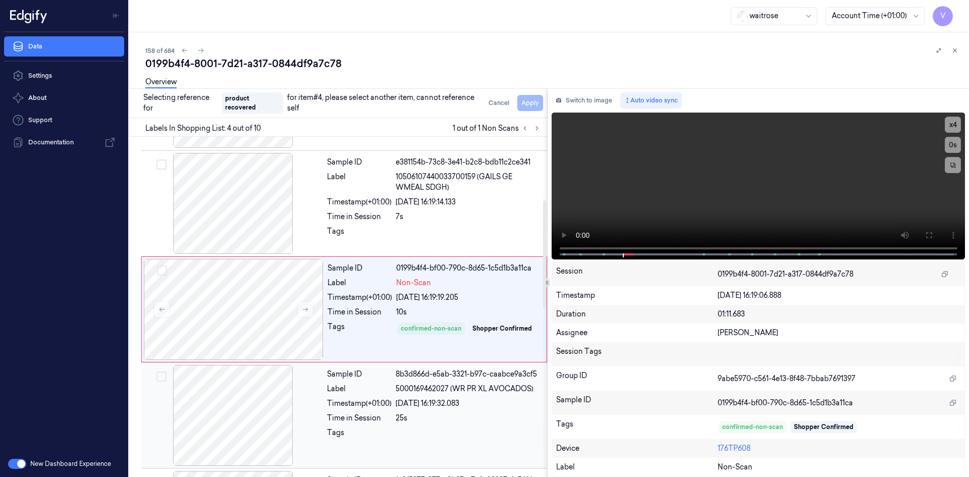
drag, startPoint x: 346, startPoint y: 412, endPoint x: 380, endPoint y: 340, distance: 80.1
click at [350, 410] on div "Sample ID 8b3d866d-e5ab-3321-b97c-caabce9a3cf5 Label 5000169462027 (WR PR XL AV…" at bounding box center [434, 415] width 222 height 101
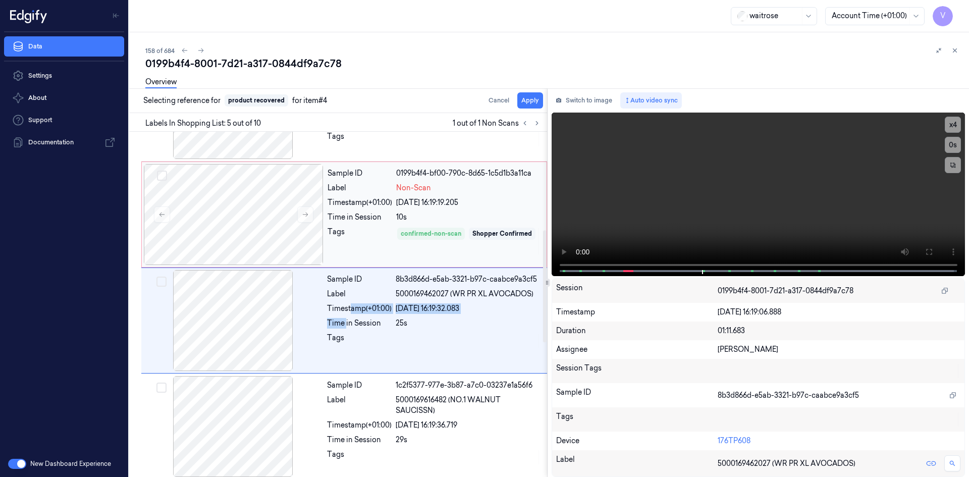
scroll to position [304, 0]
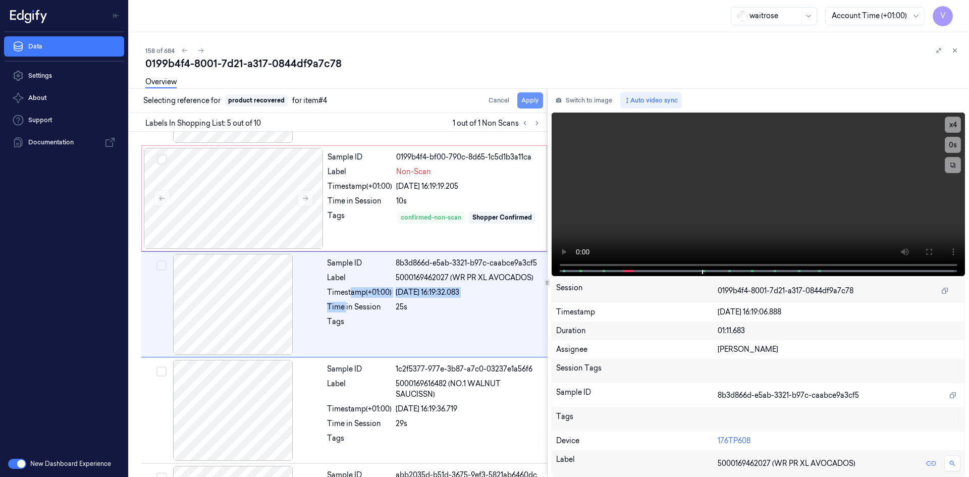
click at [529, 98] on button "Apply" at bounding box center [530, 100] width 26 height 16
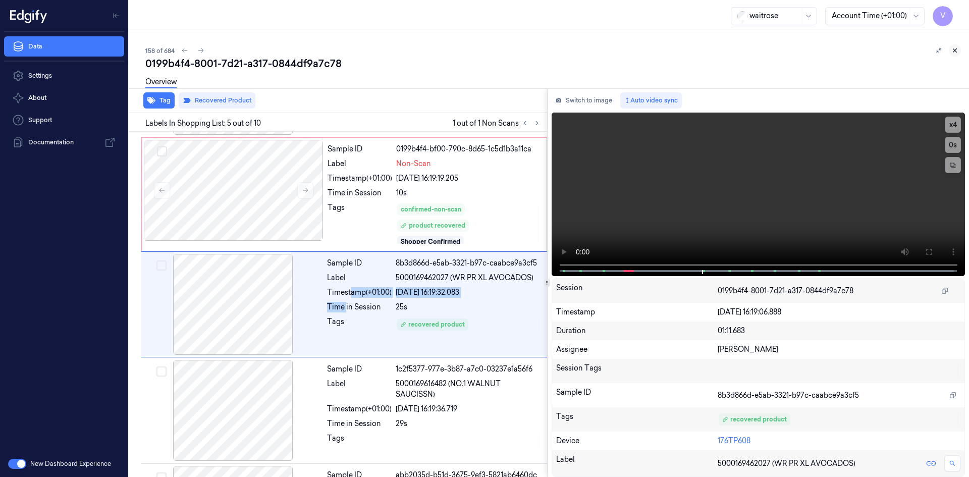
click at [958, 52] on icon at bounding box center [954, 50] width 7 height 7
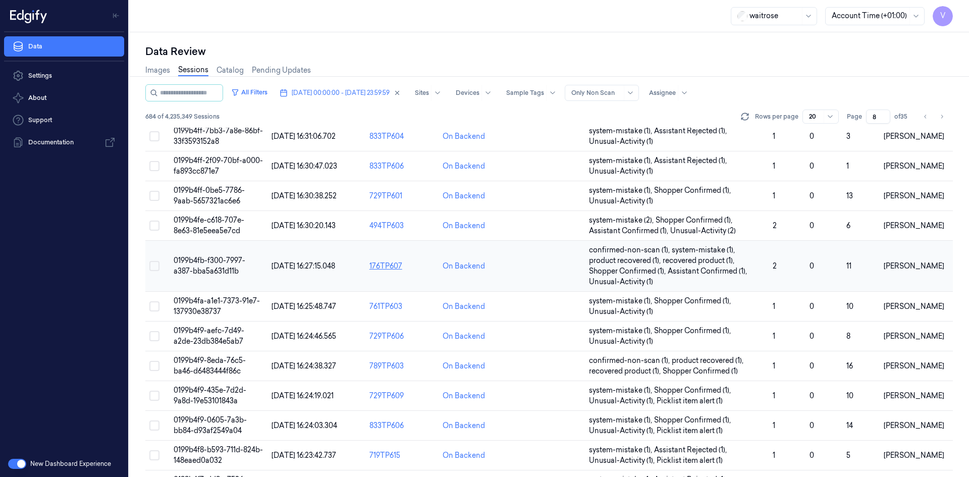
scroll to position [297, 0]
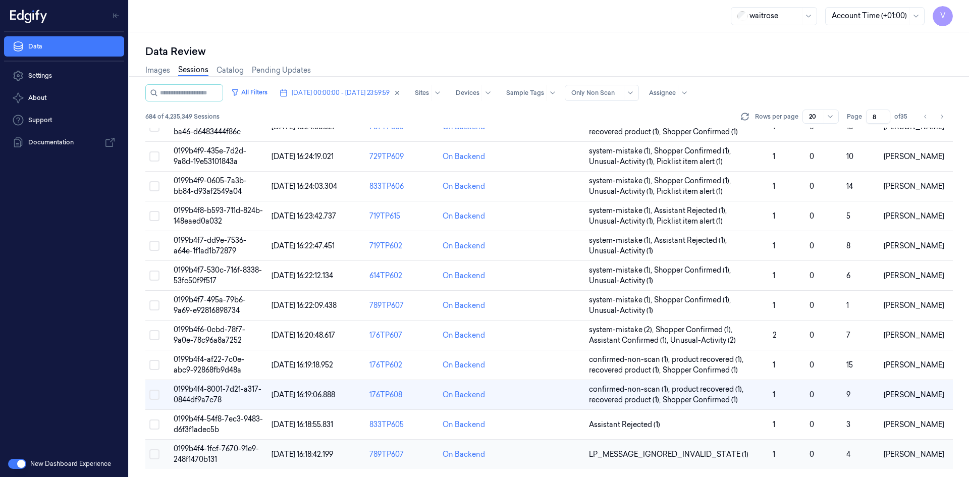
click at [191, 448] on span "0199b4f4-1fcf-7670-91e9-248f1470b131" at bounding box center [216, 454] width 85 height 20
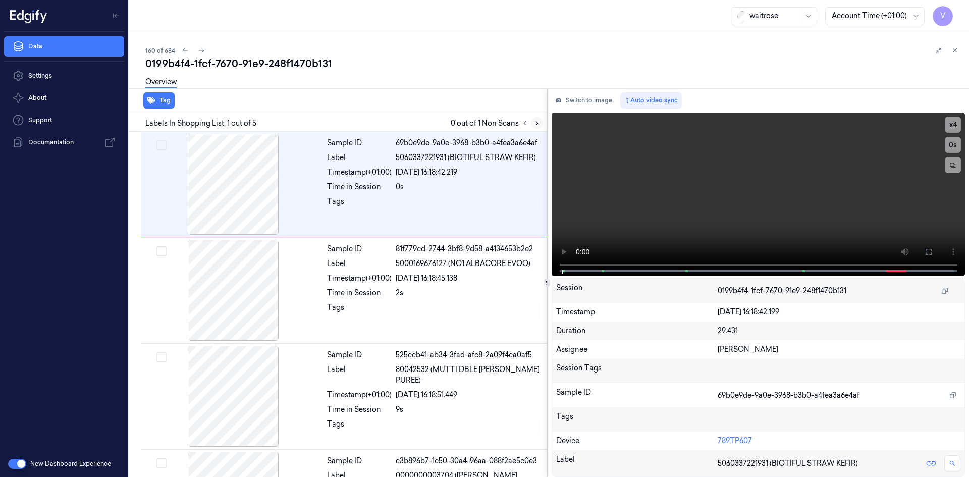
click at [538, 121] on icon at bounding box center [536, 123] width 7 height 7
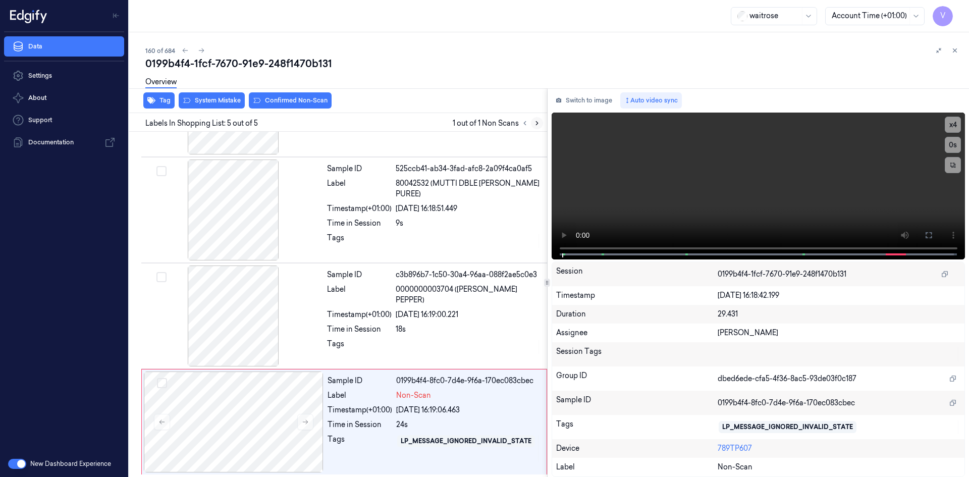
scroll to position [193, 0]
click at [716, 200] on video at bounding box center [759, 186] width 414 height 147
click at [733, 167] on video at bounding box center [759, 186] width 414 height 147
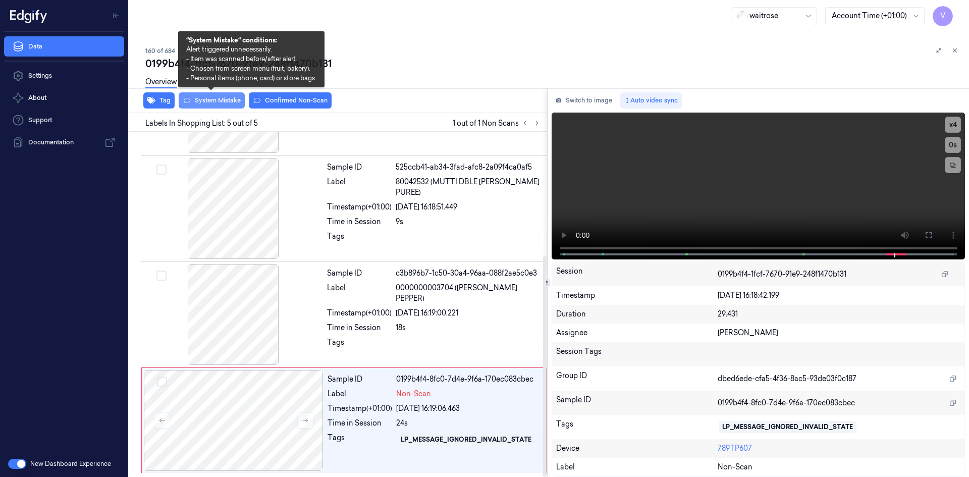
click at [214, 100] on button "System Mistake" at bounding box center [212, 100] width 66 height 16
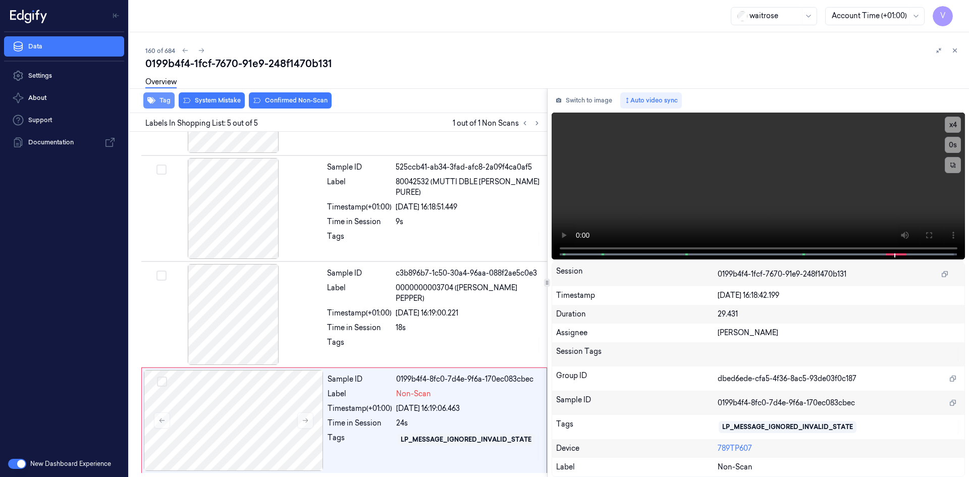
scroll to position [206, 0]
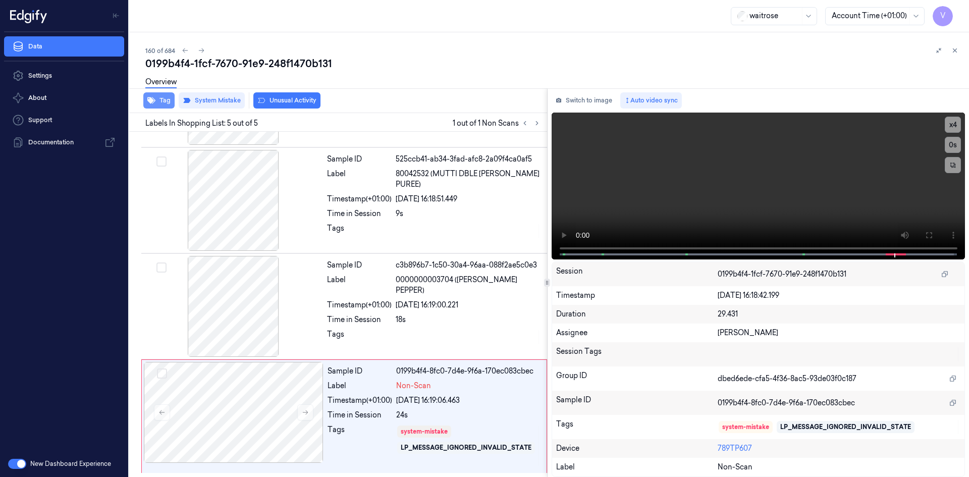
click at [159, 99] on button "Tag" at bounding box center [158, 100] width 31 height 16
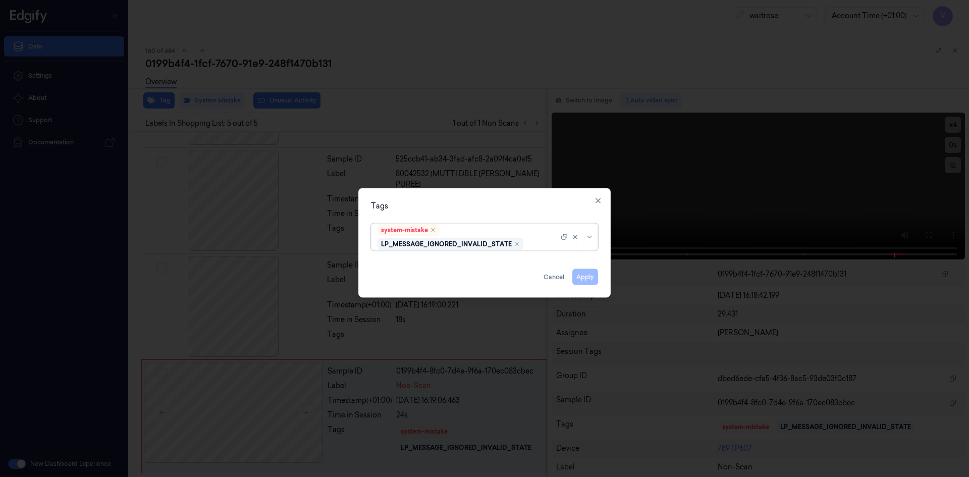
click at [540, 235] on div "system-mistake LP_MESSAGE_IGNORED_INVALID_STATE" at bounding box center [467, 237] width 181 height 26
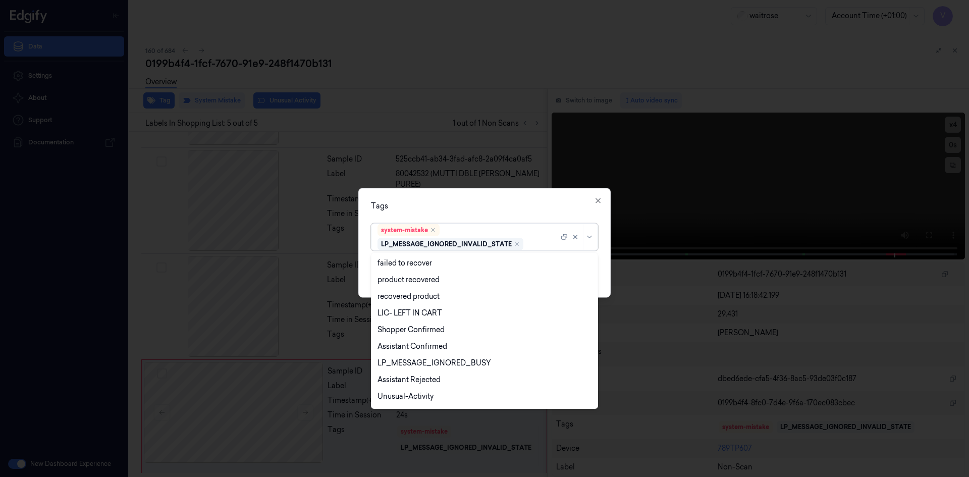
scroll to position [148, 0]
click at [420, 363] on div "Unusual-Activity" at bounding box center [405, 364] width 56 height 11
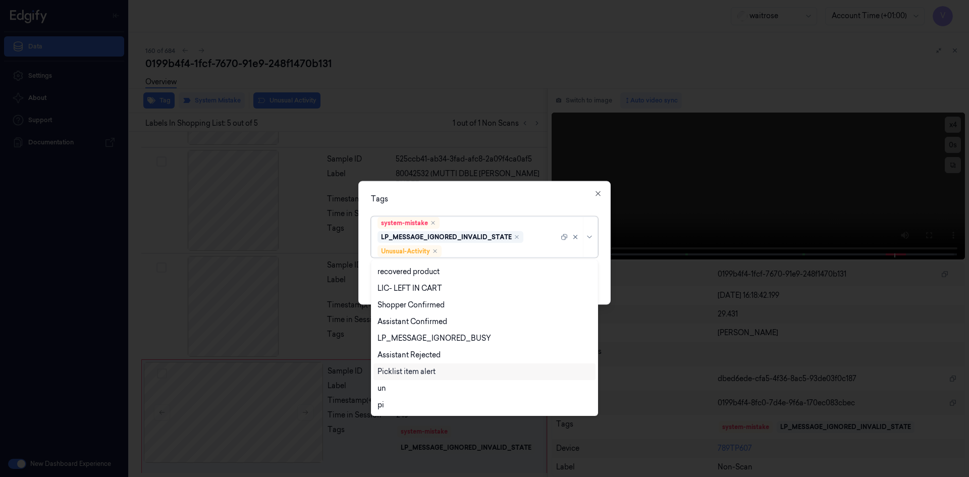
click at [412, 371] on div "Picklist item alert" at bounding box center [406, 371] width 58 height 11
click at [509, 207] on div "Tags option Picklist item alert, selected. 20 results available. Use Up and Dow…" at bounding box center [484, 243] width 252 height 124
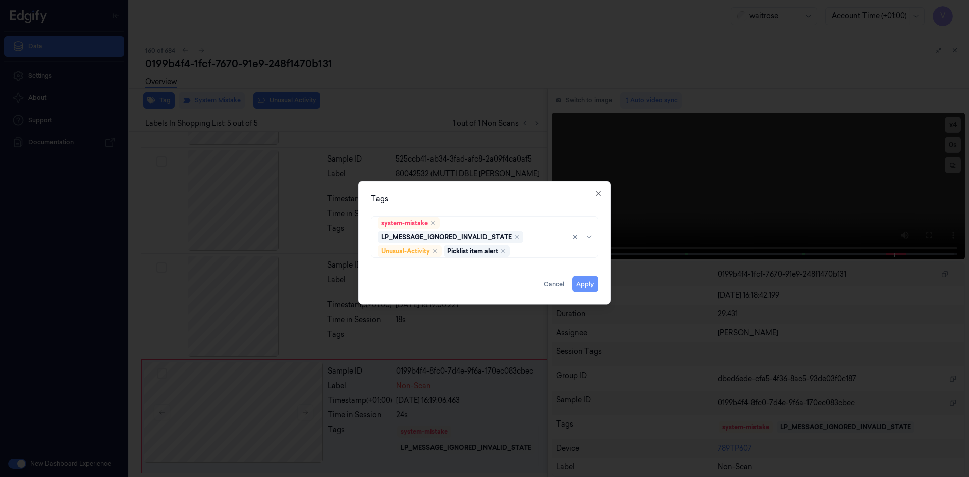
click at [585, 286] on button "Apply" at bounding box center [585, 284] width 26 height 16
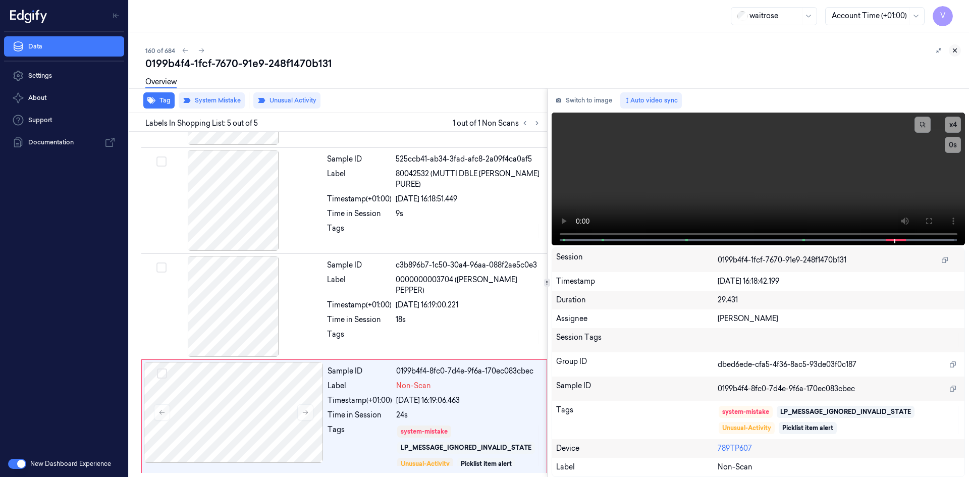
click at [953, 49] on icon at bounding box center [954, 50] width 7 height 7
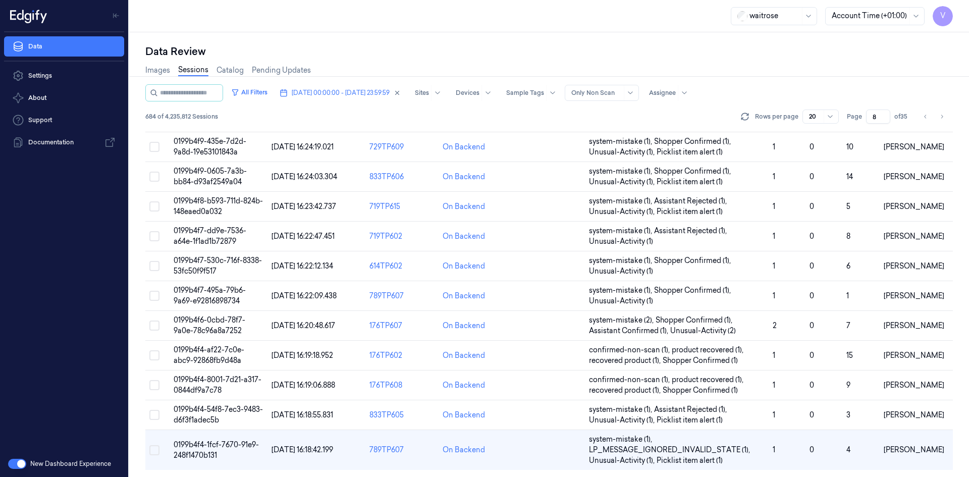
scroll to position [308, 0]
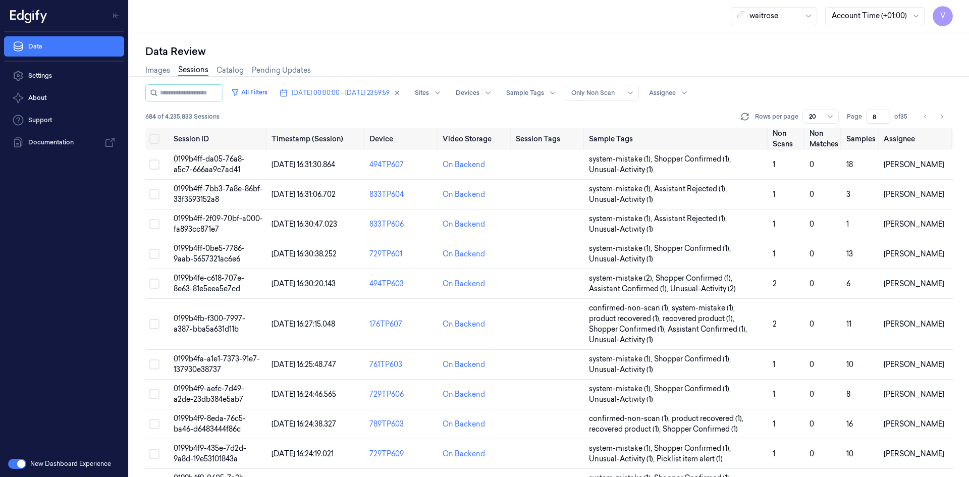
drag, startPoint x: 879, startPoint y: 116, endPoint x: 869, endPoint y: 126, distance: 14.6
click at [869, 126] on div "All Filters [DATE] 00:00:00 - [DATE] 23:59:59 Sites Devices Sample Tags Alert T…" at bounding box center [548, 105] width 807 height 43
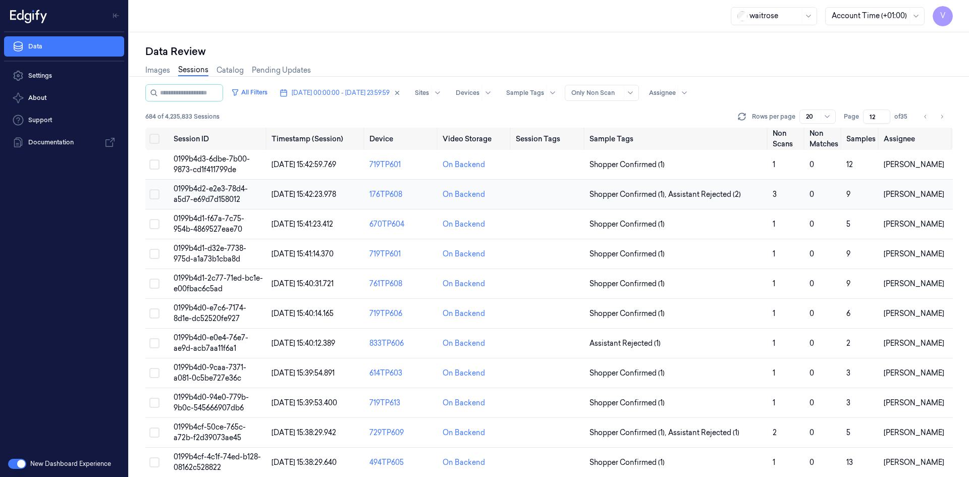
type input "12"
click at [205, 187] on span "0199b4d2-e2e3-78d4-a5d7-e69d7d158012" at bounding box center [211, 194] width 74 height 20
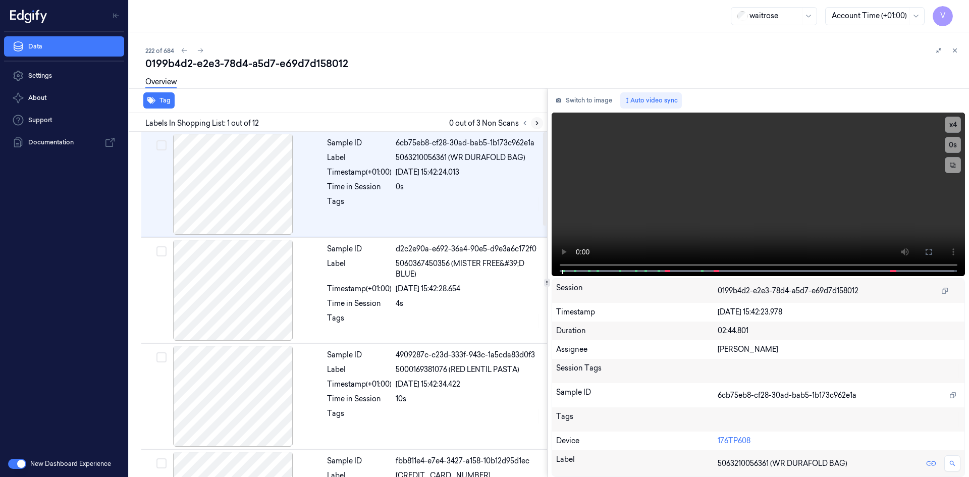
click at [535, 122] on icon at bounding box center [536, 123] width 7 height 7
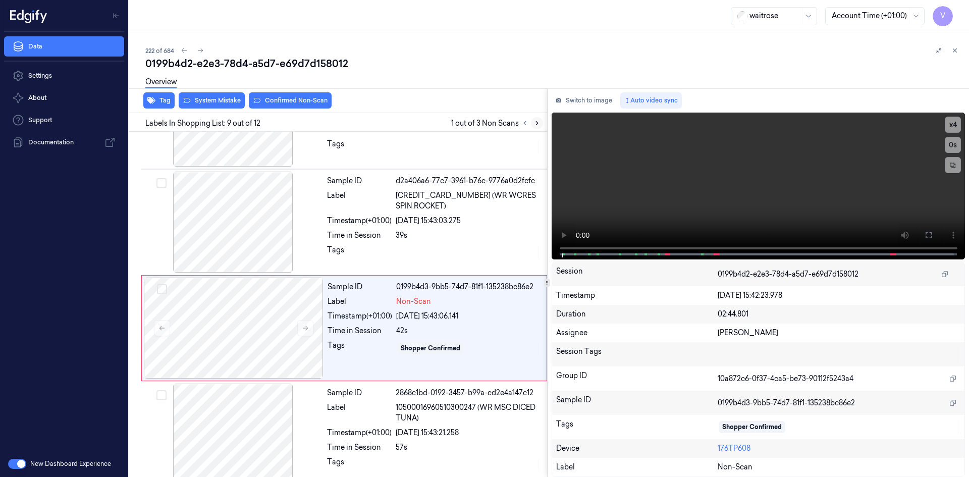
scroll to position [728, 0]
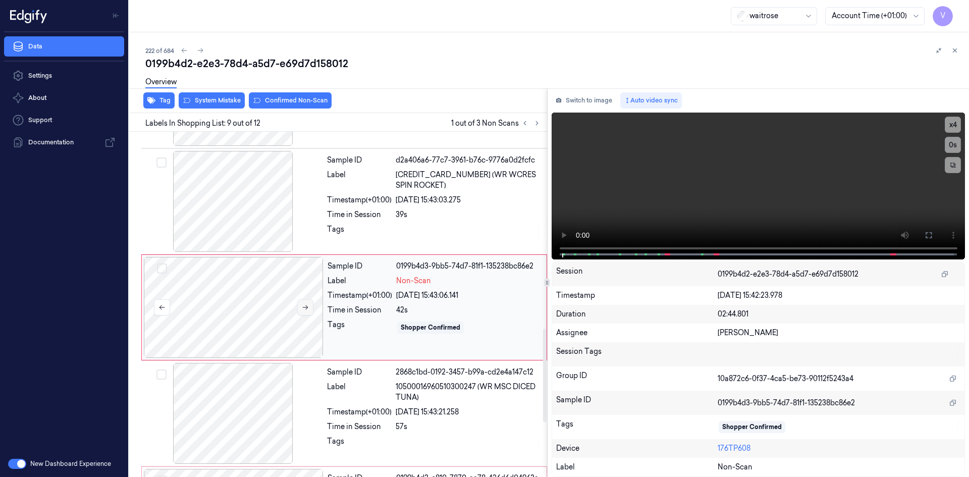
click at [304, 304] on icon at bounding box center [305, 307] width 7 height 7
click at [307, 304] on icon at bounding box center [305, 307] width 7 height 7
click at [954, 120] on button "x 4" at bounding box center [953, 125] width 16 height 16
click at [954, 123] on button "x 1" at bounding box center [953, 125] width 16 height 16
click at [652, 214] on video at bounding box center [759, 186] width 414 height 147
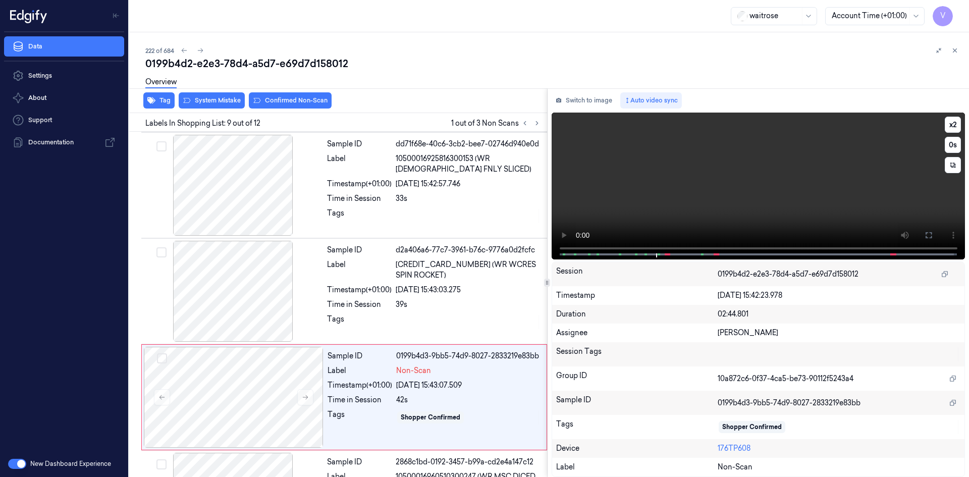
click at [782, 172] on video at bounding box center [759, 186] width 414 height 147
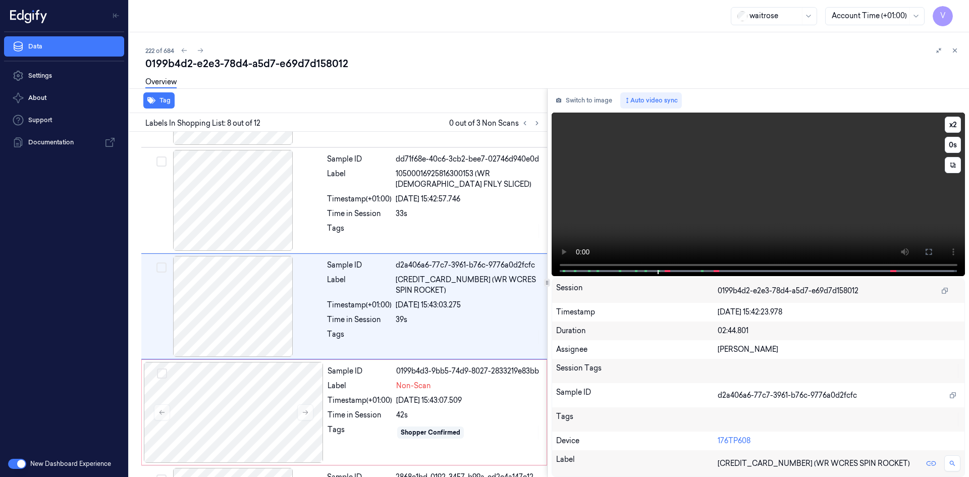
scroll to position [622, 0]
click at [717, 191] on video at bounding box center [759, 195] width 414 height 164
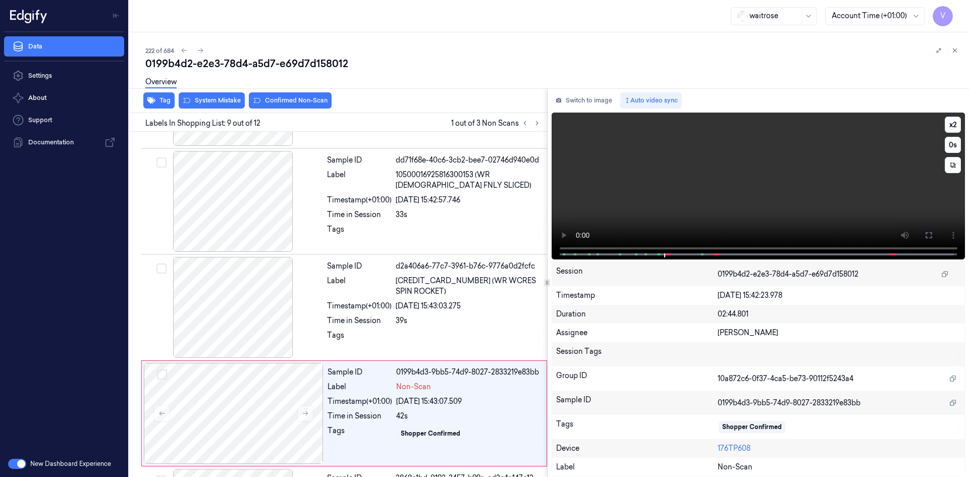
scroll to position [728, 0]
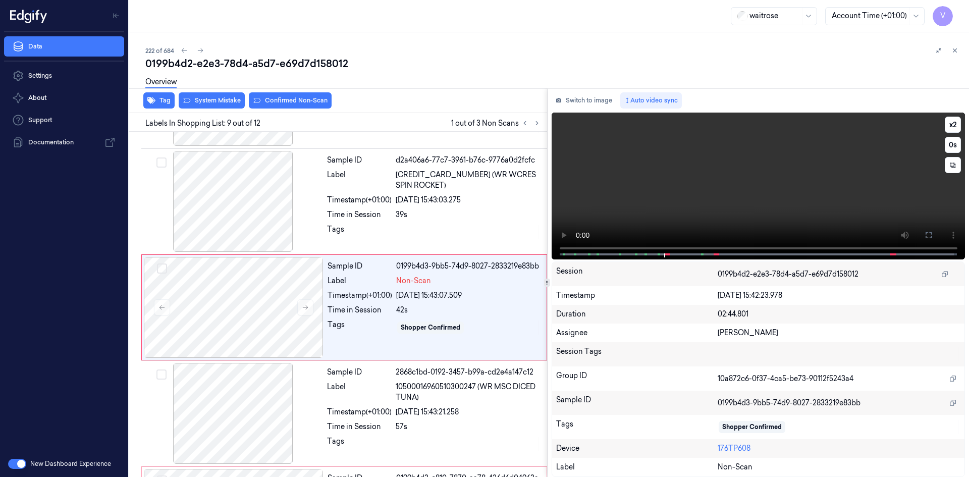
click at [736, 182] on video at bounding box center [759, 186] width 414 height 147
click at [305, 304] on icon at bounding box center [305, 307] width 7 height 7
click at [677, 211] on video at bounding box center [759, 186] width 414 height 147
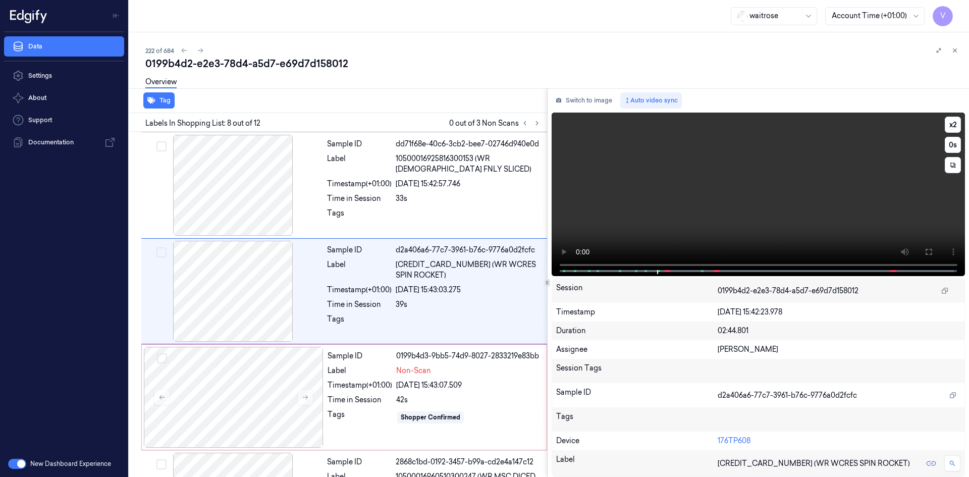
scroll to position [622, 0]
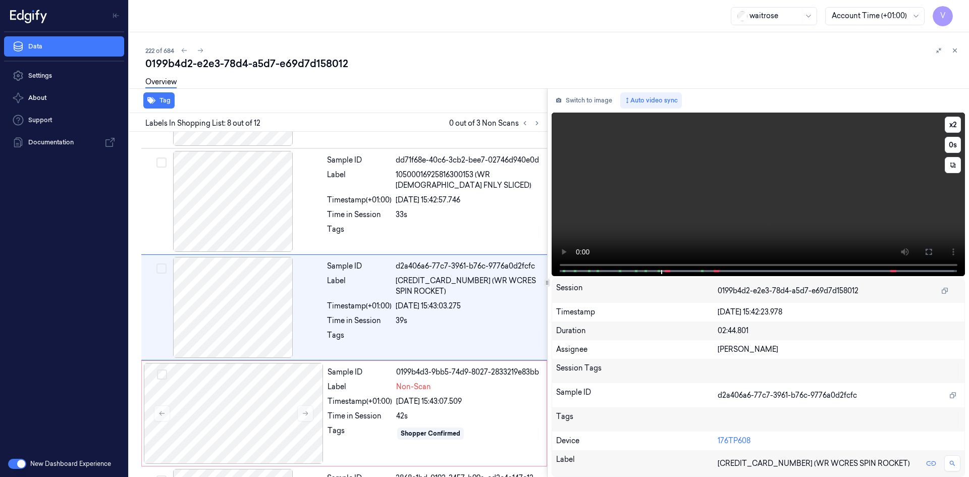
click at [751, 194] on video at bounding box center [759, 195] width 414 height 164
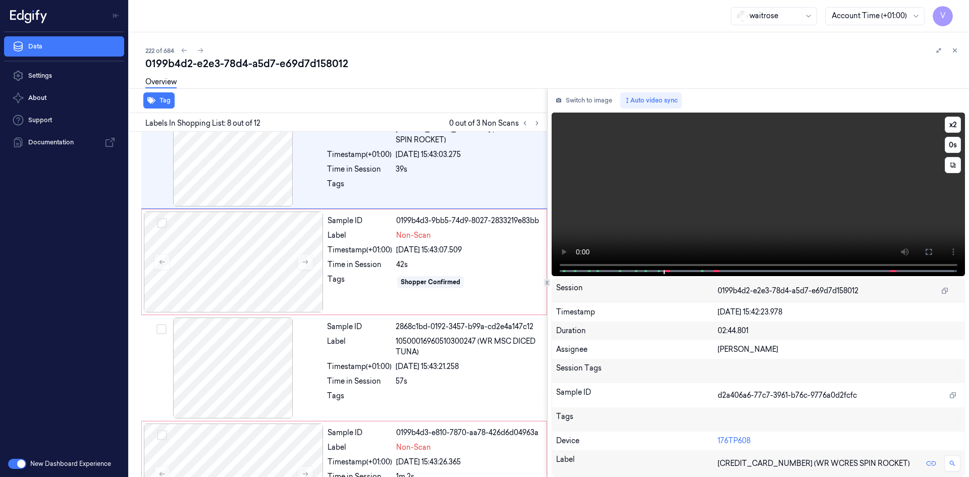
click at [731, 213] on video at bounding box center [759, 195] width 414 height 164
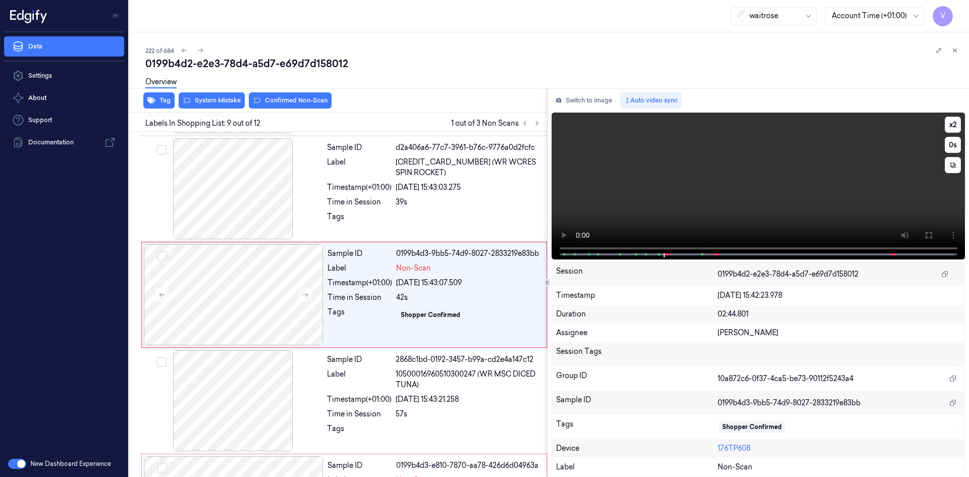
scroll to position [728, 0]
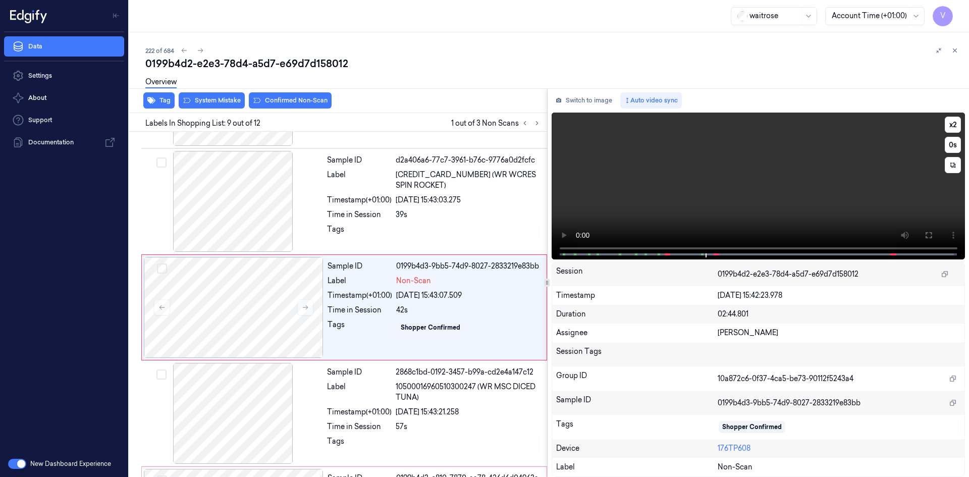
click at [766, 186] on video at bounding box center [759, 186] width 414 height 147
click at [733, 201] on video at bounding box center [759, 186] width 414 height 147
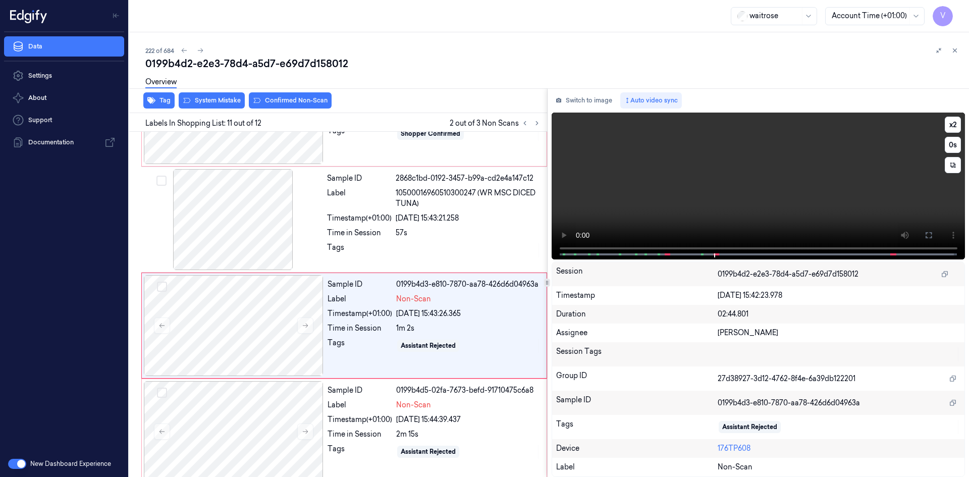
scroll to position [930, 0]
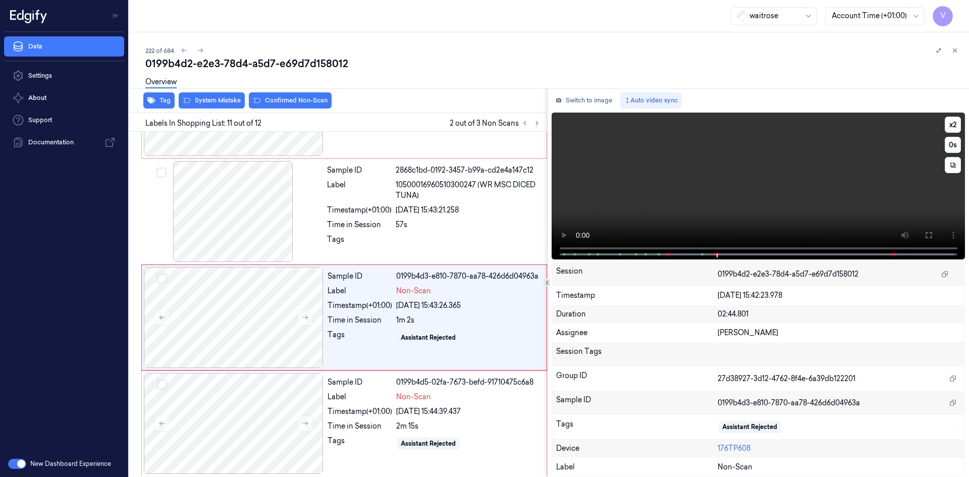
click at [726, 196] on video at bounding box center [759, 186] width 414 height 147
click at [678, 183] on video at bounding box center [759, 186] width 414 height 147
click at [951, 124] on button "x 2" at bounding box center [953, 125] width 16 height 16
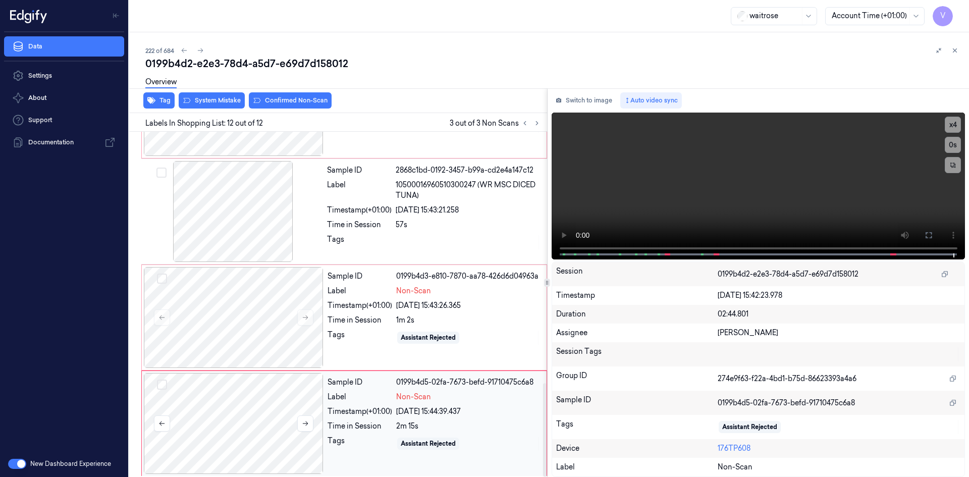
click at [194, 393] on div at bounding box center [234, 423] width 180 height 101
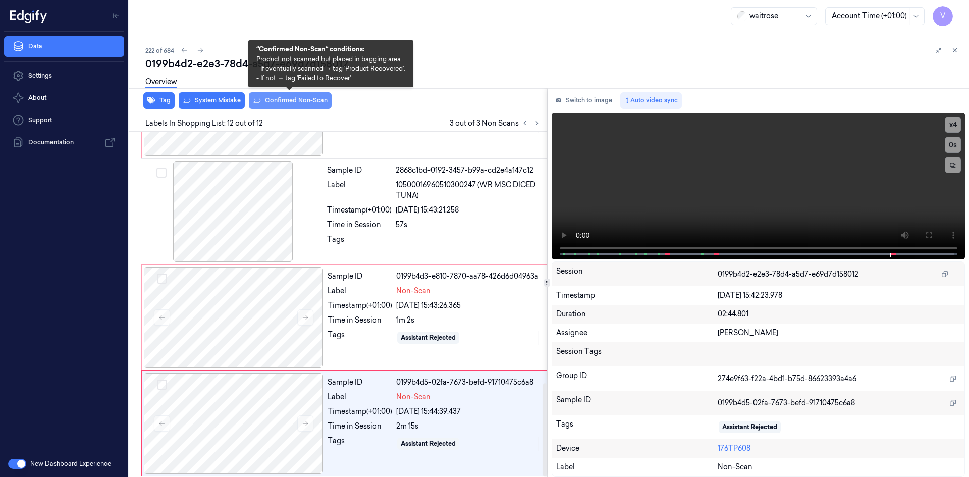
click at [275, 99] on button "Confirmed Non-Scan" at bounding box center [290, 100] width 83 height 16
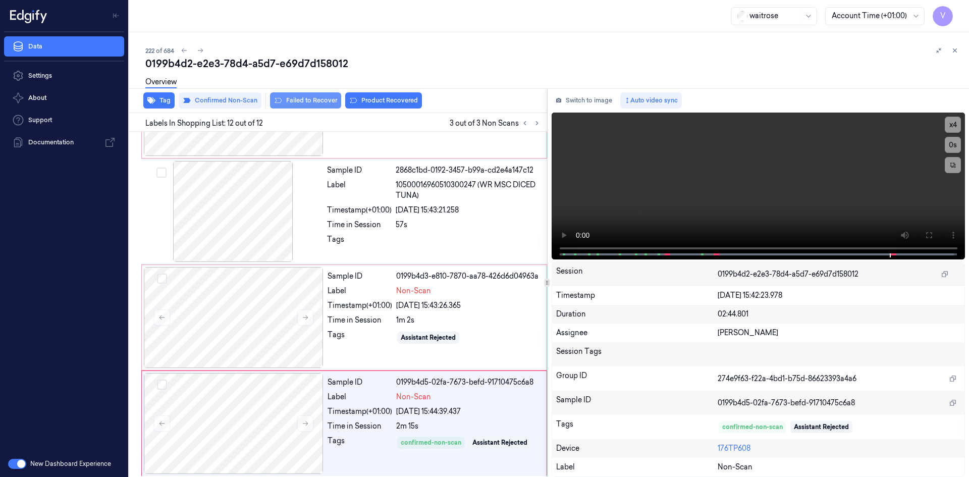
click at [315, 99] on button "Failed to Recover" at bounding box center [305, 100] width 71 height 16
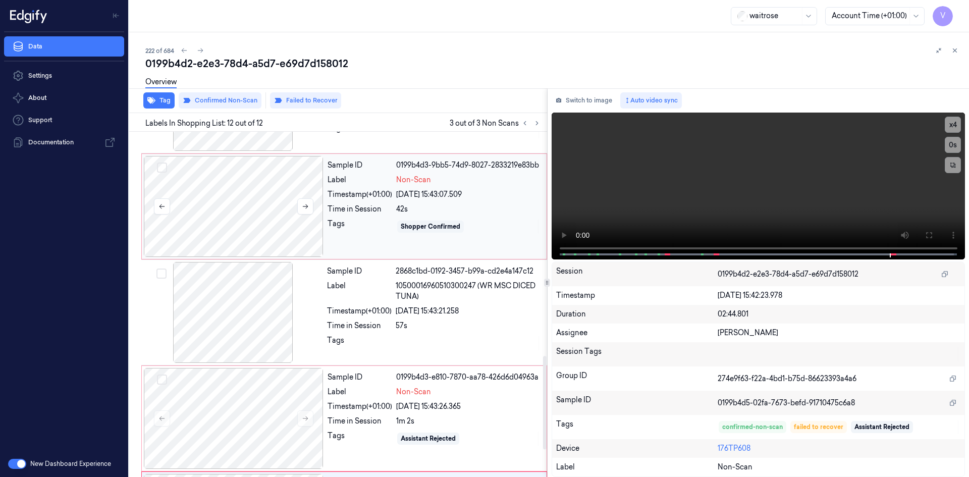
click at [233, 181] on div at bounding box center [234, 206] width 180 height 101
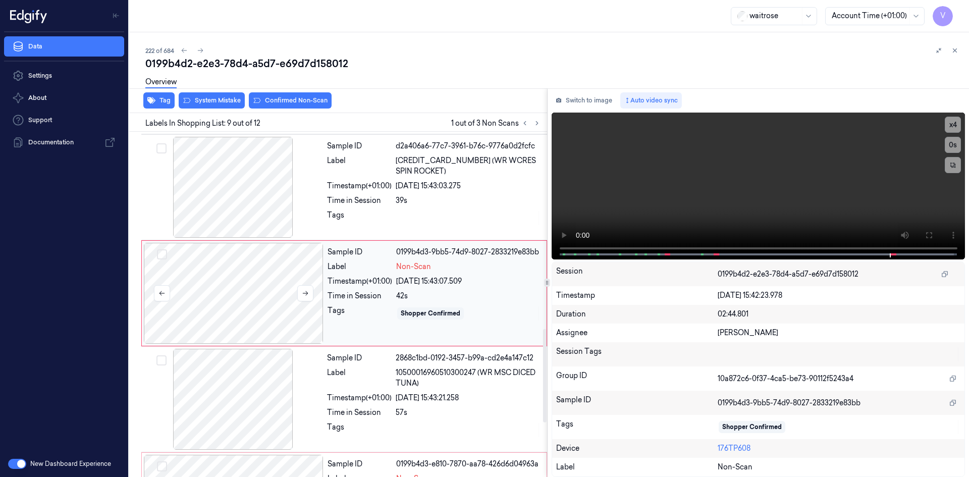
scroll to position [728, 0]
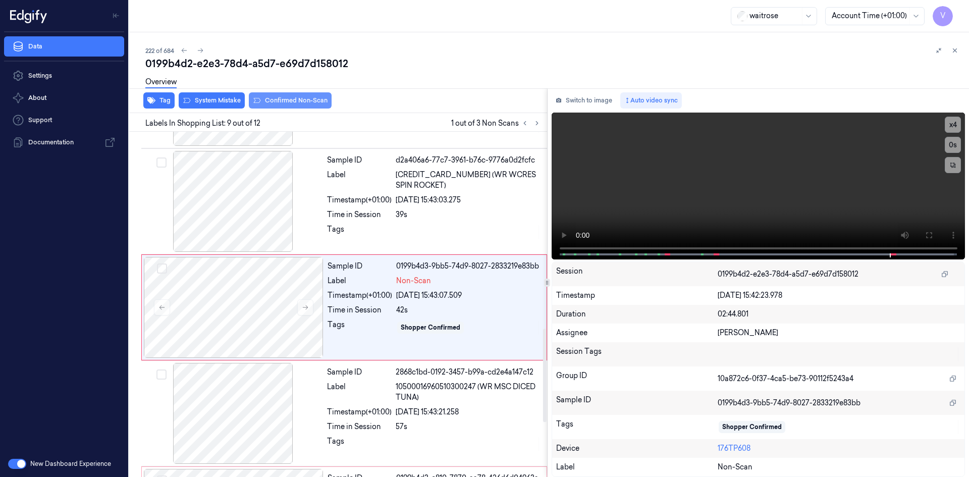
click at [283, 97] on div "0199b4d2-e2e3-78d4-a5d7-e69d7d158012 Overview Tag System Mistake Confirmed Non-…" at bounding box center [552, 267] width 815 height 420
click at [283, 97] on button "Confirmed Non-Scan" at bounding box center [290, 100] width 83 height 16
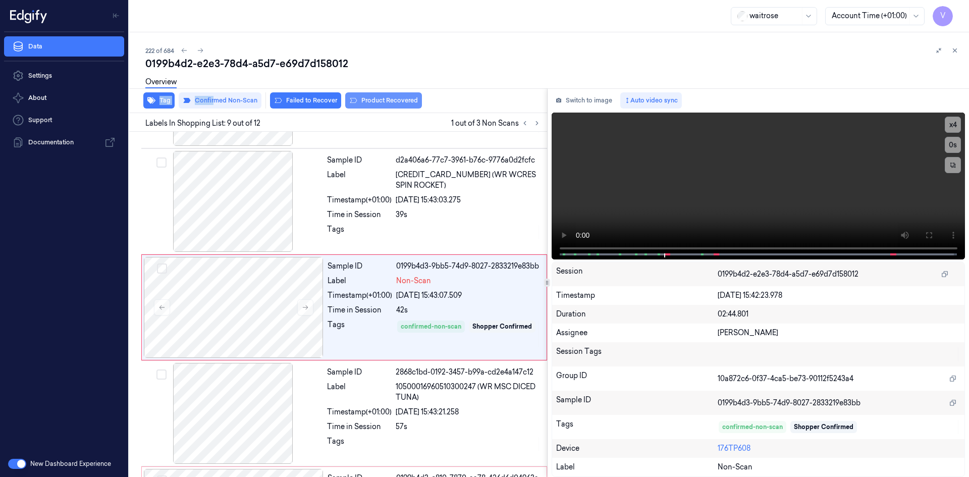
click at [373, 100] on button "Product Recovered" at bounding box center [383, 100] width 77 height 16
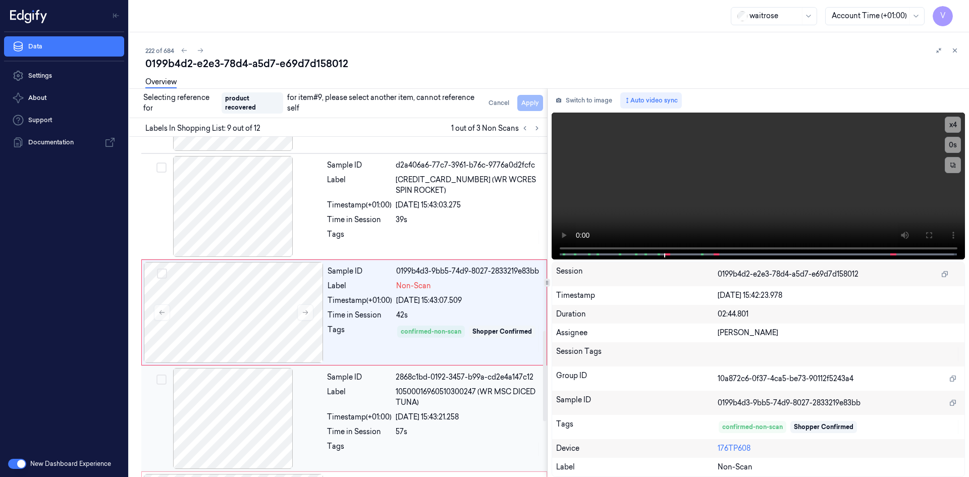
click at [284, 406] on div at bounding box center [233, 418] width 180 height 101
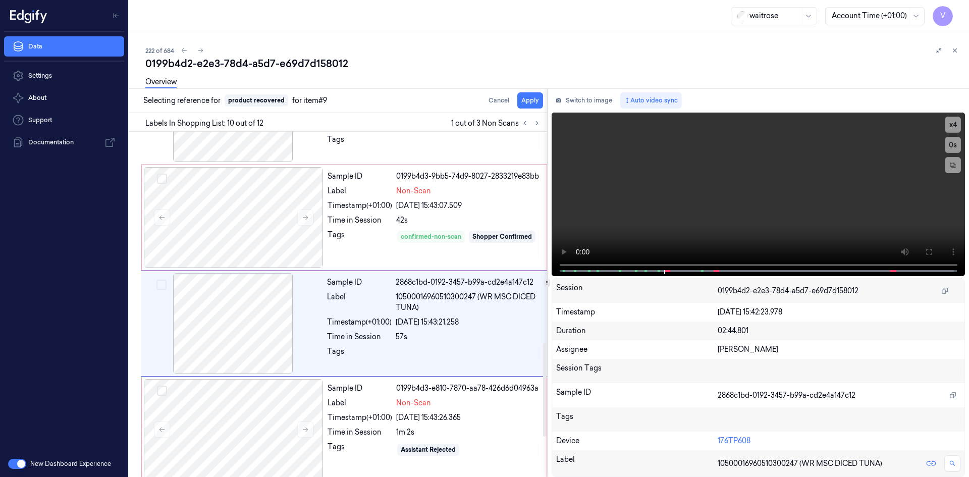
scroll to position [834, 0]
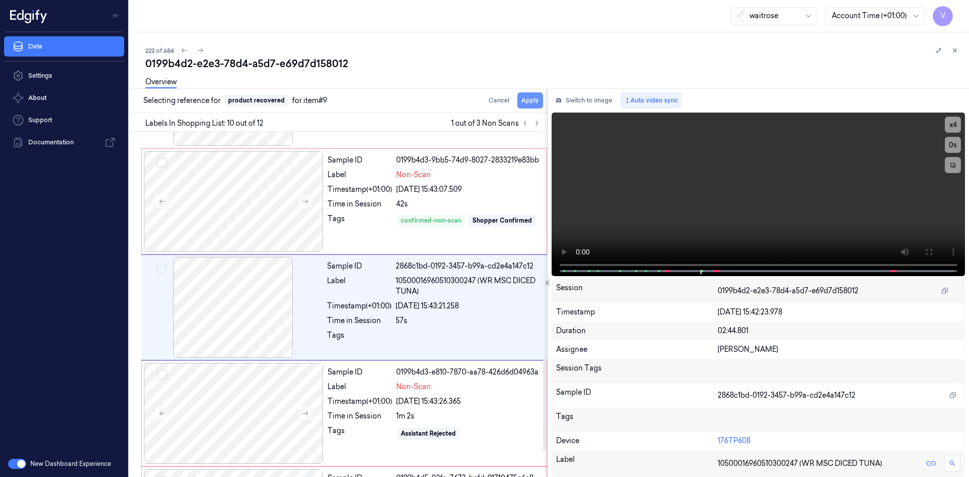
click at [529, 102] on button "Apply" at bounding box center [530, 100] width 26 height 16
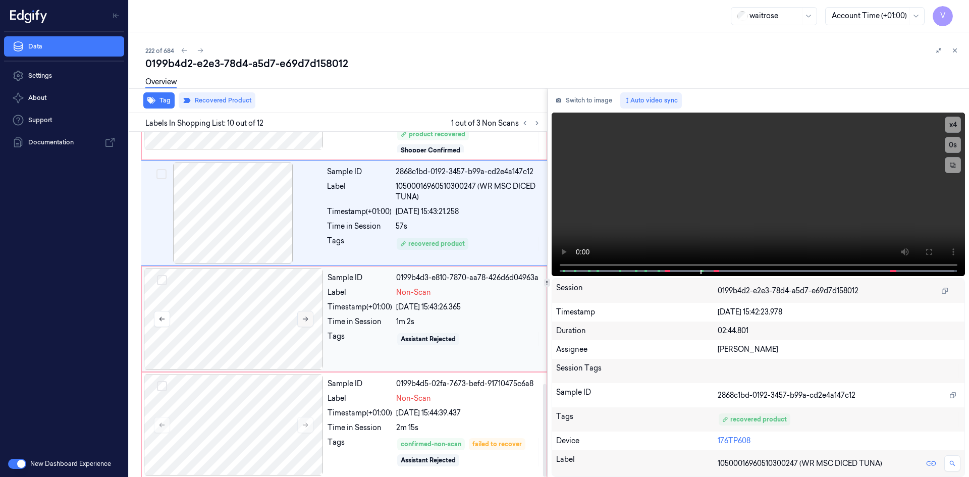
scroll to position [938, 0]
click at [251, 297] on div at bounding box center [234, 317] width 180 height 101
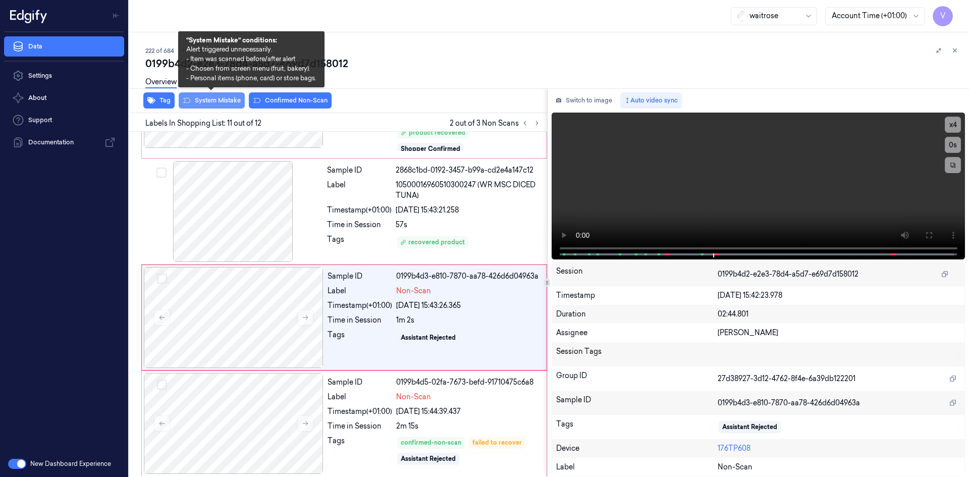
click at [227, 99] on button "System Mistake" at bounding box center [212, 100] width 66 height 16
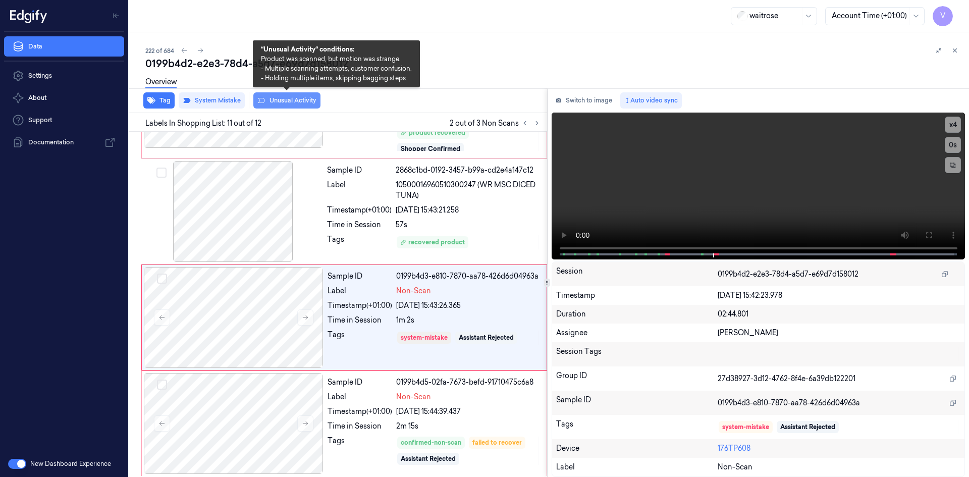
click at [298, 101] on button "Unusual Activity" at bounding box center [286, 100] width 67 height 16
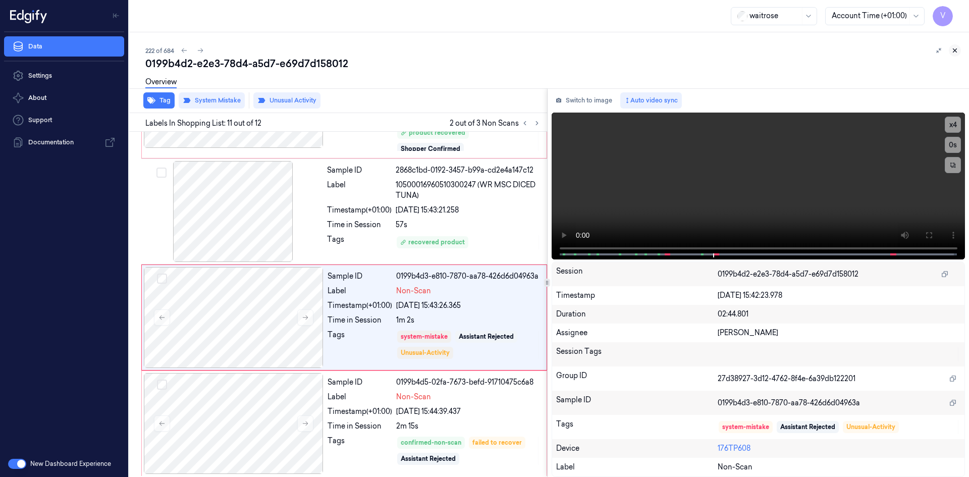
click at [955, 51] on icon at bounding box center [954, 50] width 7 height 7
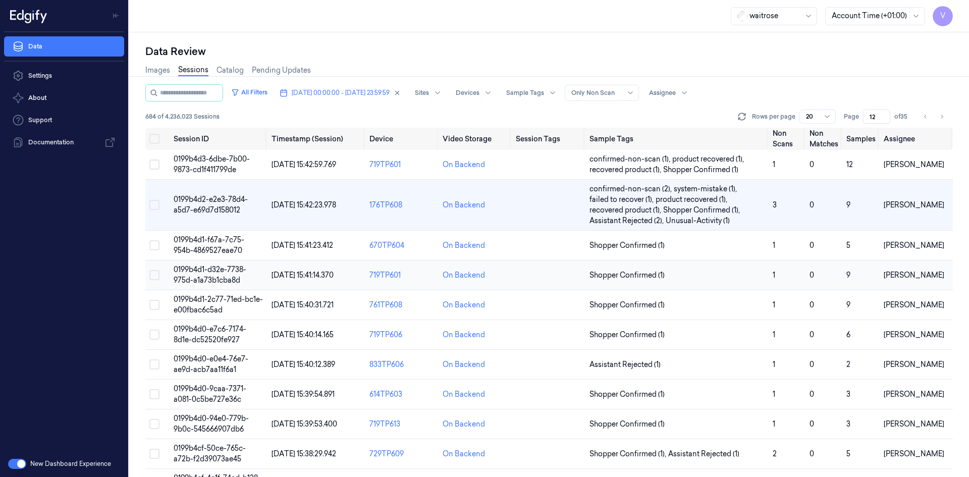
click at [219, 277] on span "0199b4d1-d32e-7738-975d-a1a73b1cba8d" at bounding box center [210, 275] width 73 height 20
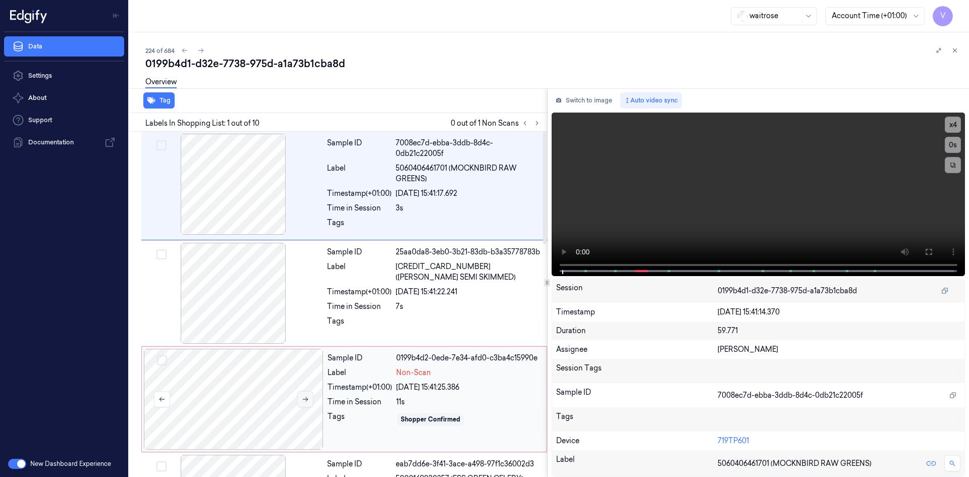
click at [302, 396] on icon at bounding box center [305, 399] width 7 height 7
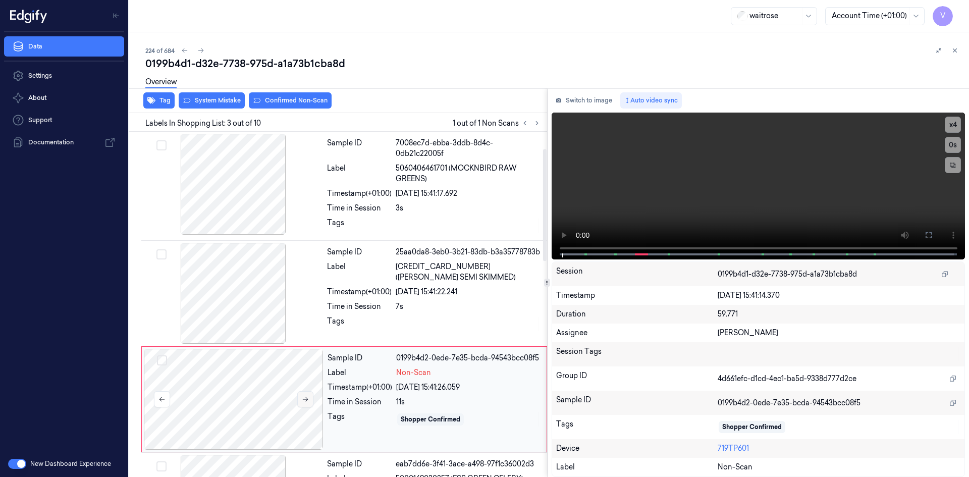
scroll to position [92, 0]
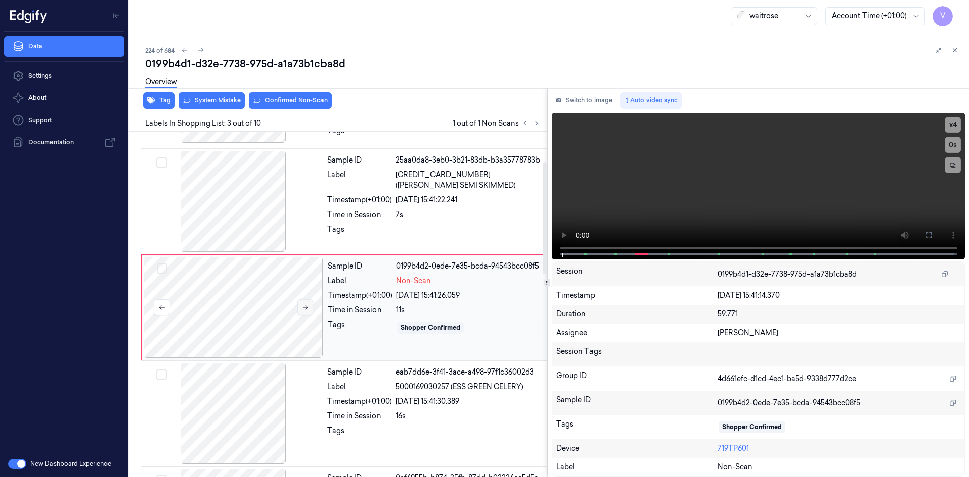
click at [304, 304] on icon at bounding box center [305, 307] width 7 height 7
click at [307, 306] on icon at bounding box center [305, 307] width 7 height 7
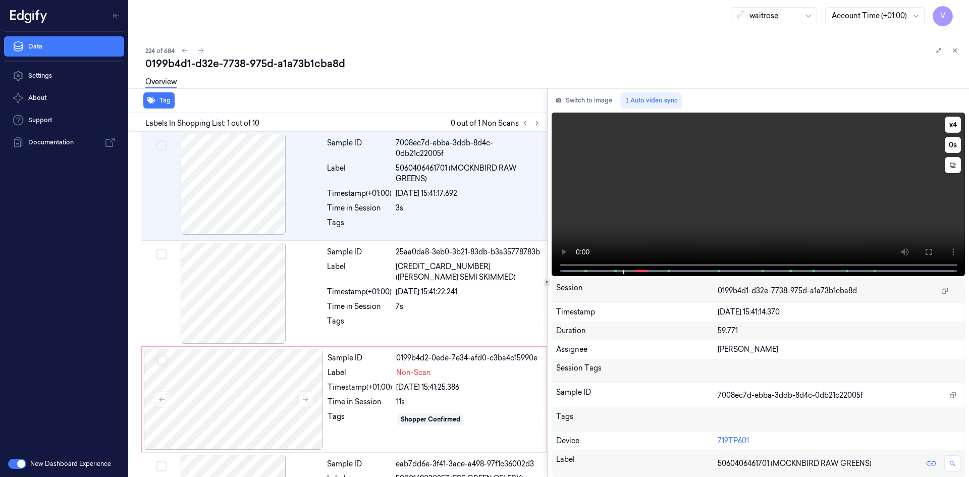
click at [686, 162] on video at bounding box center [759, 195] width 414 height 164
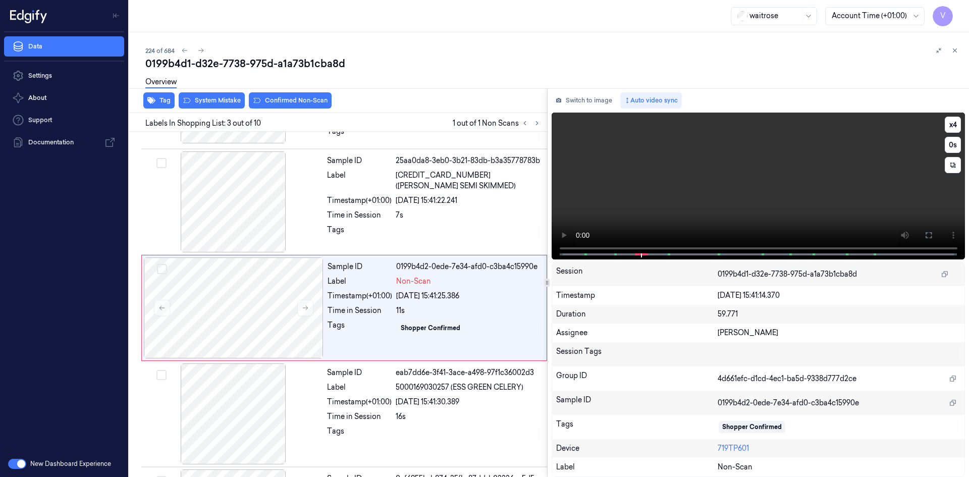
scroll to position [92, 0]
click at [663, 166] on video at bounding box center [759, 186] width 414 height 147
click at [712, 221] on video at bounding box center [759, 186] width 414 height 147
click at [950, 126] on button "x 4" at bounding box center [953, 125] width 16 height 16
click at [950, 126] on button "x 1" at bounding box center [953, 125] width 16 height 16
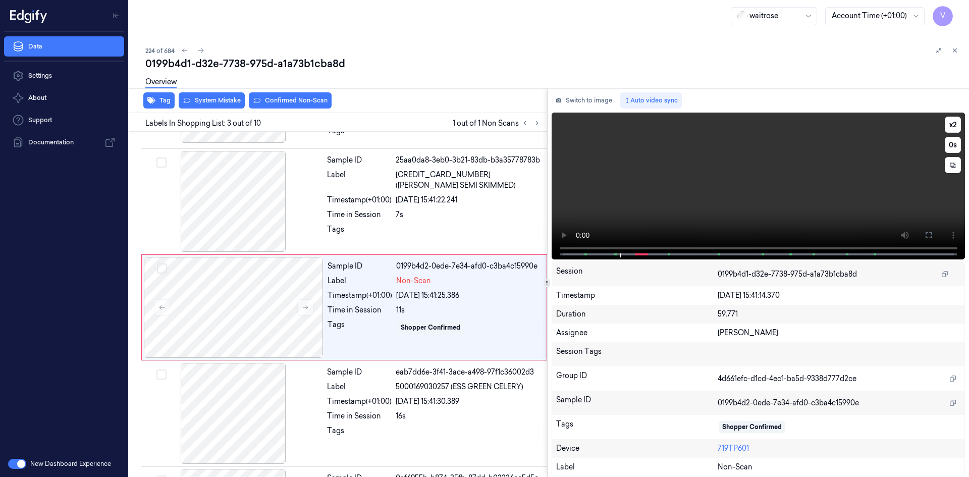
click at [719, 175] on video at bounding box center [759, 186] width 414 height 147
click at [714, 194] on video at bounding box center [759, 186] width 414 height 147
click at [256, 287] on div at bounding box center [234, 307] width 180 height 101
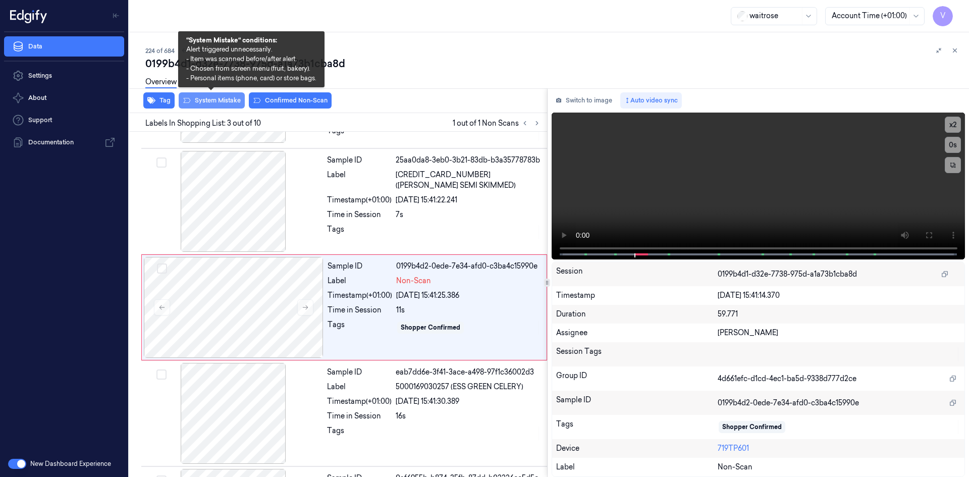
click at [225, 97] on button "System Mistake" at bounding box center [212, 100] width 66 height 16
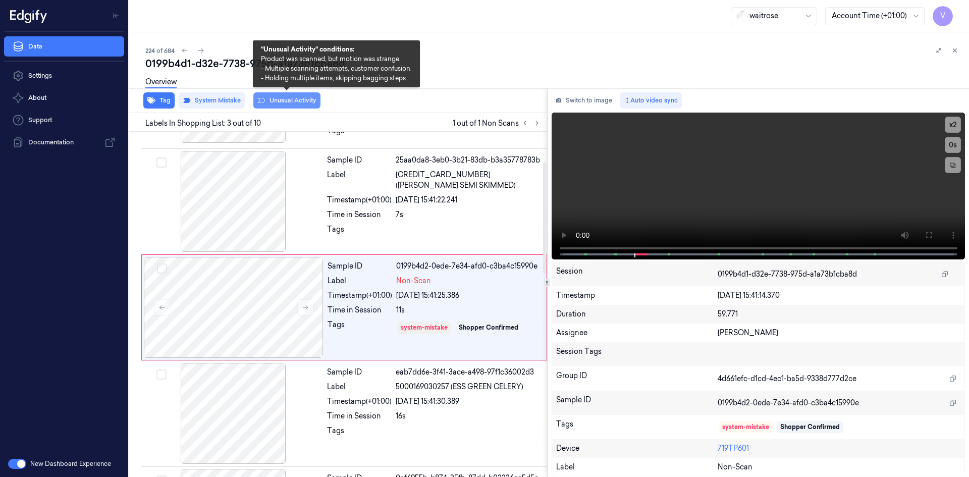
click at [286, 99] on button "Unusual Activity" at bounding box center [286, 100] width 67 height 16
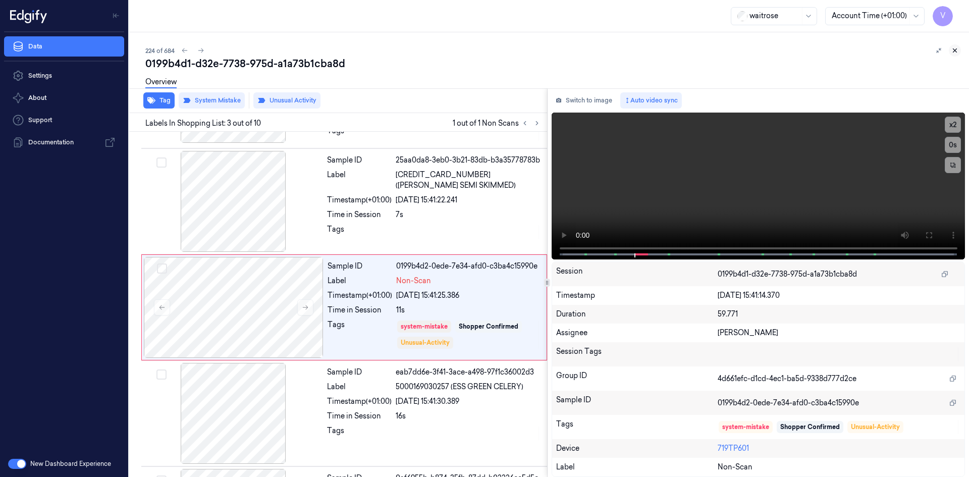
click at [955, 50] on icon at bounding box center [954, 50] width 7 height 7
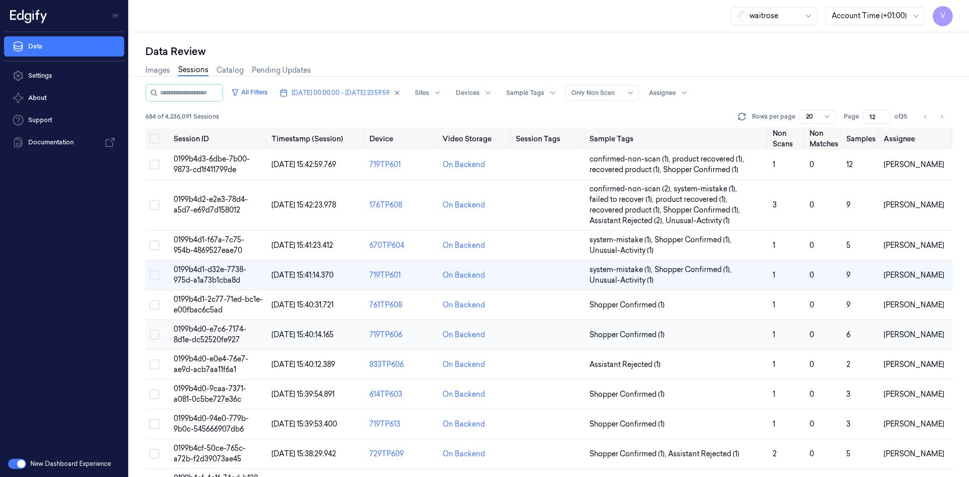
click at [216, 334] on td "0199b4d0-e7c6-7174-8d1e-dc52520fe927" at bounding box center [219, 335] width 98 height 30
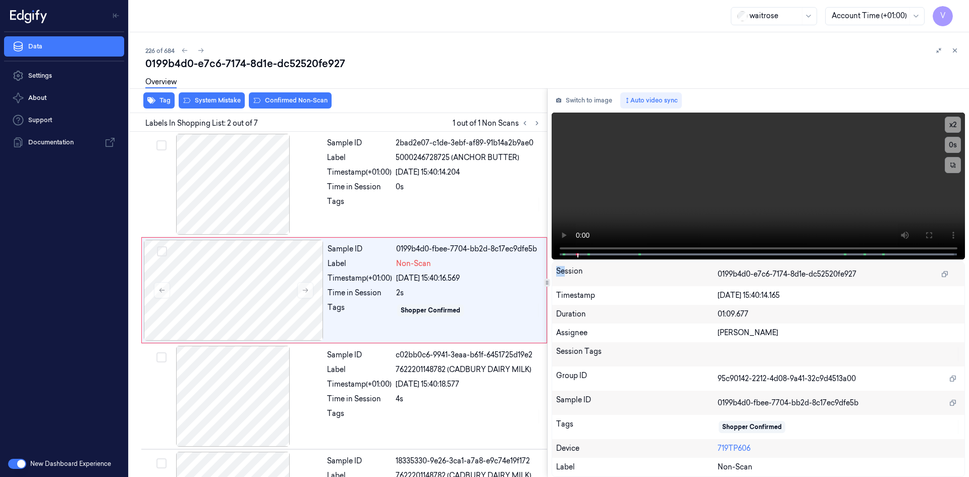
drag, startPoint x: 565, startPoint y: 267, endPoint x: 547, endPoint y: 268, distance: 18.2
click at [548, 268] on div "Switch to image Auto video sync x 2 0 s Session 0199b4d0-e7c6-7174-8d1e-dc52520…" at bounding box center [759, 282] width 422 height 389
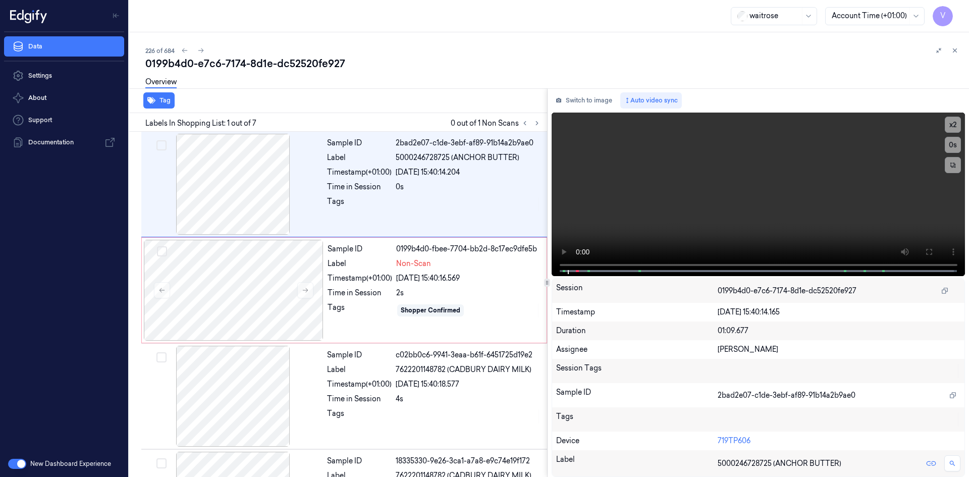
click at [624, 294] on div "Session" at bounding box center [637, 291] width 162 height 16
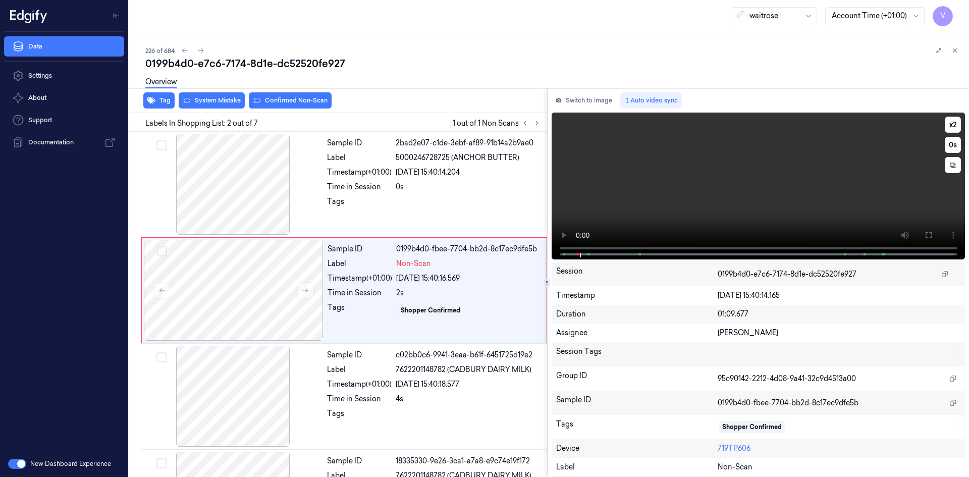
click at [603, 202] on video at bounding box center [759, 186] width 414 height 147
click at [694, 189] on video at bounding box center [759, 186] width 414 height 147
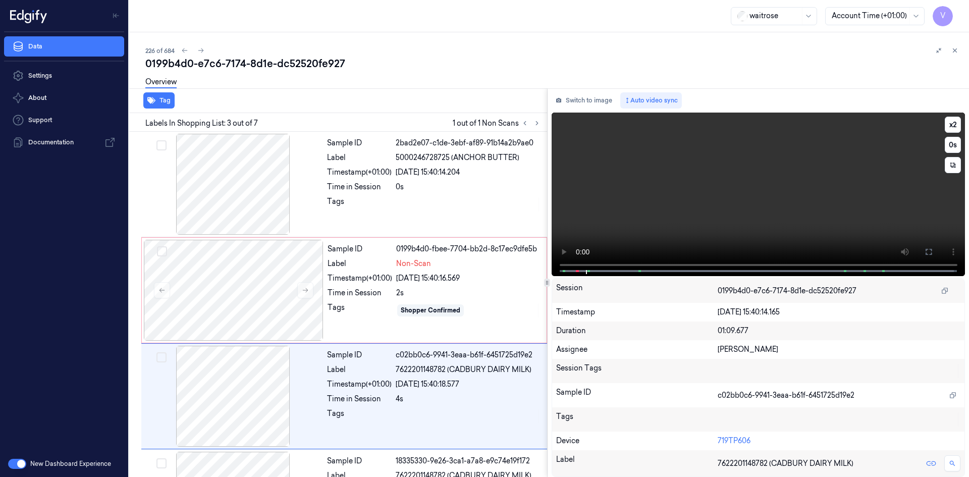
scroll to position [92, 0]
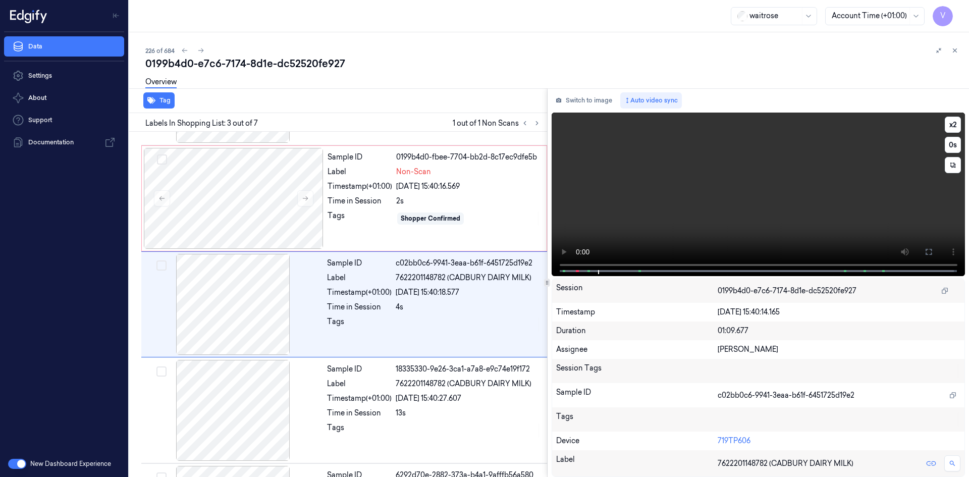
click at [717, 173] on video at bounding box center [759, 195] width 414 height 164
click at [711, 170] on video at bounding box center [759, 195] width 414 height 164
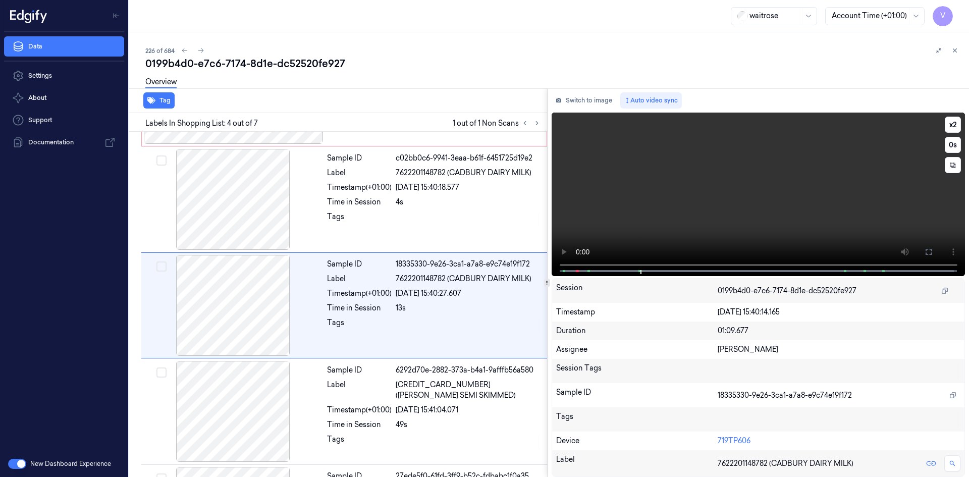
scroll to position [198, 0]
click at [723, 187] on video at bounding box center [759, 195] width 414 height 164
click at [696, 183] on video at bounding box center [759, 195] width 414 height 164
click at [948, 120] on button "x 2" at bounding box center [953, 125] width 16 height 16
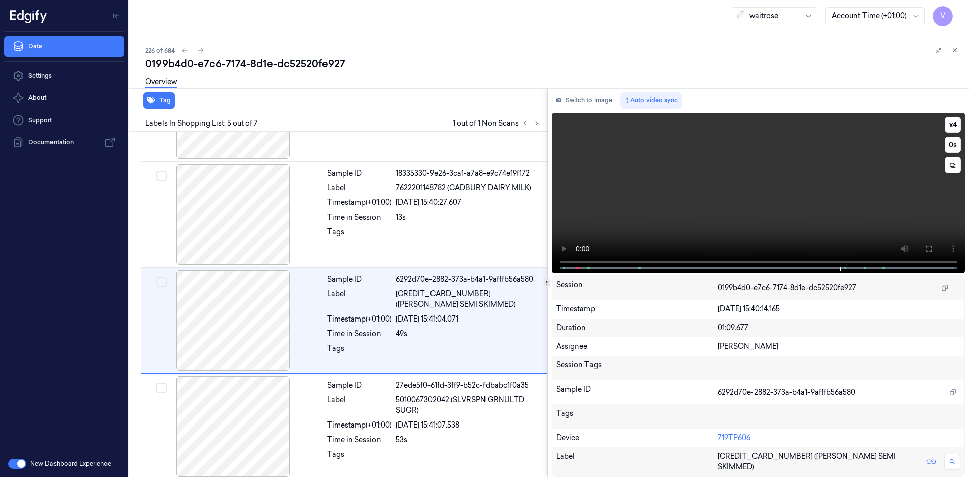
scroll to position [304, 0]
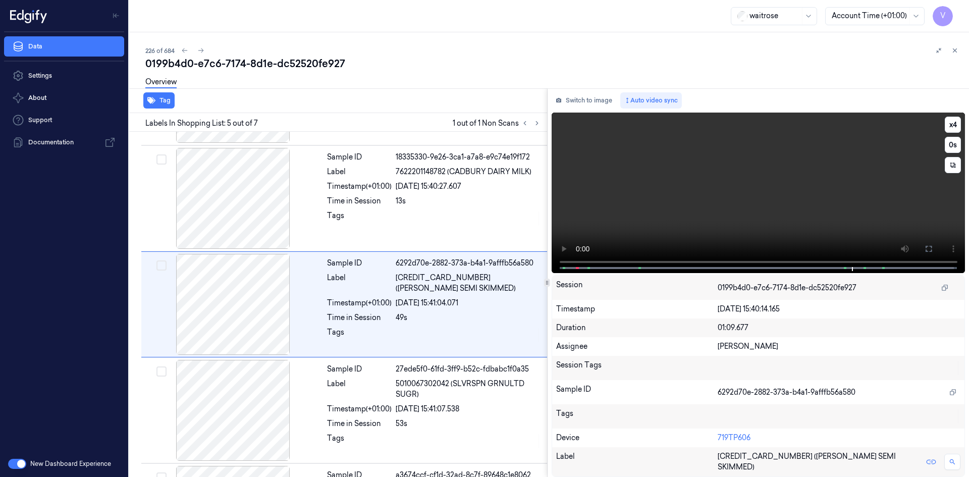
click at [750, 215] on video at bounding box center [759, 193] width 414 height 160
click at [758, 212] on video at bounding box center [759, 193] width 414 height 160
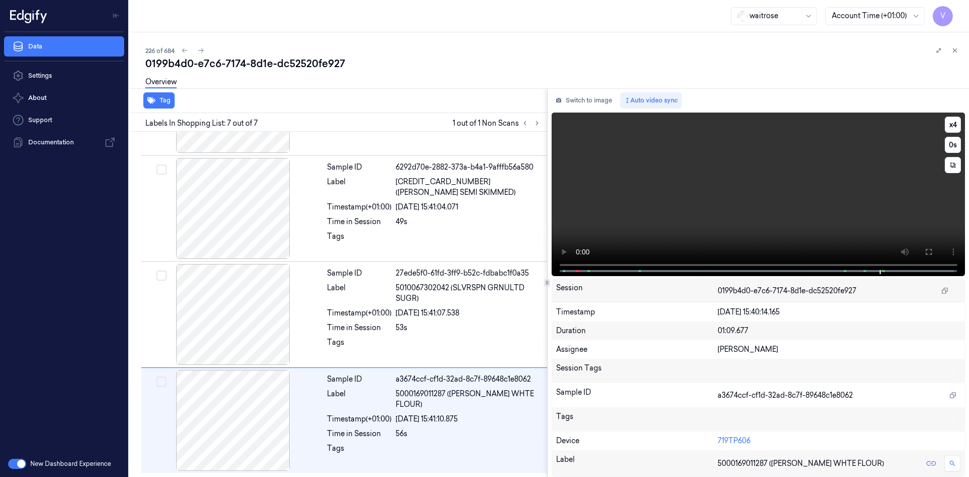
click at [760, 209] on video at bounding box center [759, 195] width 414 height 164
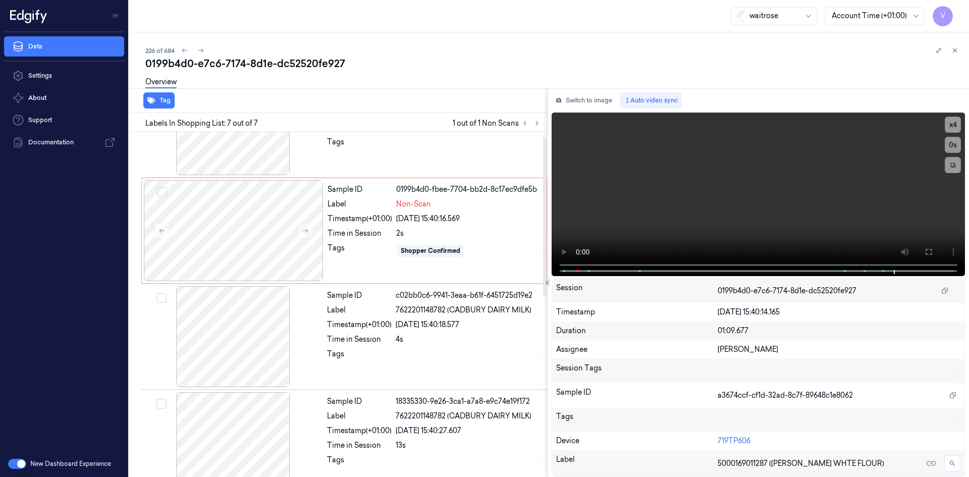
scroll to position [0, 0]
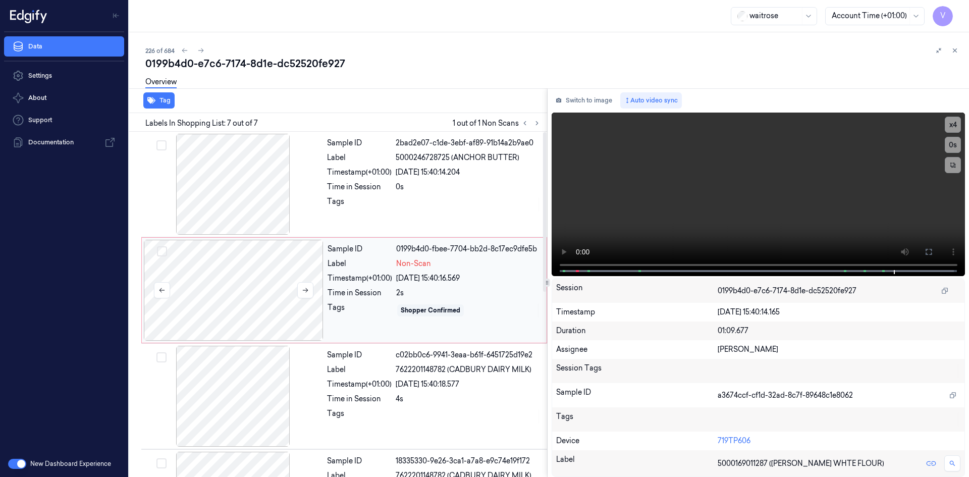
click at [257, 279] on div at bounding box center [234, 290] width 180 height 101
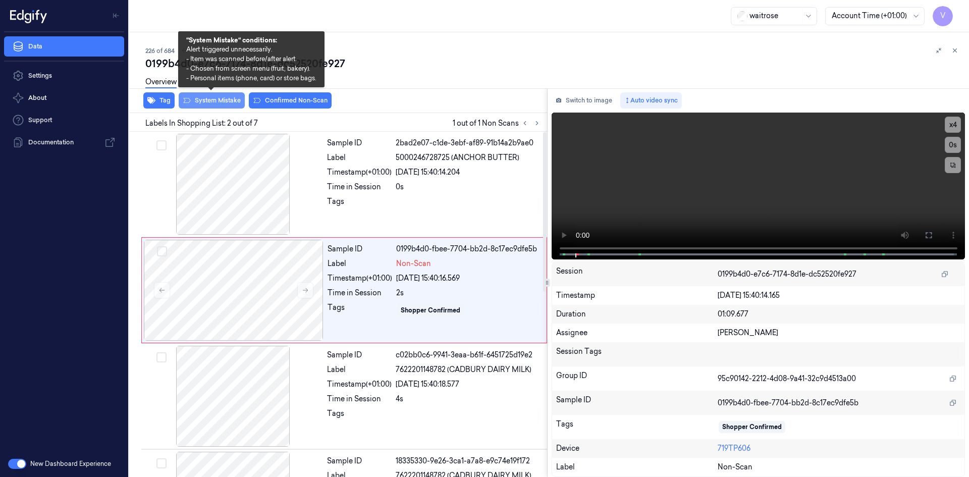
click at [231, 100] on button "System Mistake" at bounding box center [212, 100] width 66 height 16
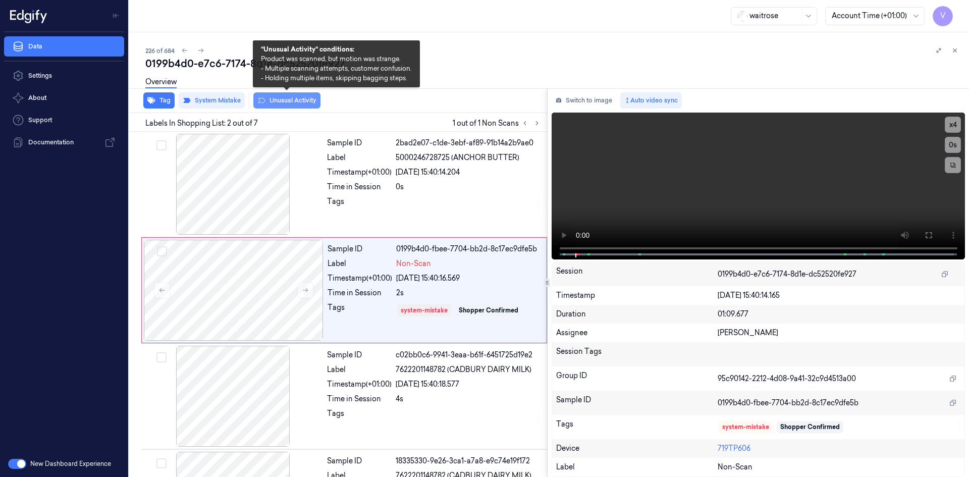
click at [283, 99] on button "Unusual Activity" at bounding box center [286, 100] width 67 height 16
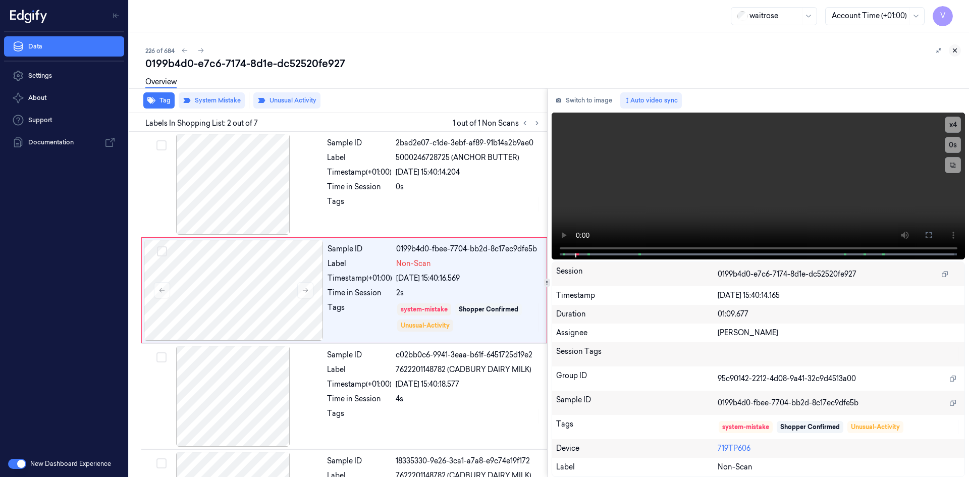
click at [955, 50] on icon at bounding box center [955, 51] width 4 height 4
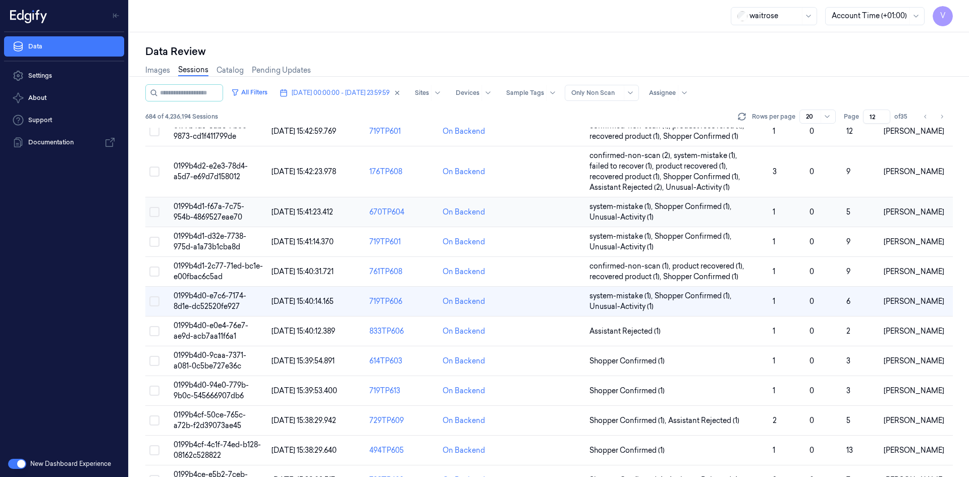
scroll to position [101, 0]
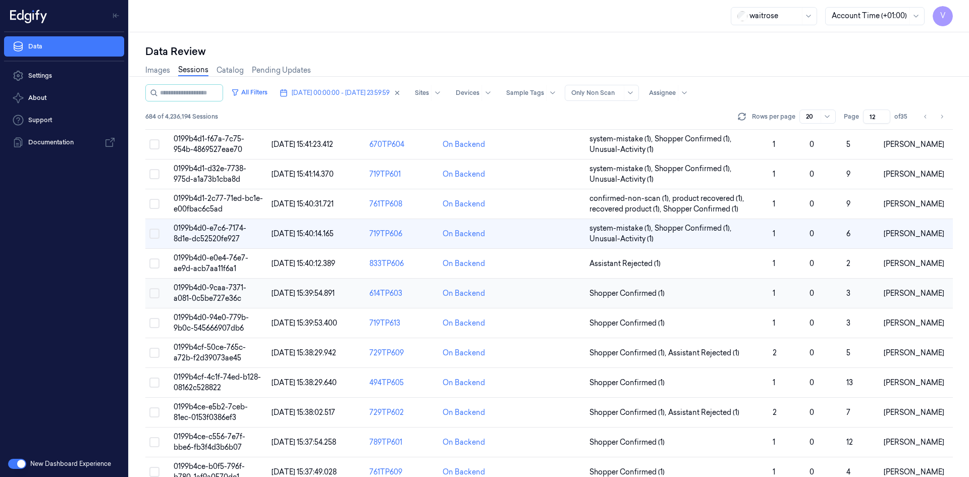
click at [227, 287] on span "0199b4d0-9caa-7371-a081-0c5be727e36c" at bounding box center [210, 293] width 73 height 20
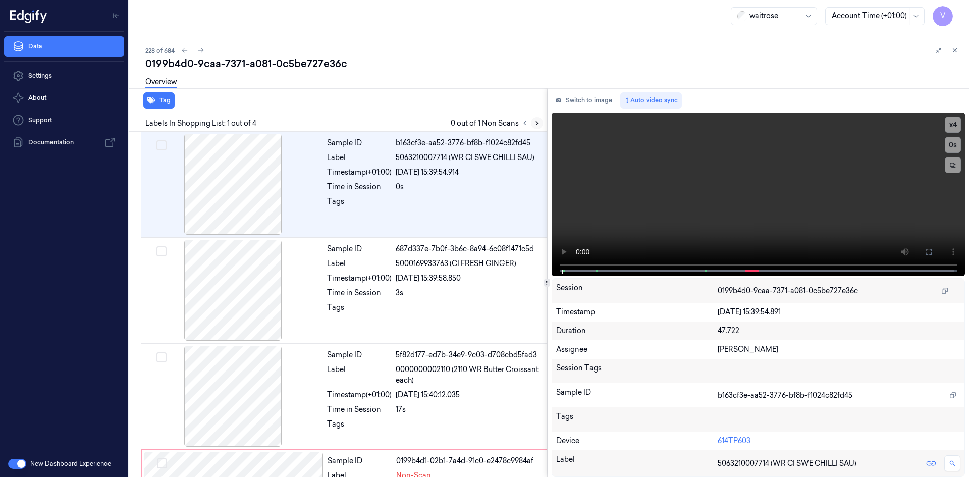
click at [536, 121] on icon at bounding box center [536, 123] width 7 height 7
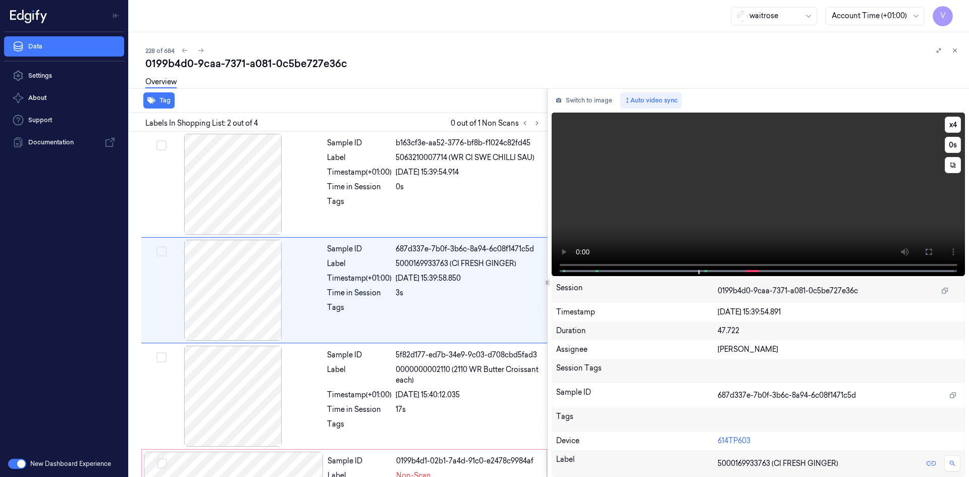
click at [766, 212] on video at bounding box center [759, 195] width 414 height 164
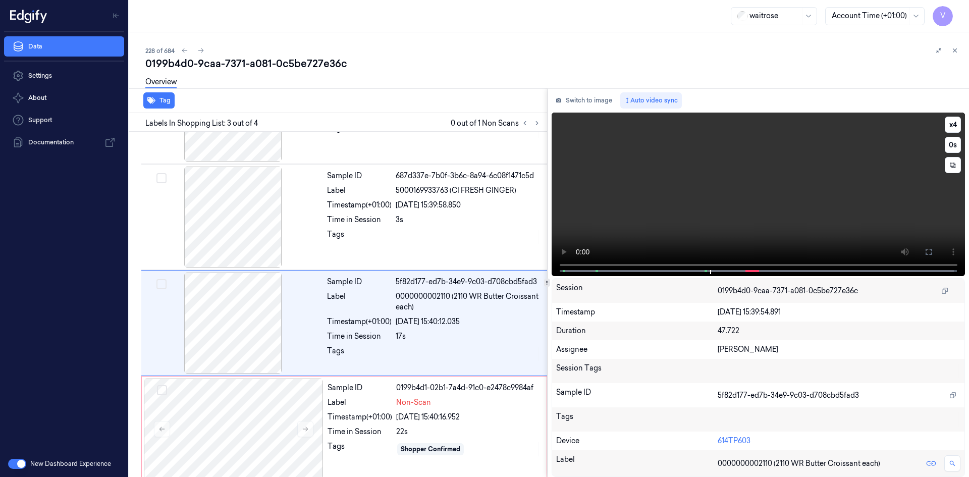
scroll to position [82, 0]
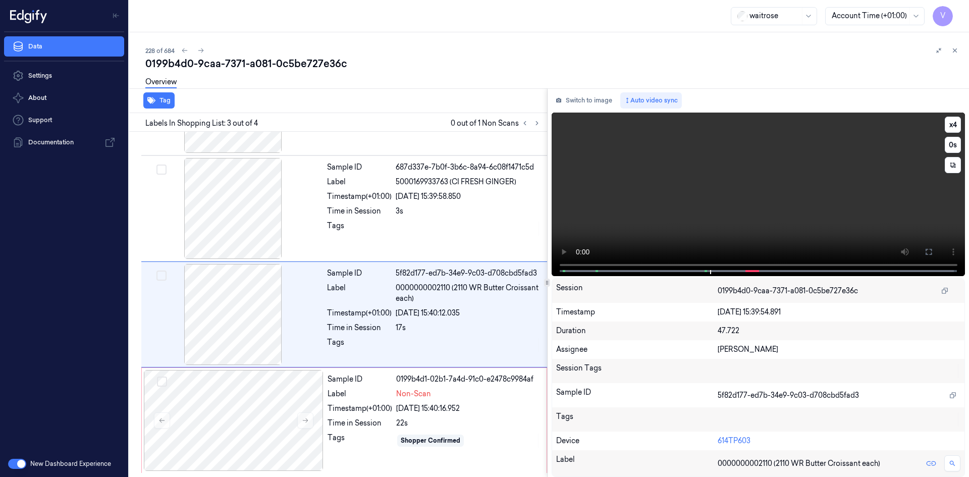
click at [727, 193] on video at bounding box center [759, 195] width 414 height 164
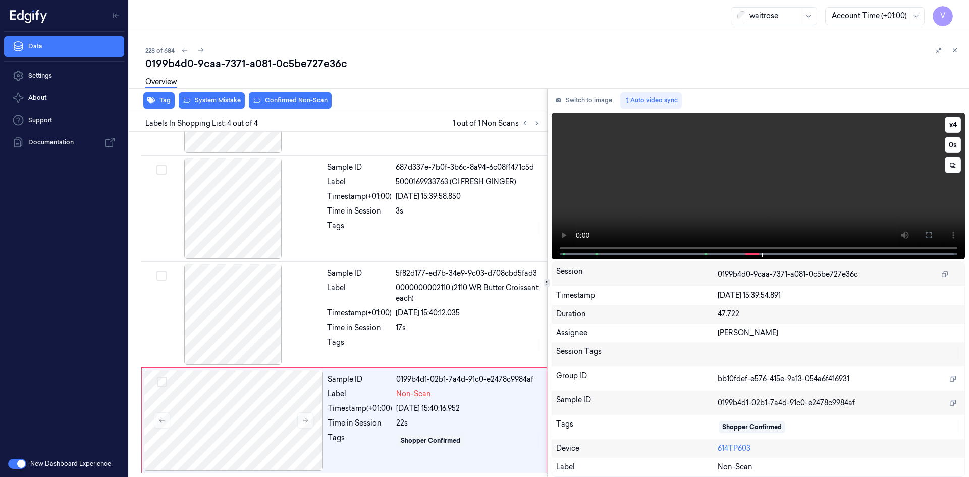
click at [726, 192] on video at bounding box center [759, 186] width 414 height 147
click at [205, 411] on div at bounding box center [234, 420] width 180 height 101
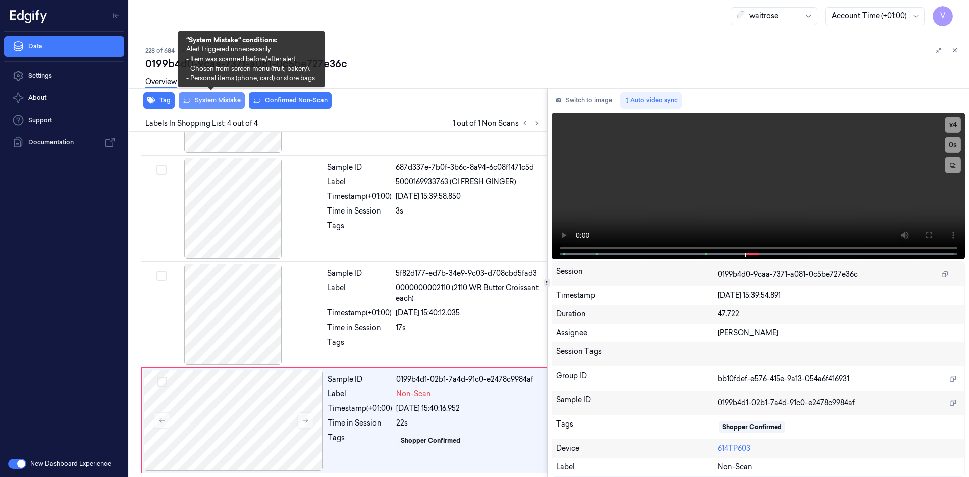
click at [225, 96] on button "System Mistake" at bounding box center [212, 100] width 66 height 16
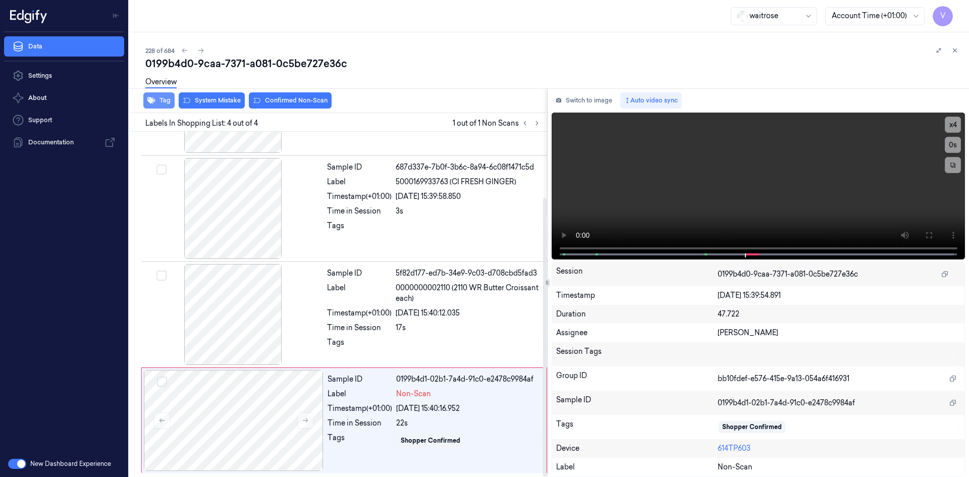
click at [163, 100] on button "Tag" at bounding box center [158, 100] width 31 height 16
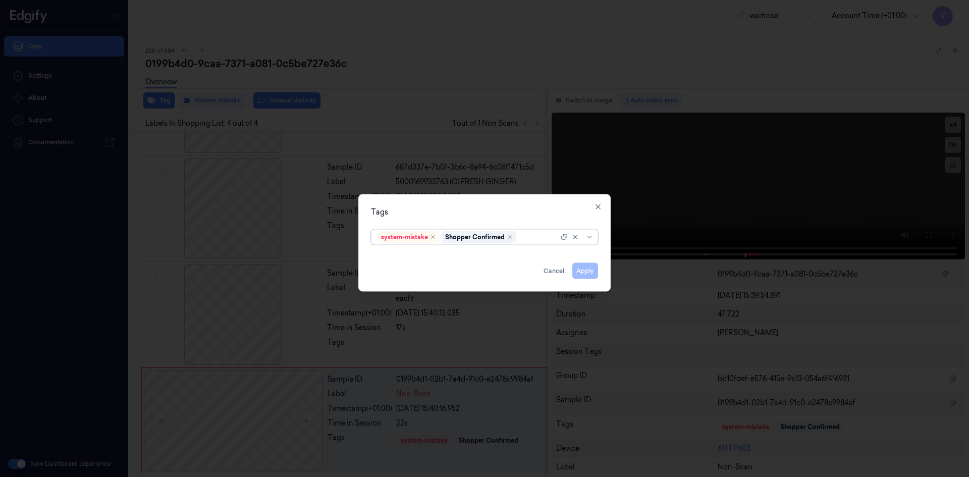
click at [531, 236] on div at bounding box center [538, 237] width 40 height 11
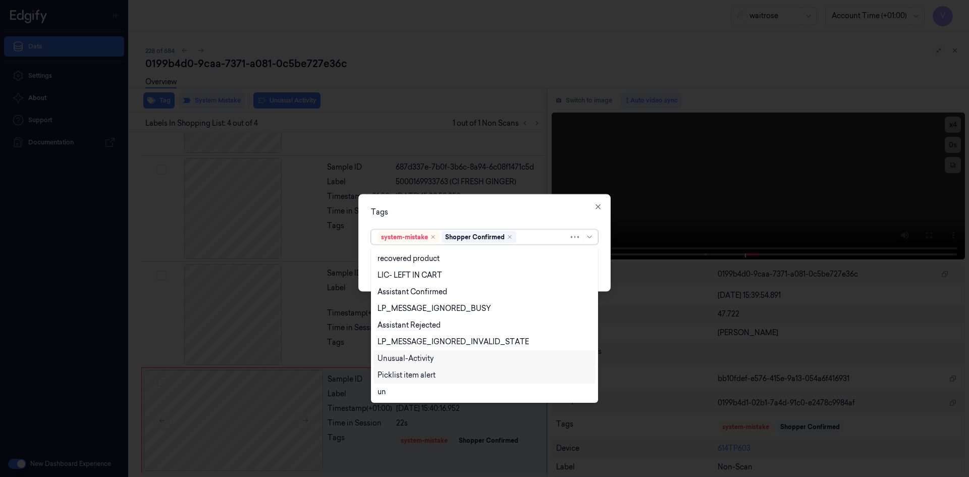
click at [413, 358] on div "Unusual-Activity" at bounding box center [405, 358] width 56 height 11
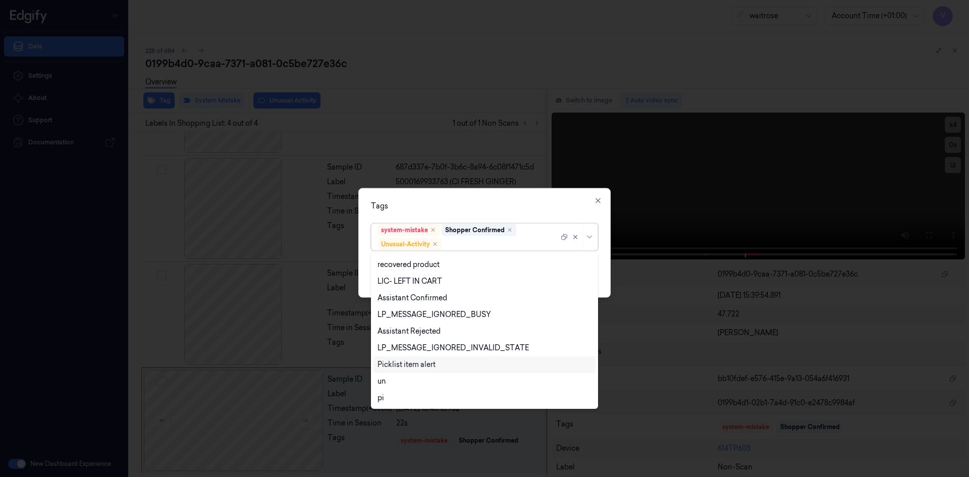
click at [411, 366] on div "Picklist item alert" at bounding box center [406, 364] width 58 height 11
drag, startPoint x: 496, startPoint y: 207, endPoint x: 553, endPoint y: 262, distance: 79.2
click at [501, 213] on div "Tags option Picklist item alert, selected. 20 results available. Use Up and Dow…" at bounding box center [484, 243] width 252 height 110
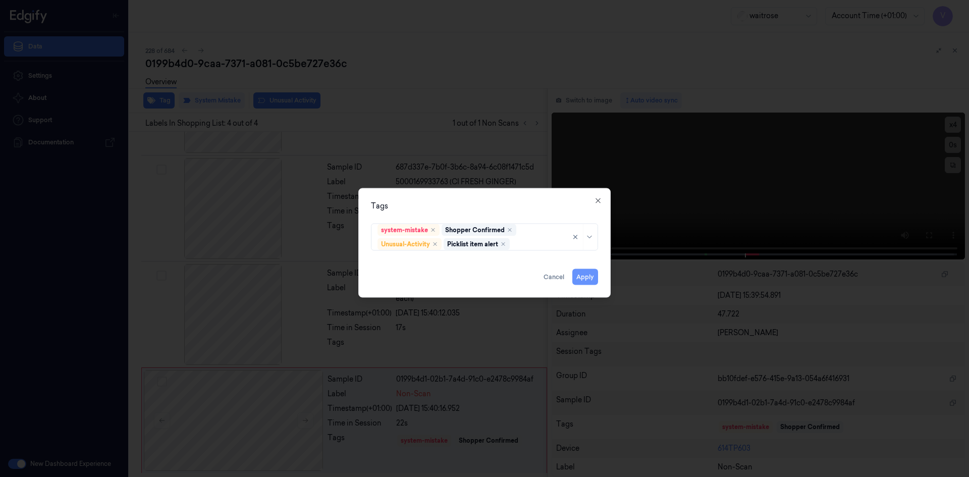
click at [581, 275] on button "Apply" at bounding box center [585, 276] width 26 height 16
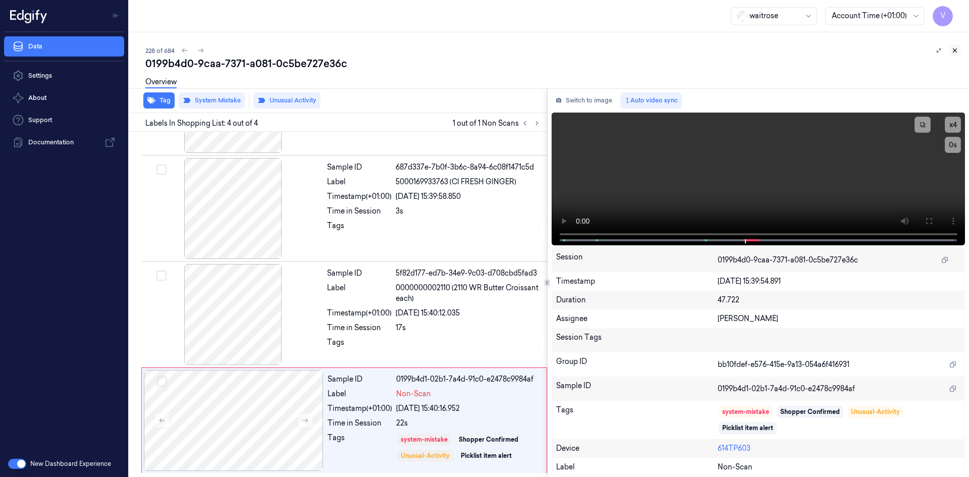
click at [956, 52] on icon at bounding box center [954, 50] width 7 height 7
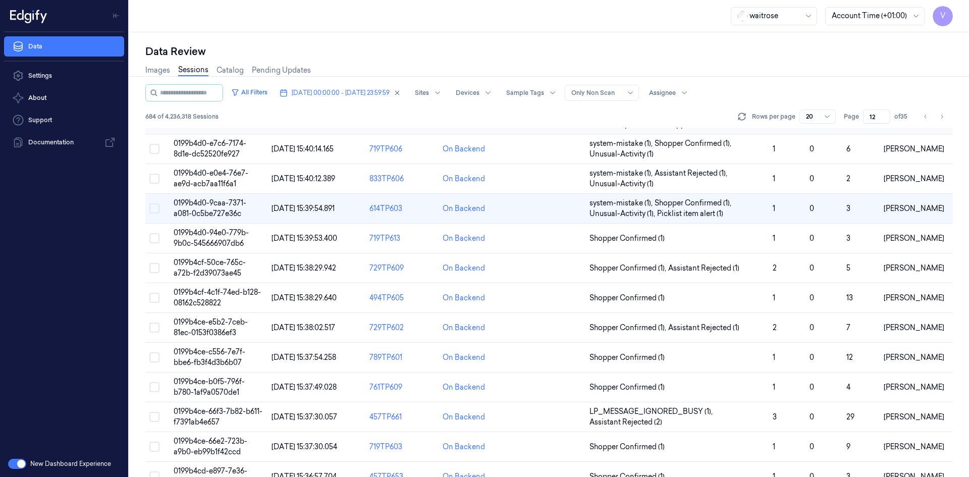
scroll to position [202, 0]
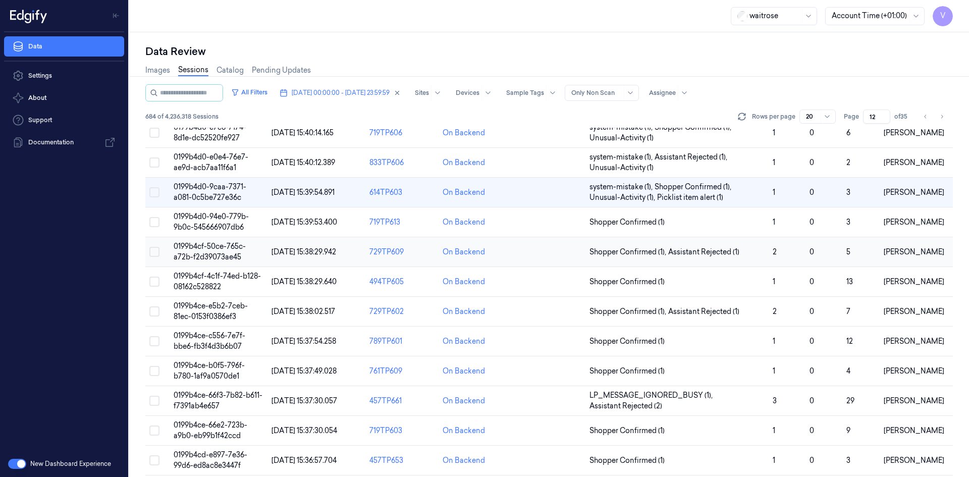
click at [212, 249] on span "0199b4cf-50ce-765c-a72b-f2d39073ae45" at bounding box center [210, 252] width 72 height 20
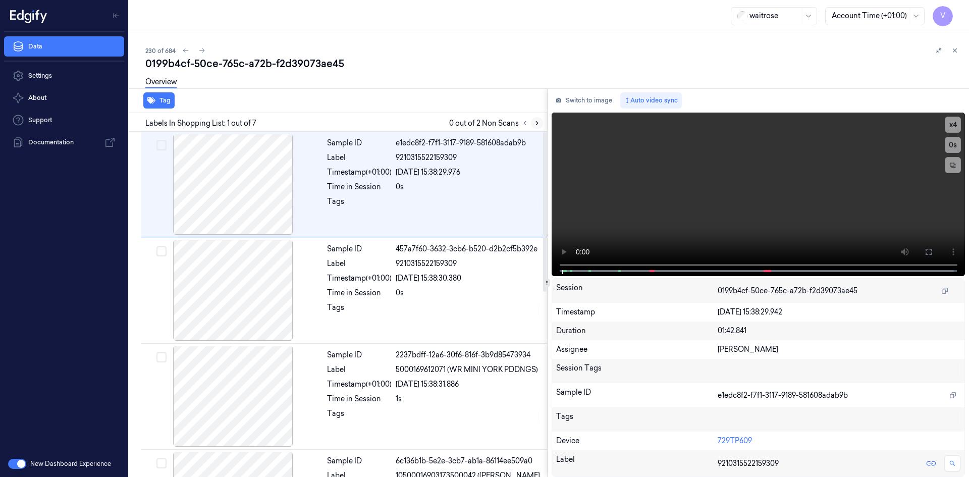
click at [537, 124] on icon at bounding box center [537, 124] width 2 height 4
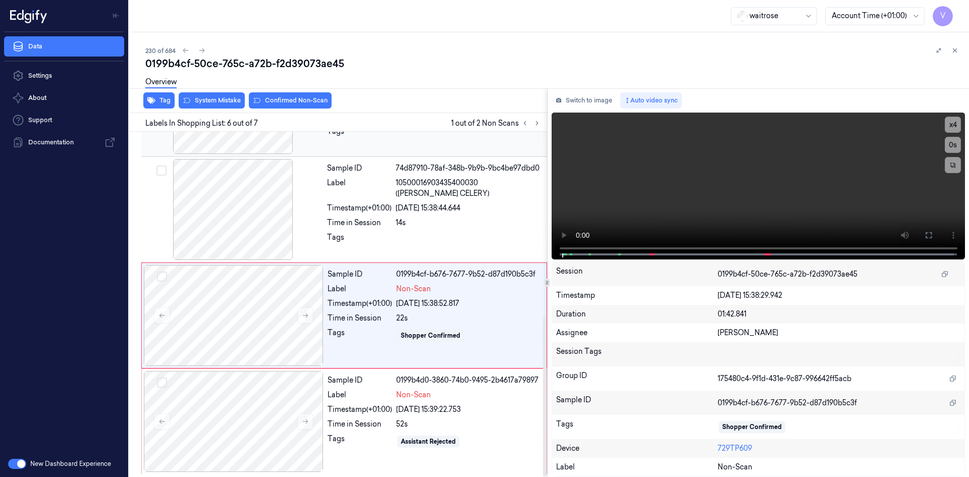
scroll to position [400, 0]
click at [307, 317] on icon at bounding box center [305, 314] width 7 height 7
click at [950, 123] on button "x 4" at bounding box center [953, 125] width 16 height 16
click at [952, 124] on button "x 1" at bounding box center [953, 125] width 16 height 16
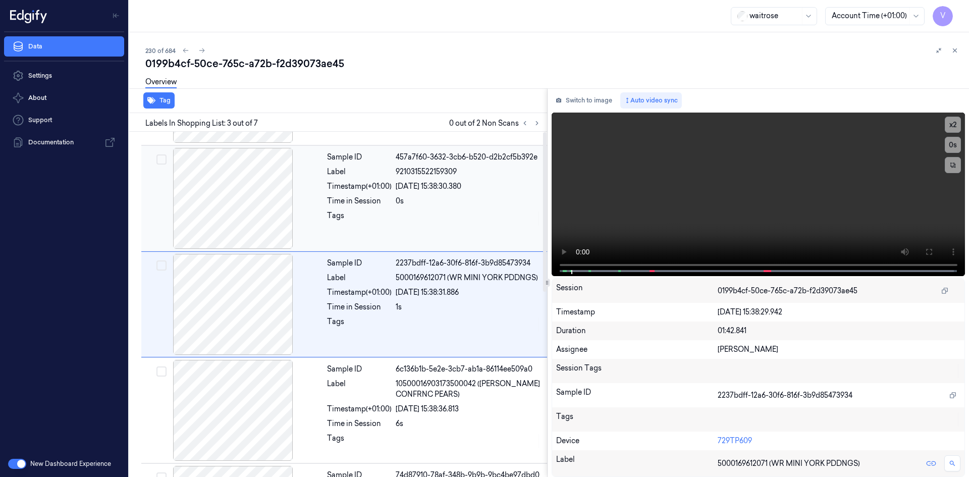
scroll to position [0, 0]
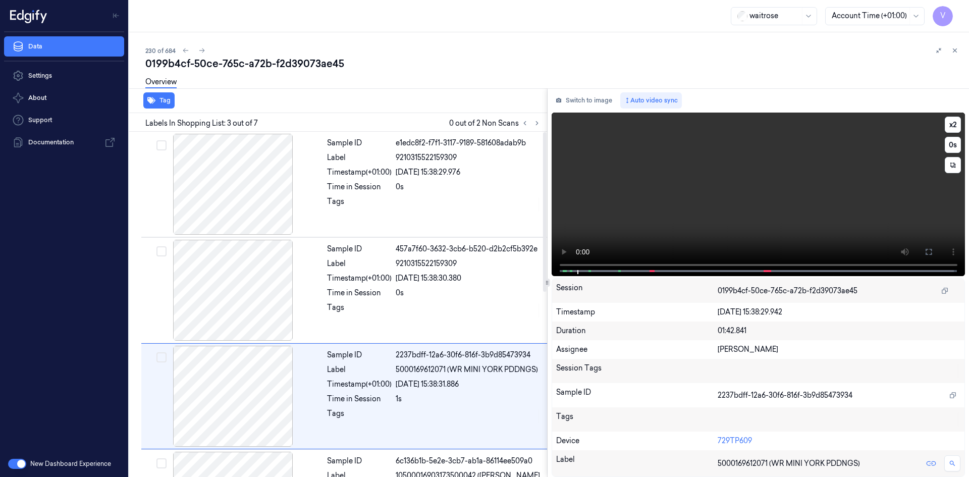
click at [723, 177] on video at bounding box center [759, 195] width 414 height 164
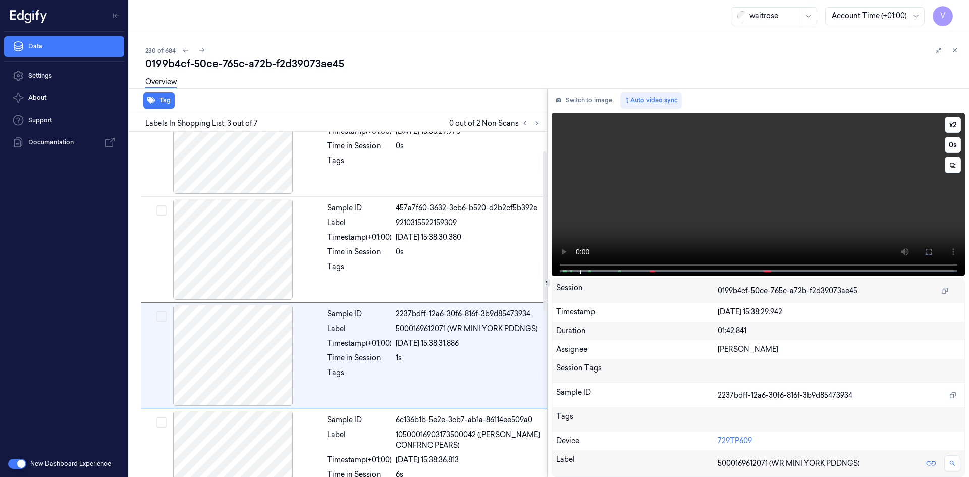
click at [634, 192] on video at bounding box center [759, 195] width 414 height 164
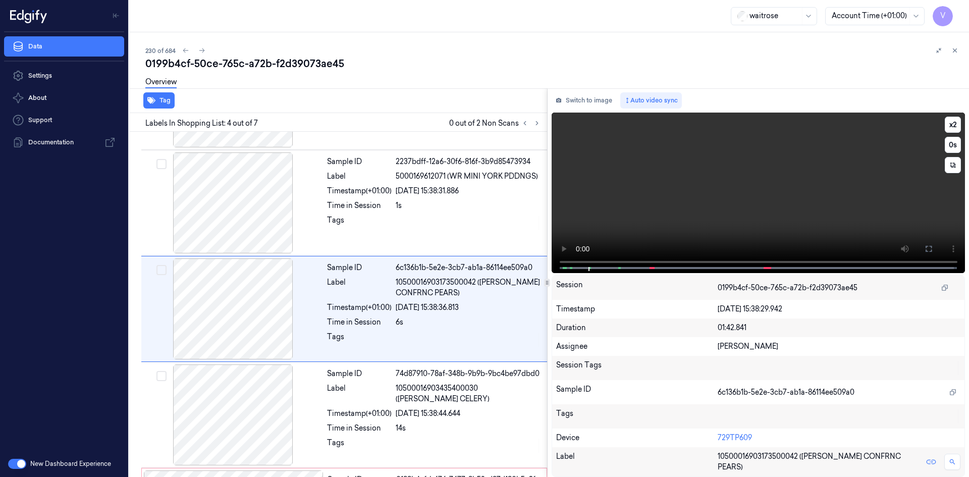
scroll to position [198, 0]
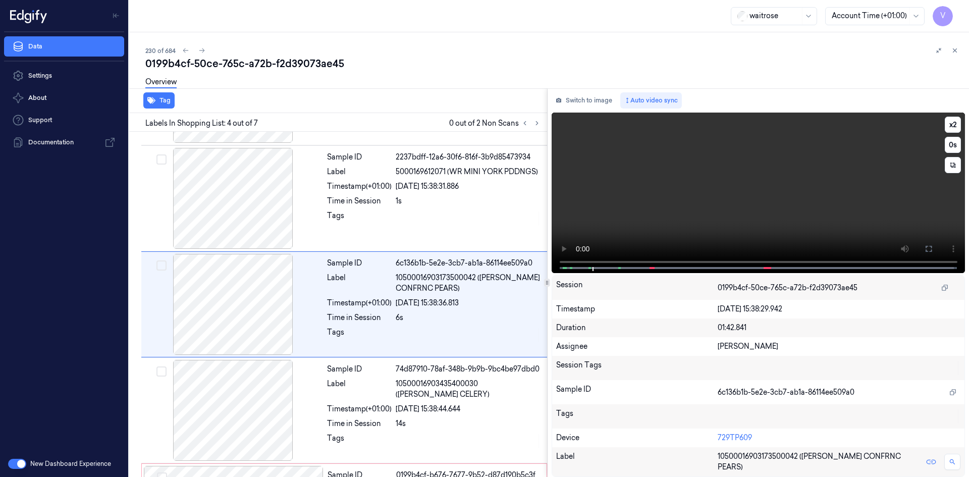
click at [669, 200] on video at bounding box center [759, 193] width 414 height 160
click at [669, 191] on video at bounding box center [759, 193] width 414 height 160
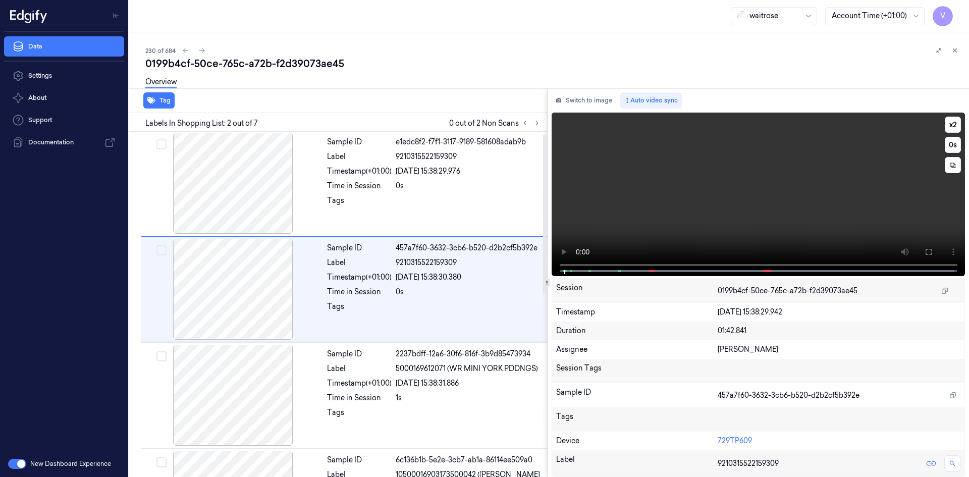
scroll to position [0, 0]
click at [730, 207] on video at bounding box center [759, 195] width 414 height 164
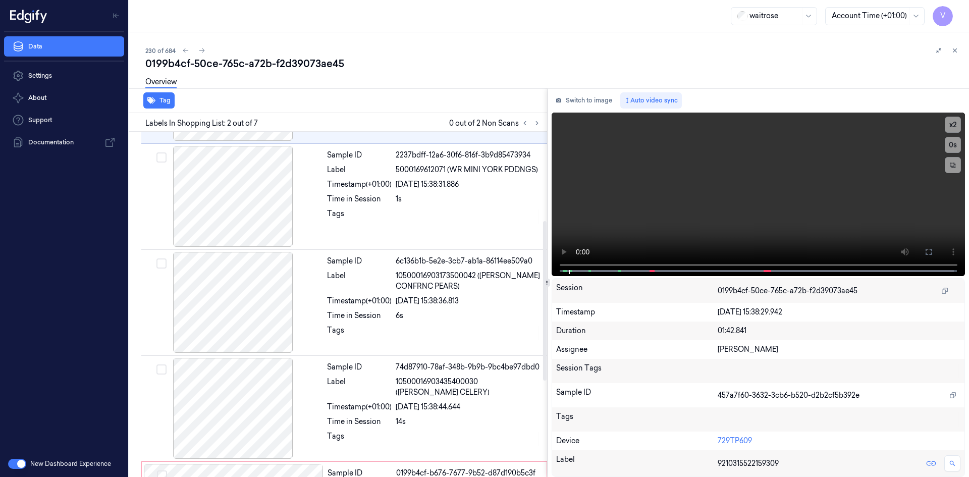
scroll to position [202, 0]
click at [643, 210] on video at bounding box center [759, 195] width 414 height 164
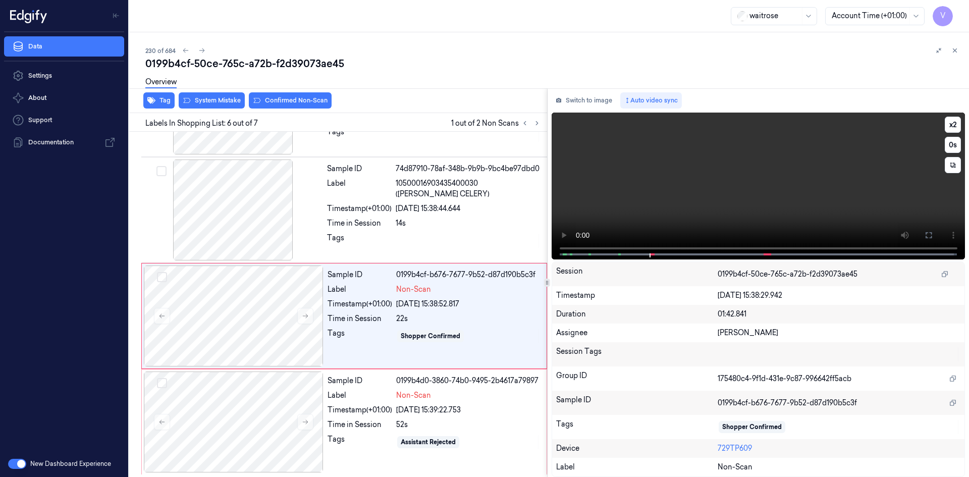
scroll to position [400, 0]
drag, startPoint x: 952, startPoint y: 123, endPoint x: 952, endPoint y: 131, distance: 8.1
click at [952, 124] on button "x 2" at bounding box center [953, 125] width 16 height 16
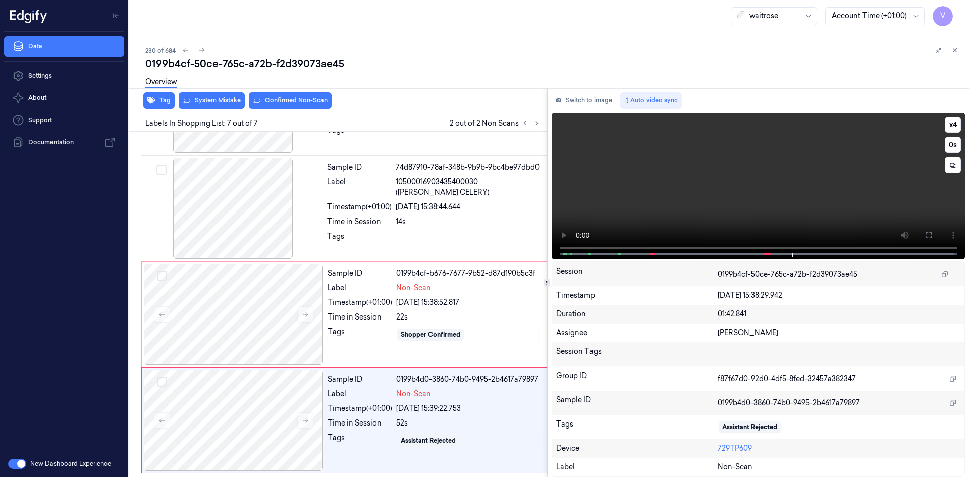
click at [761, 192] on video at bounding box center [759, 186] width 414 height 147
click at [775, 198] on video at bounding box center [759, 186] width 414 height 147
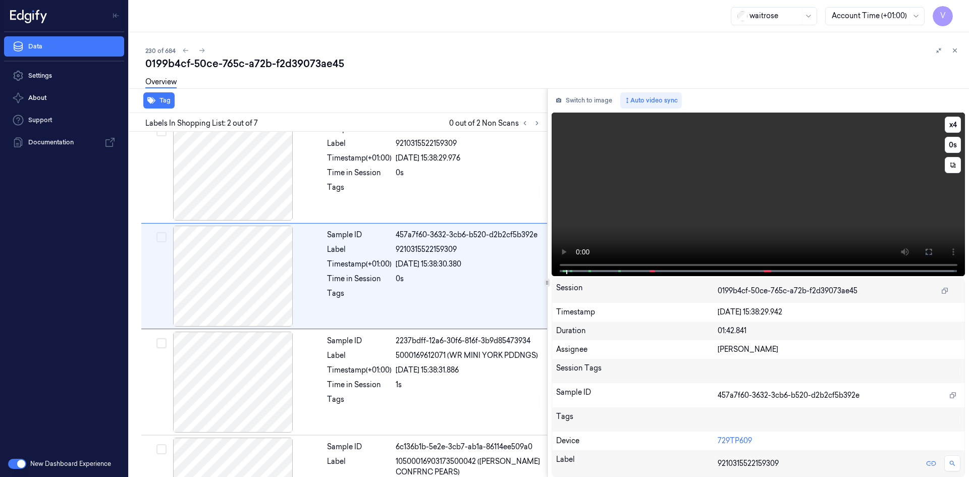
scroll to position [0, 0]
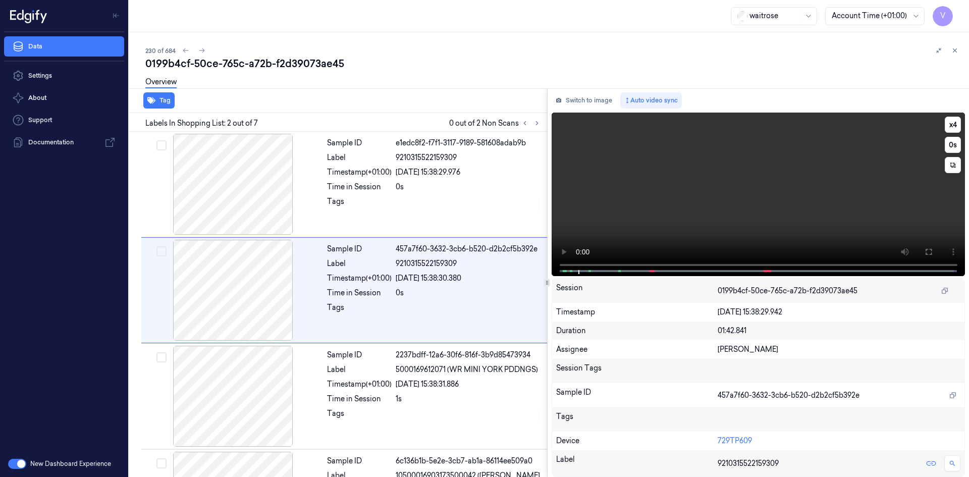
click at [739, 193] on video at bounding box center [759, 195] width 414 height 164
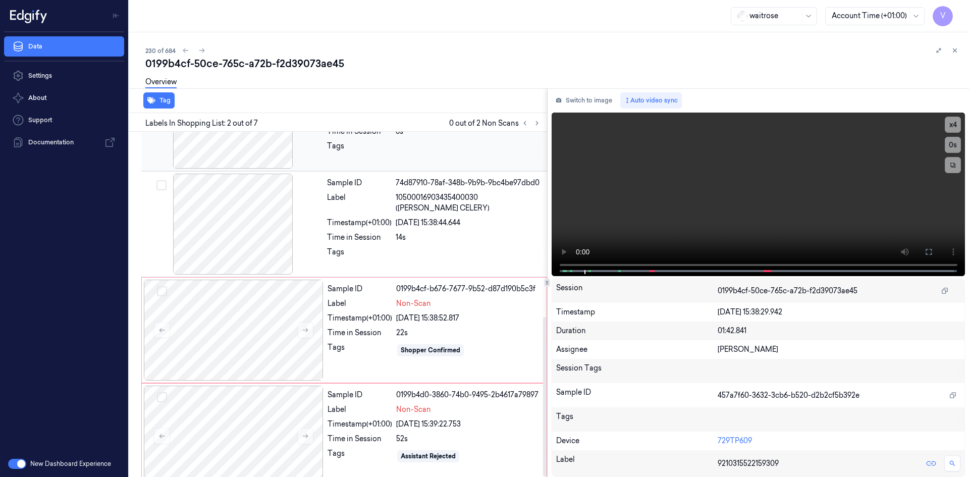
scroll to position [400, 0]
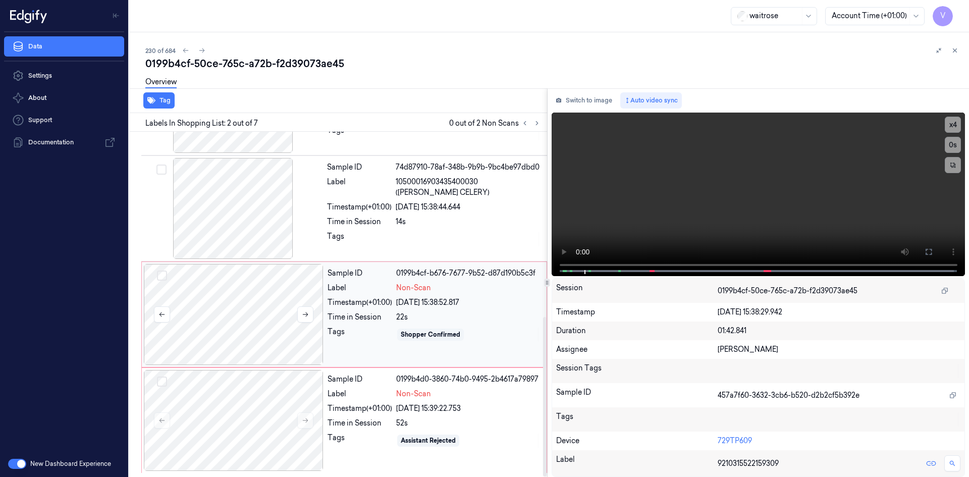
click at [244, 302] on div at bounding box center [234, 314] width 180 height 101
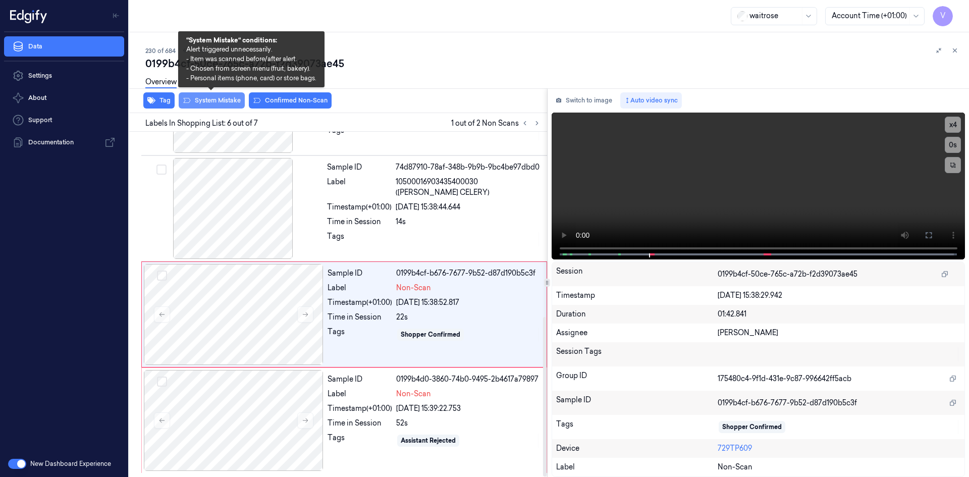
click at [222, 101] on button "System Mistake" at bounding box center [212, 100] width 66 height 16
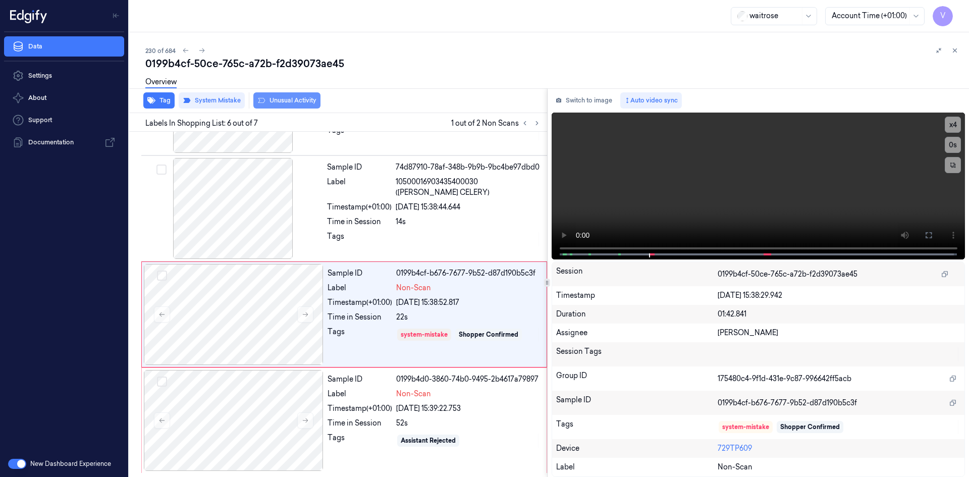
click at [281, 101] on button "Unusual Activity" at bounding box center [286, 100] width 67 height 16
click at [236, 402] on div at bounding box center [234, 420] width 180 height 101
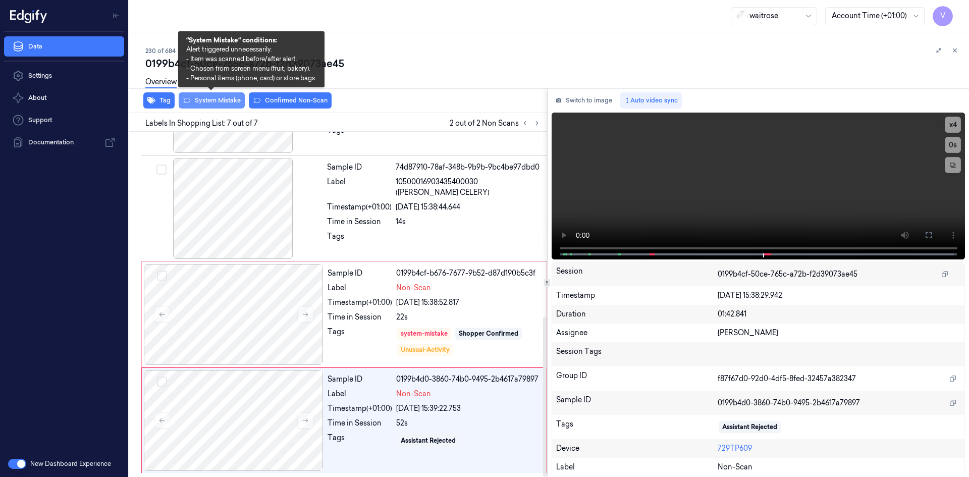
click at [224, 98] on button "System Mistake" at bounding box center [212, 100] width 66 height 16
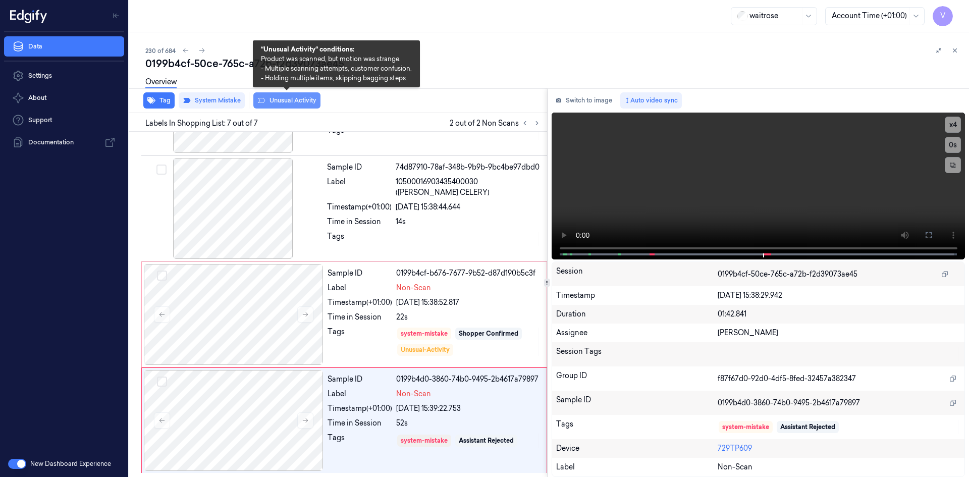
click at [301, 101] on button "Unusual Activity" at bounding box center [286, 100] width 67 height 16
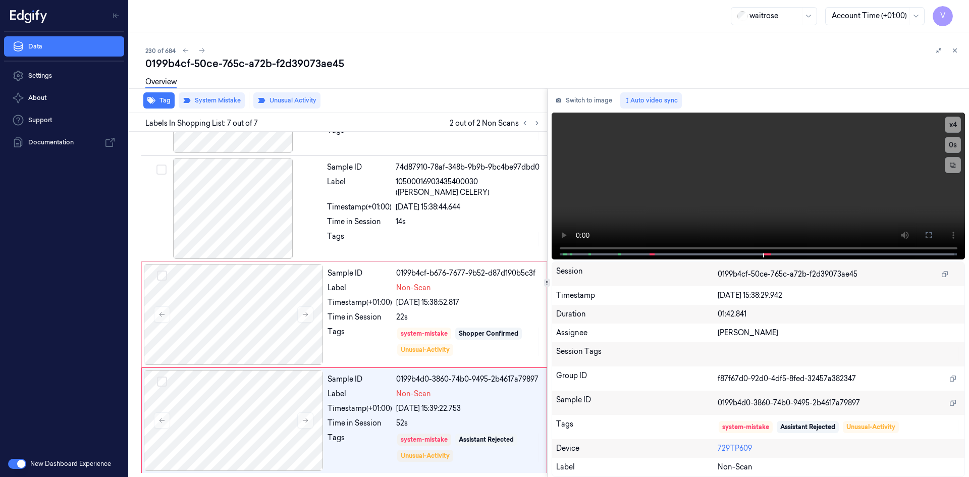
click at [950, 45] on div at bounding box center [947, 50] width 28 height 12
click at [954, 48] on icon at bounding box center [954, 50] width 7 height 7
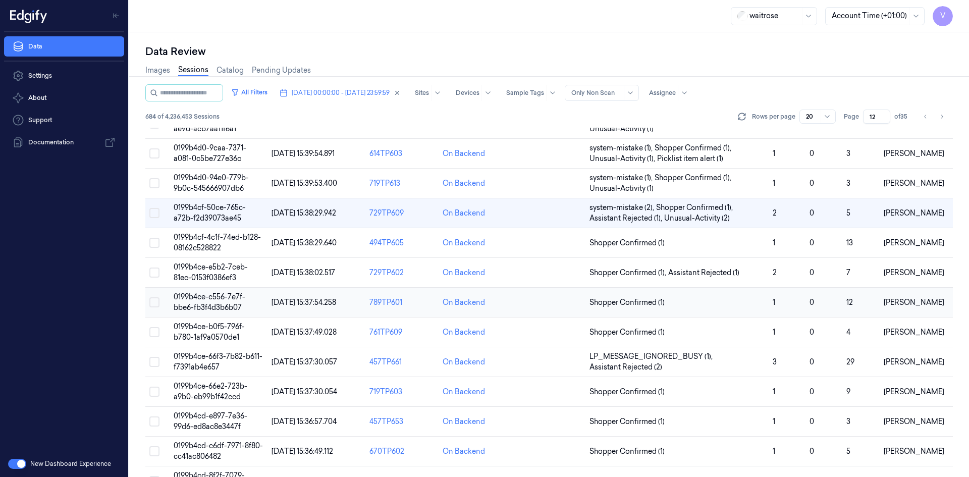
scroll to position [252, 0]
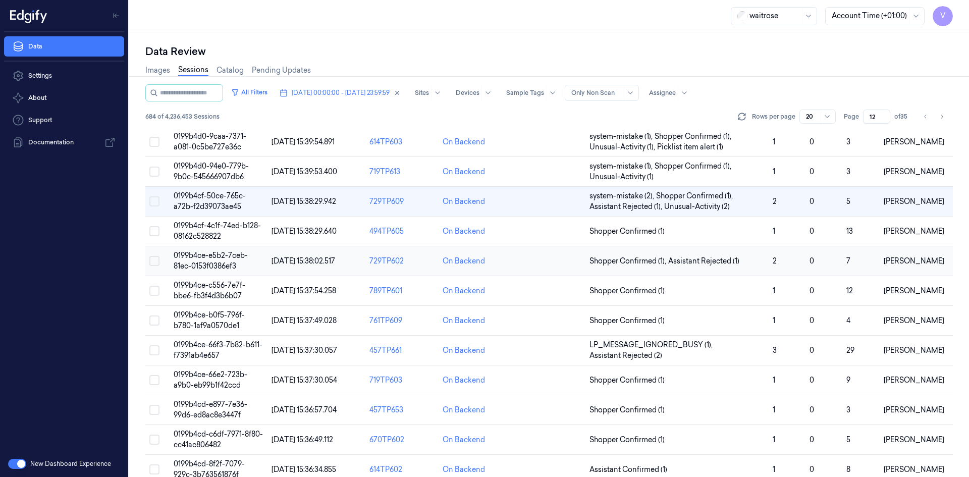
click at [213, 257] on span "0199b4ce-e5b2-7ceb-81ec-0153f0386ef3" at bounding box center [211, 261] width 74 height 20
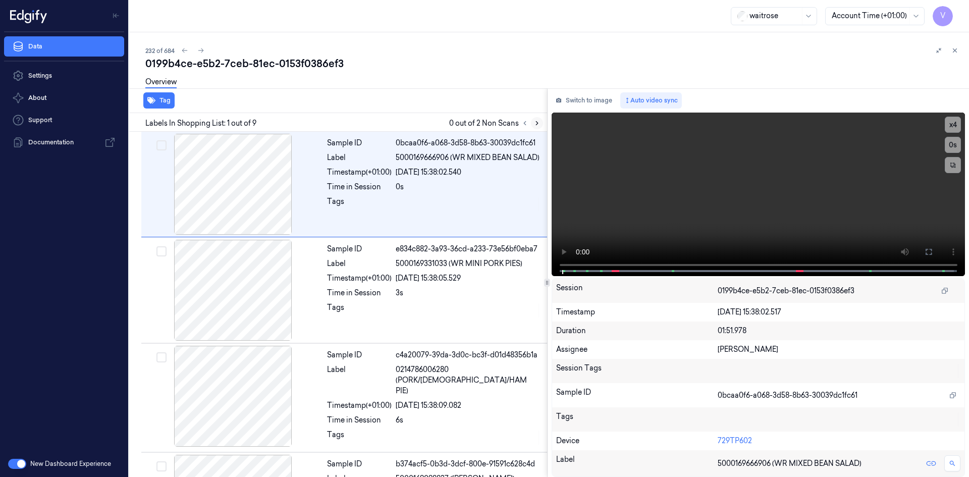
click at [533, 125] on icon at bounding box center [536, 123] width 7 height 7
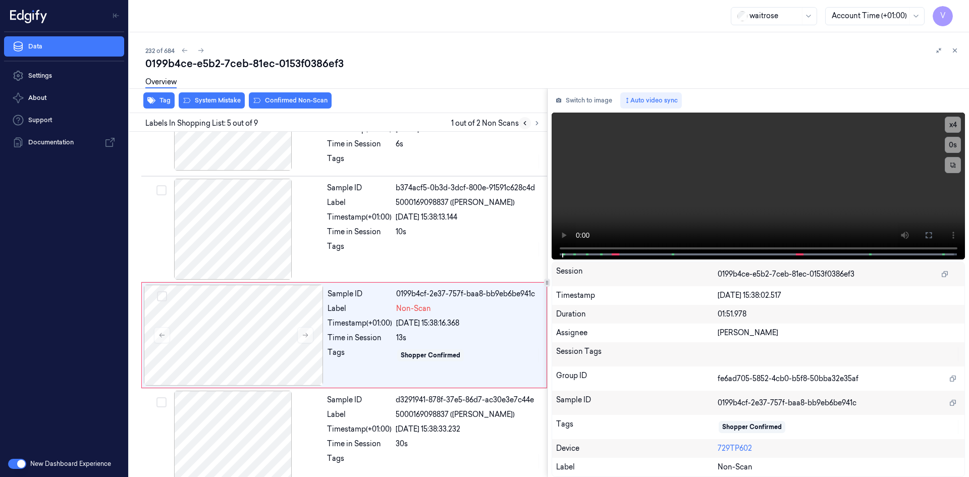
scroll to position [304, 0]
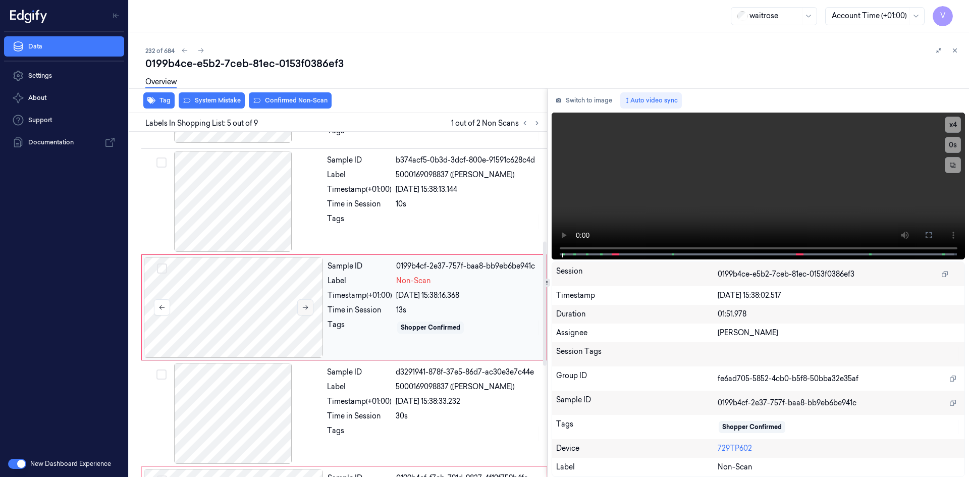
click at [302, 304] on icon at bounding box center [305, 307] width 7 height 7
click at [656, 214] on video at bounding box center [759, 186] width 414 height 147
click at [948, 123] on button "x 4" at bounding box center [953, 125] width 16 height 16
click at [950, 123] on button "x 1" at bounding box center [953, 125] width 16 height 16
click at [697, 171] on video at bounding box center [759, 186] width 414 height 147
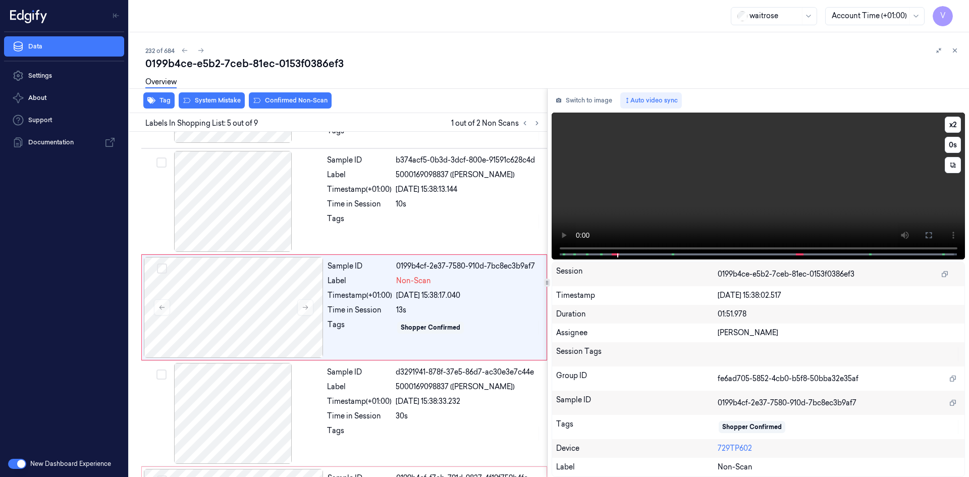
click at [691, 202] on video at bounding box center [759, 186] width 414 height 147
click at [712, 199] on video at bounding box center [759, 186] width 414 height 147
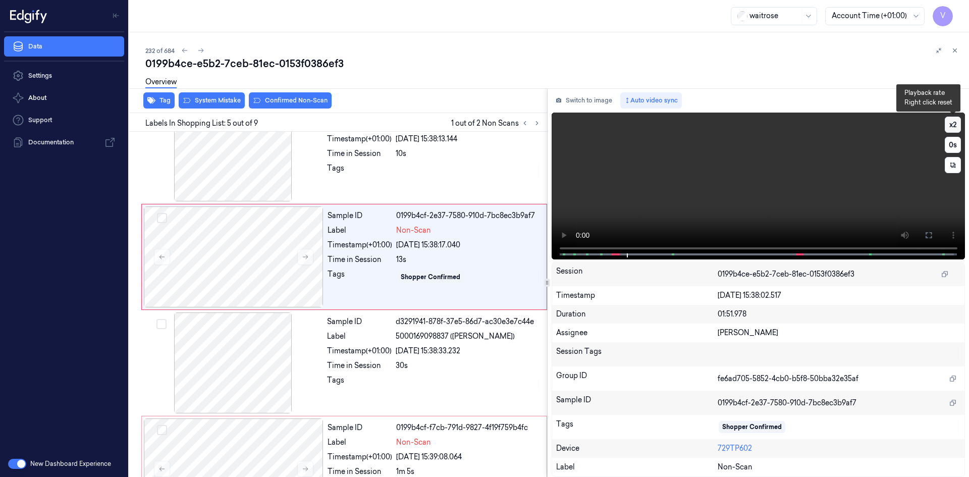
click at [949, 120] on button "x 2" at bounding box center [953, 125] width 16 height 16
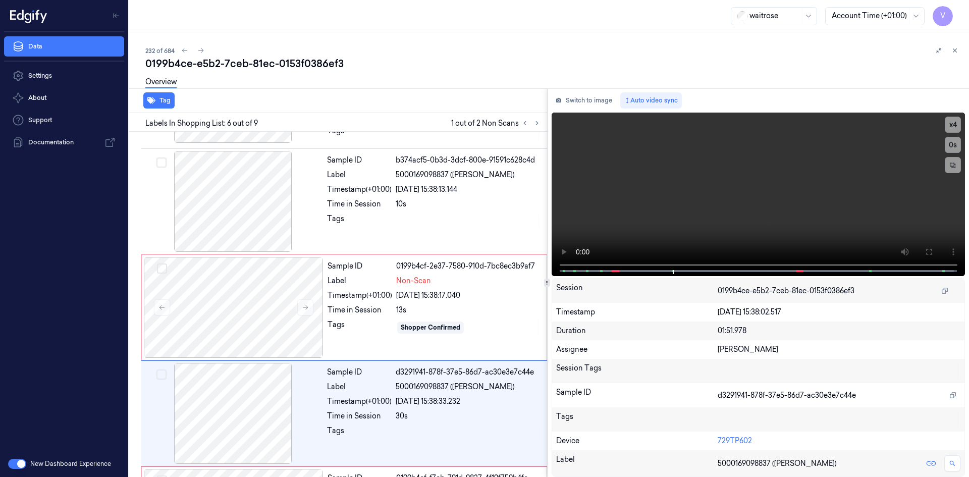
scroll to position [410, 0]
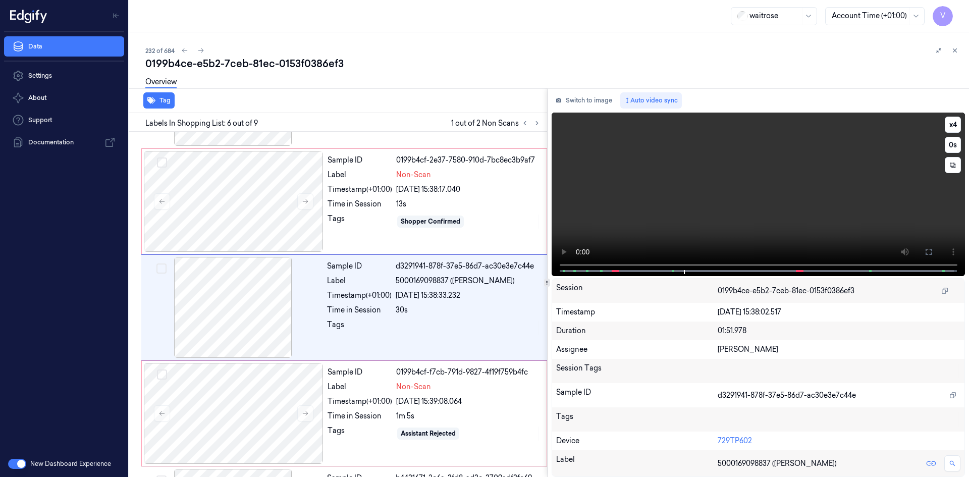
click at [649, 211] on video at bounding box center [759, 195] width 414 height 164
click at [699, 195] on video at bounding box center [759, 195] width 414 height 164
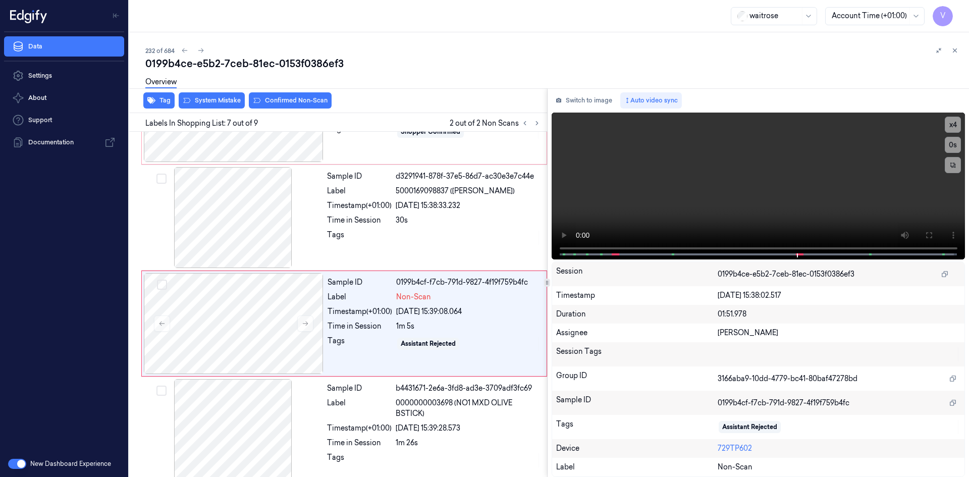
scroll to position [516, 0]
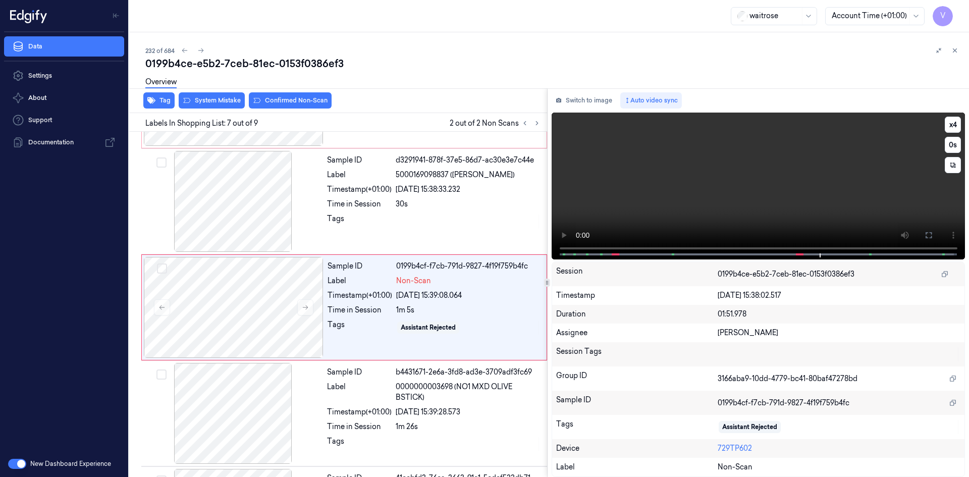
drag, startPoint x: 683, startPoint y: 181, endPoint x: 676, endPoint y: 182, distance: 6.6
click at [683, 181] on video at bounding box center [759, 186] width 414 height 147
click at [800, 173] on video at bounding box center [759, 186] width 414 height 147
click at [764, 171] on video at bounding box center [759, 186] width 414 height 147
click at [251, 280] on div at bounding box center [234, 307] width 180 height 101
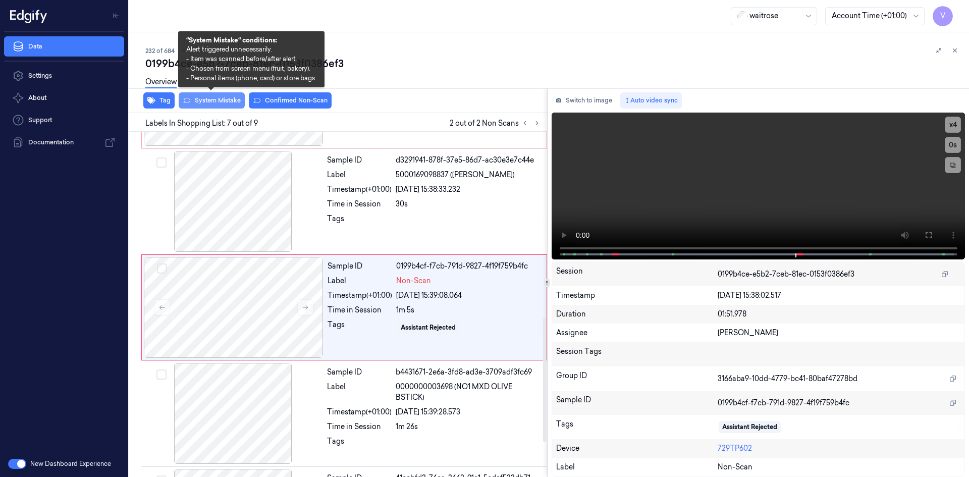
click at [221, 99] on button "System Mistake" at bounding box center [212, 100] width 66 height 16
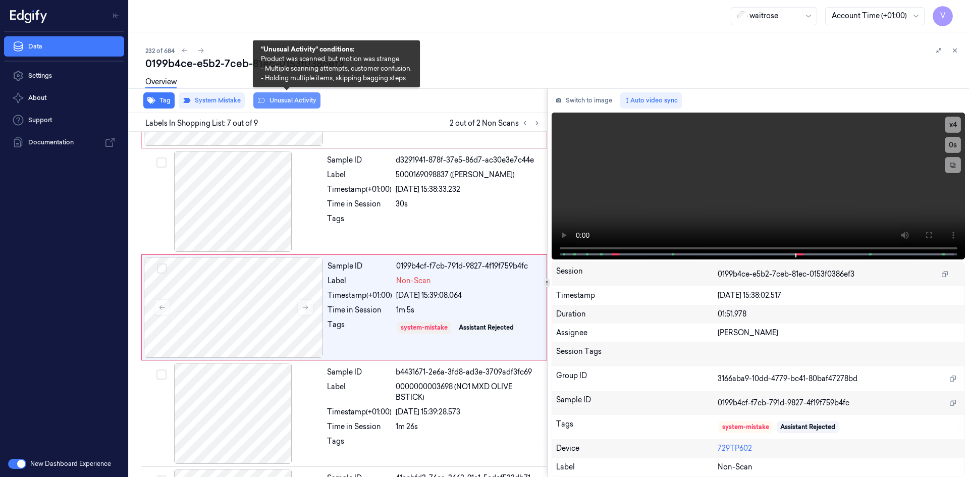
click at [279, 99] on button "Unusual Activity" at bounding box center [286, 100] width 67 height 16
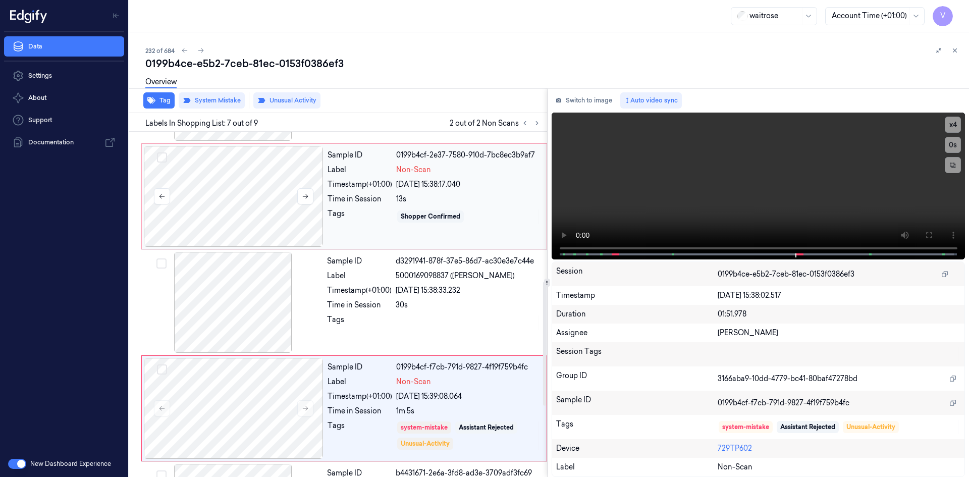
click at [245, 170] on div at bounding box center [234, 196] width 180 height 101
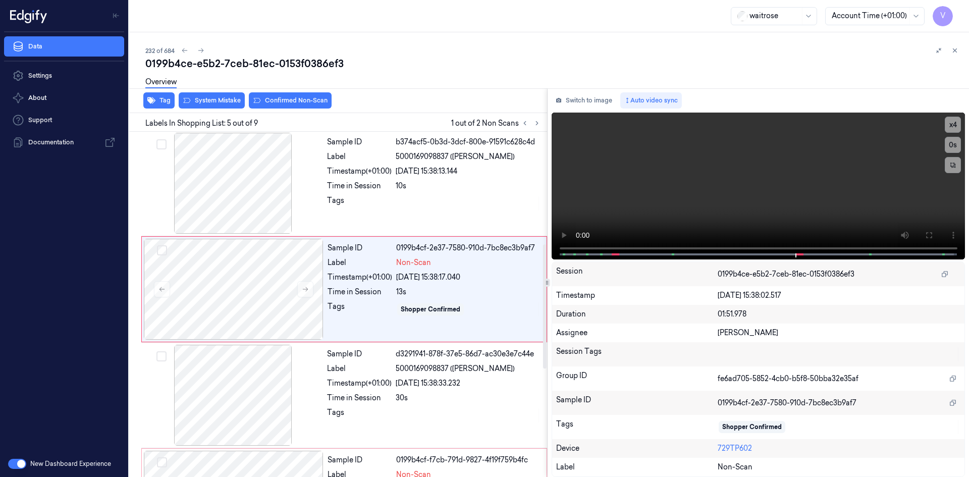
scroll to position [304, 0]
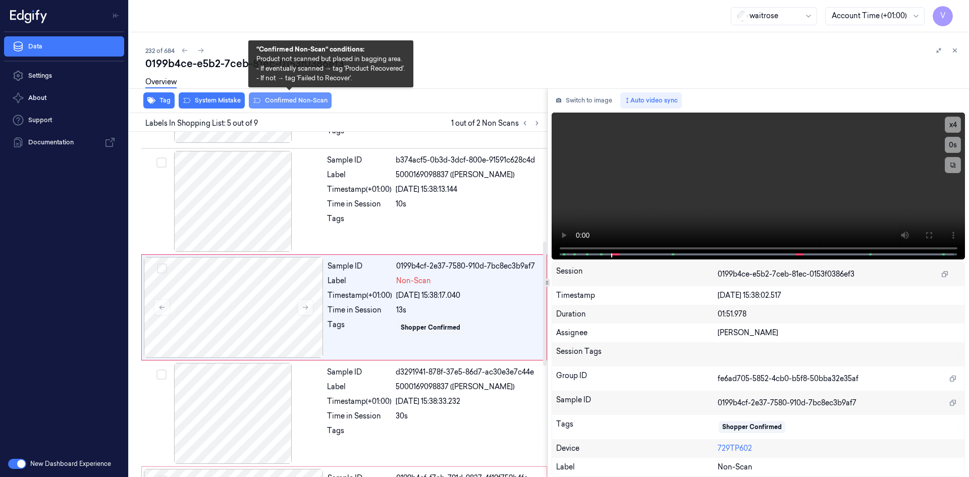
click at [276, 100] on button "Confirmed Non-Scan" at bounding box center [290, 100] width 83 height 16
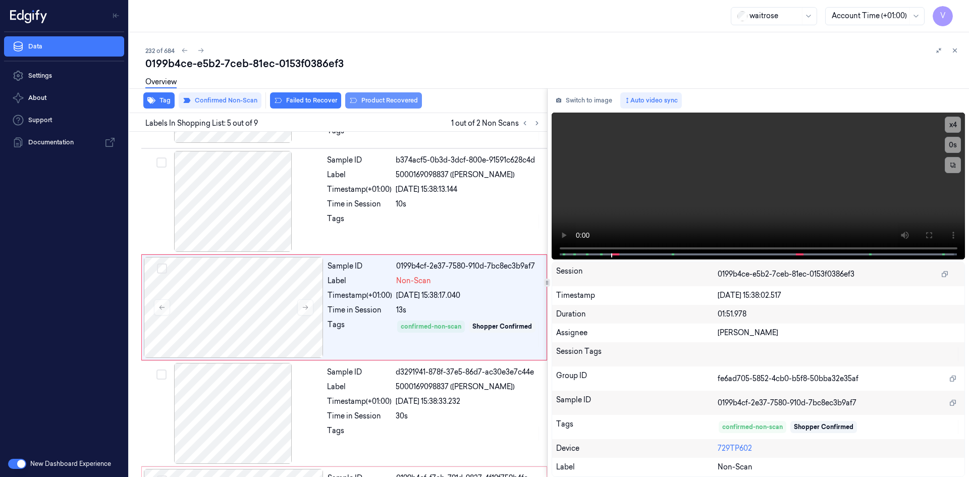
click at [376, 99] on button "Product Recovered" at bounding box center [383, 100] width 77 height 16
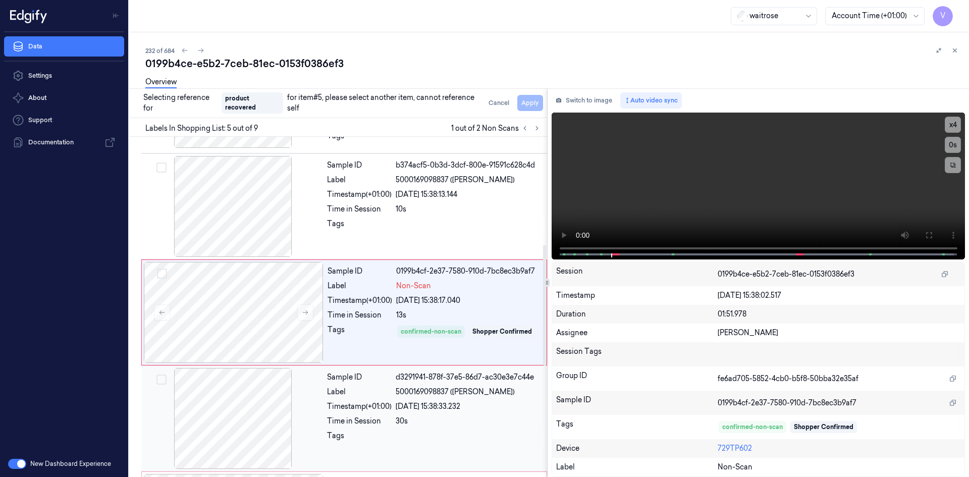
click at [284, 394] on div at bounding box center [233, 418] width 180 height 101
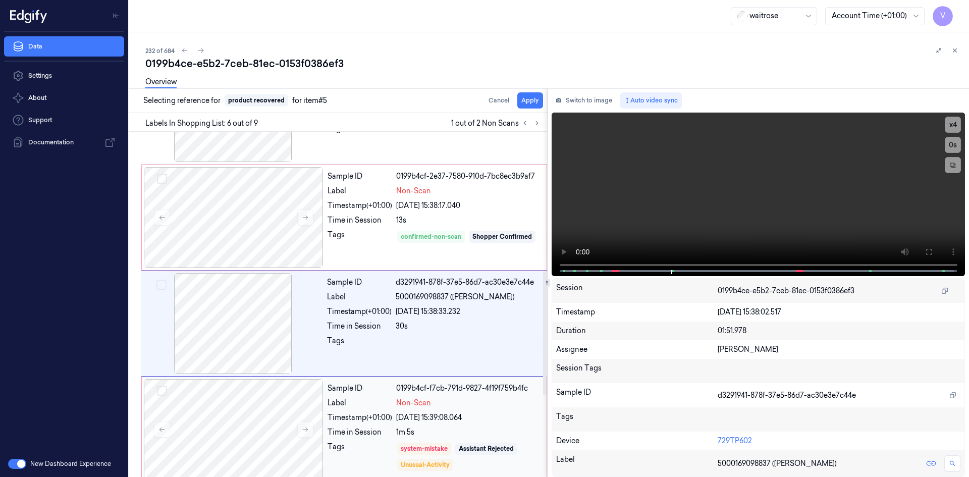
scroll to position [410, 0]
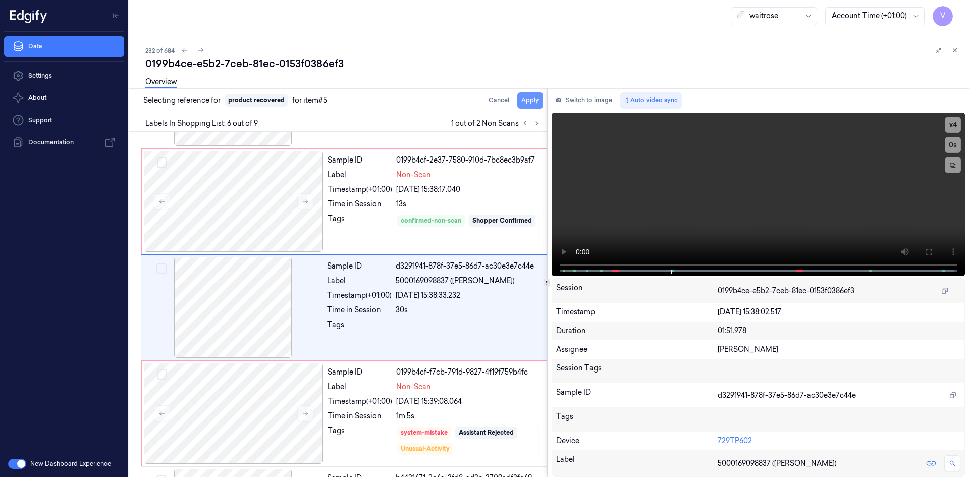
click at [533, 101] on button "Apply" at bounding box center [530, 100] width 26 height 16
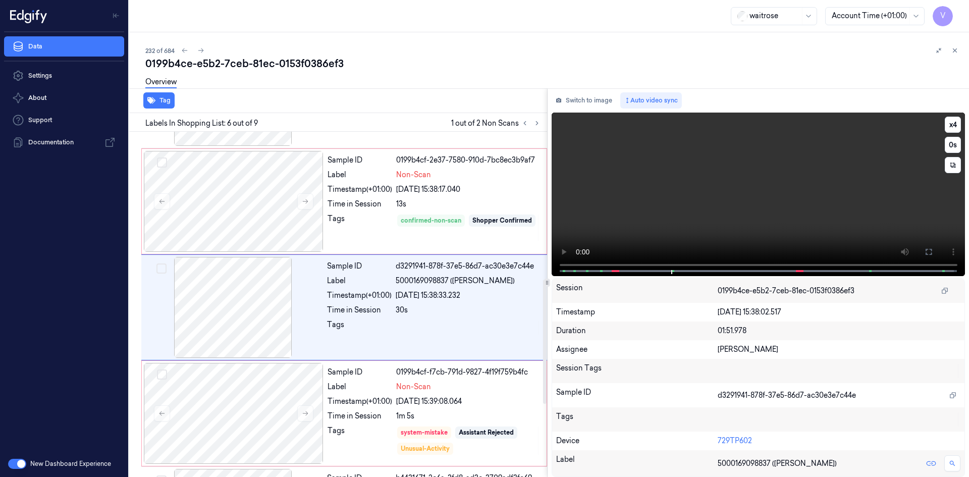
scroll to position [418, 0]
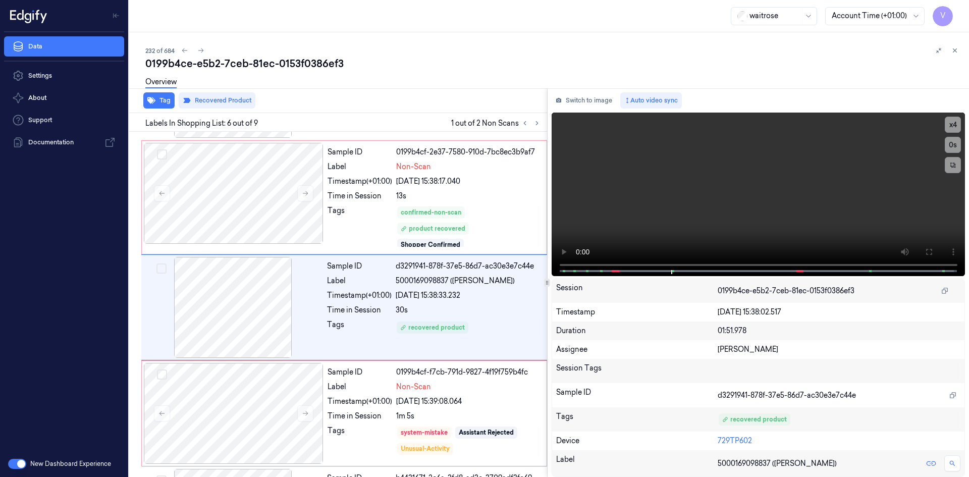
drag, startPoint x: 959, startPoint y: 50, endPoint x: 939, endPoint y: 79, distance: 34.9
click at [959, 50] on button at bounding box center [955, 50] width 12 height 12
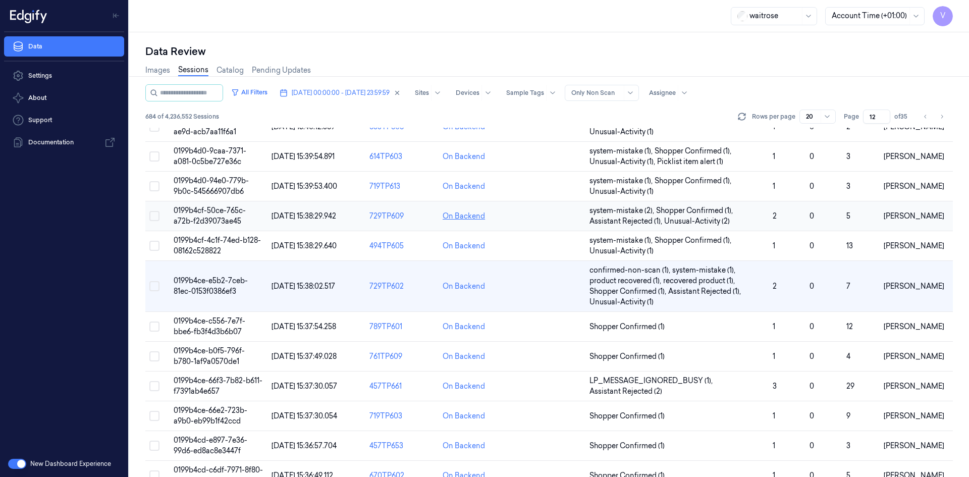
scroll to position [318, 0]
